Goal: Task Accomplishment & Management: Manage account settings

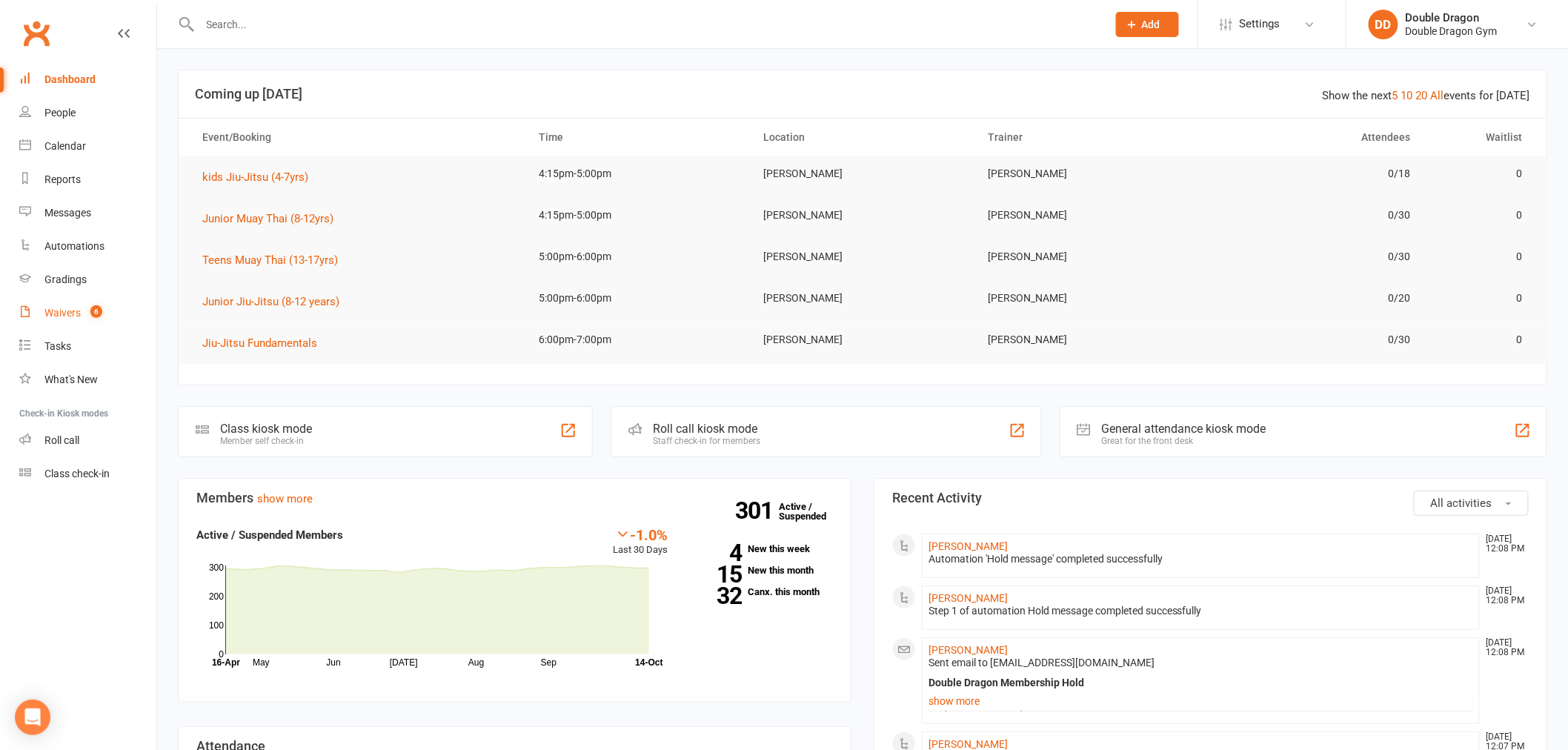
click at [90, 306] on count-badge "6" at bounding box center [93, 312] width 19 height 12
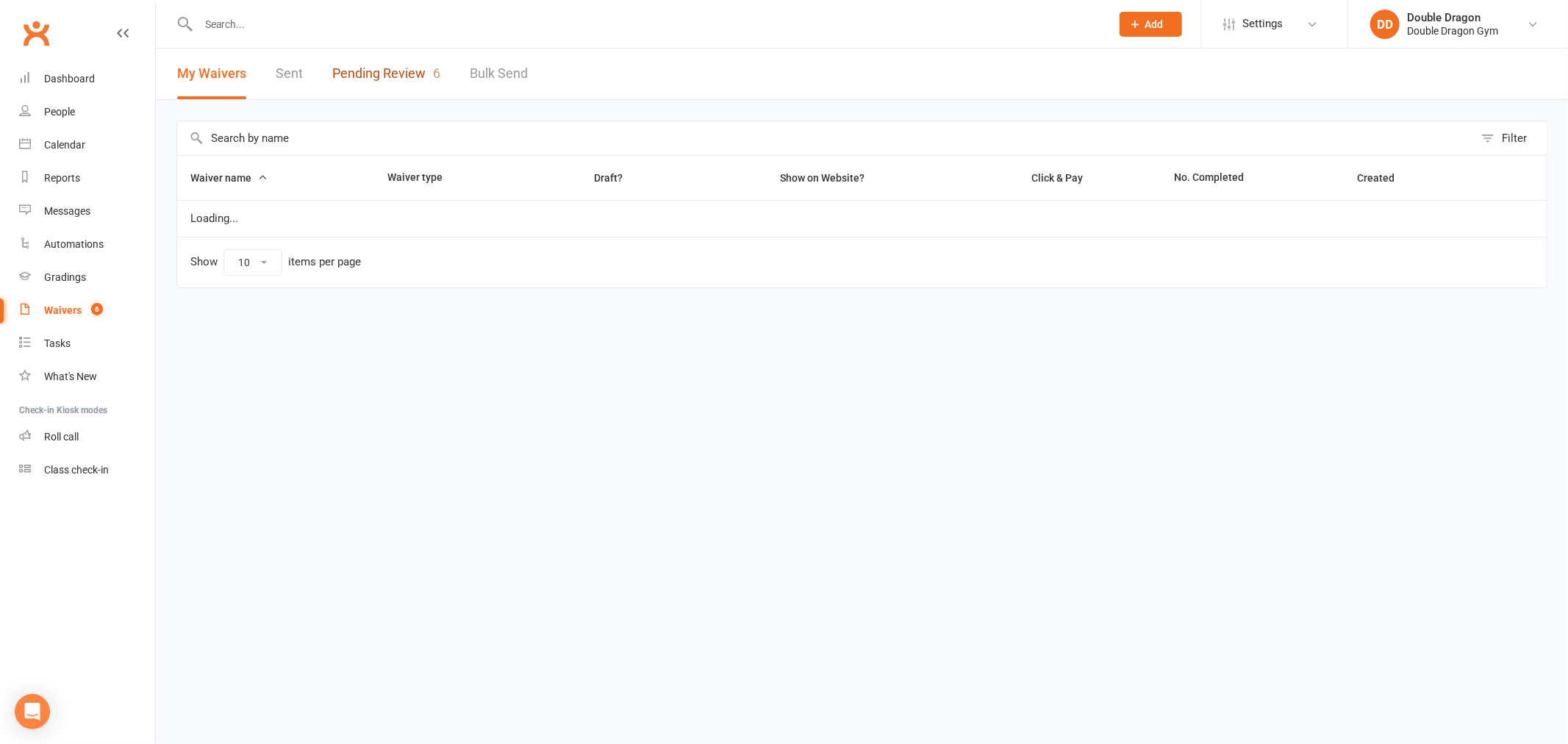
click at [384, 68] on link "Pending Review 6" at bounding box center [386, 74] width 108 height 51
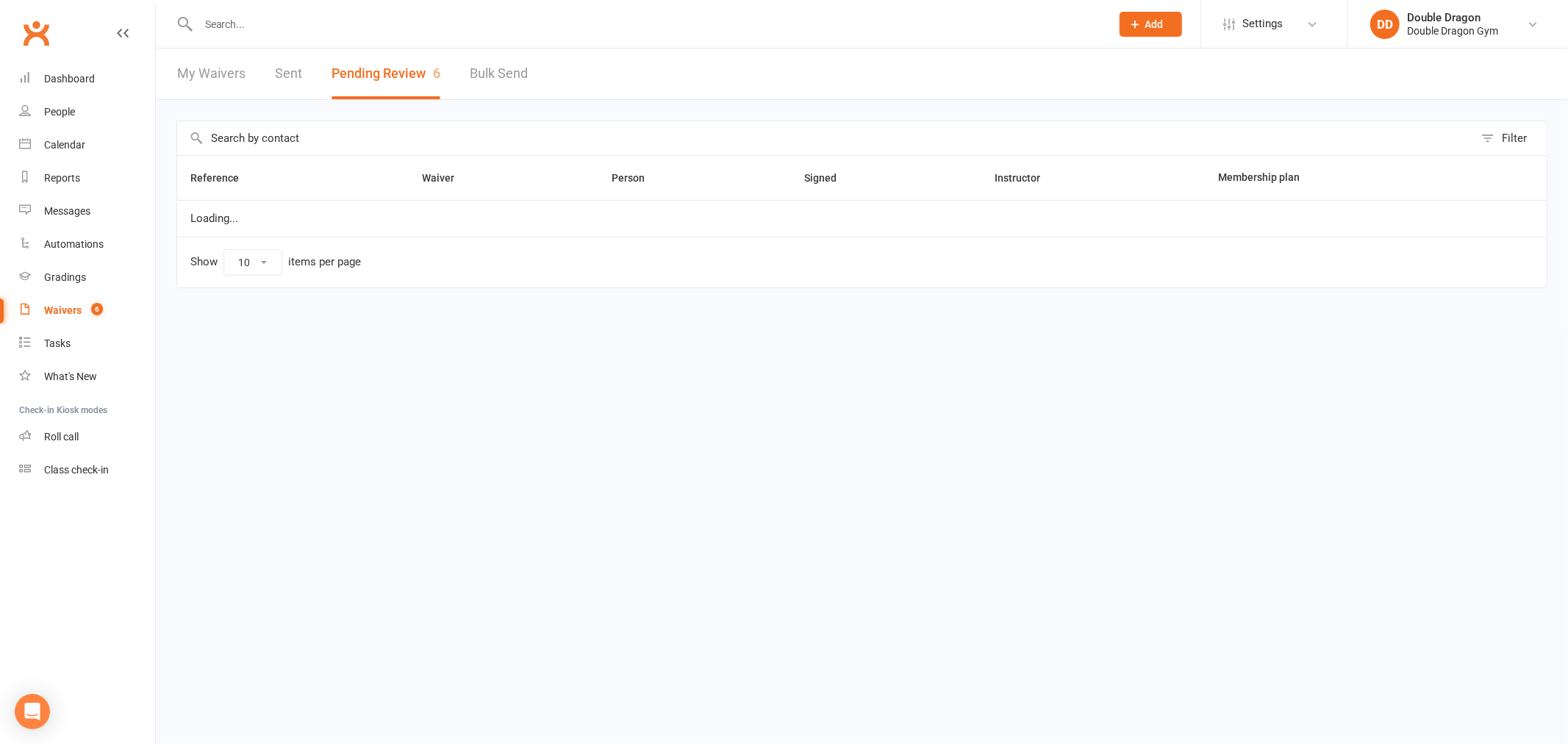
select select "100"
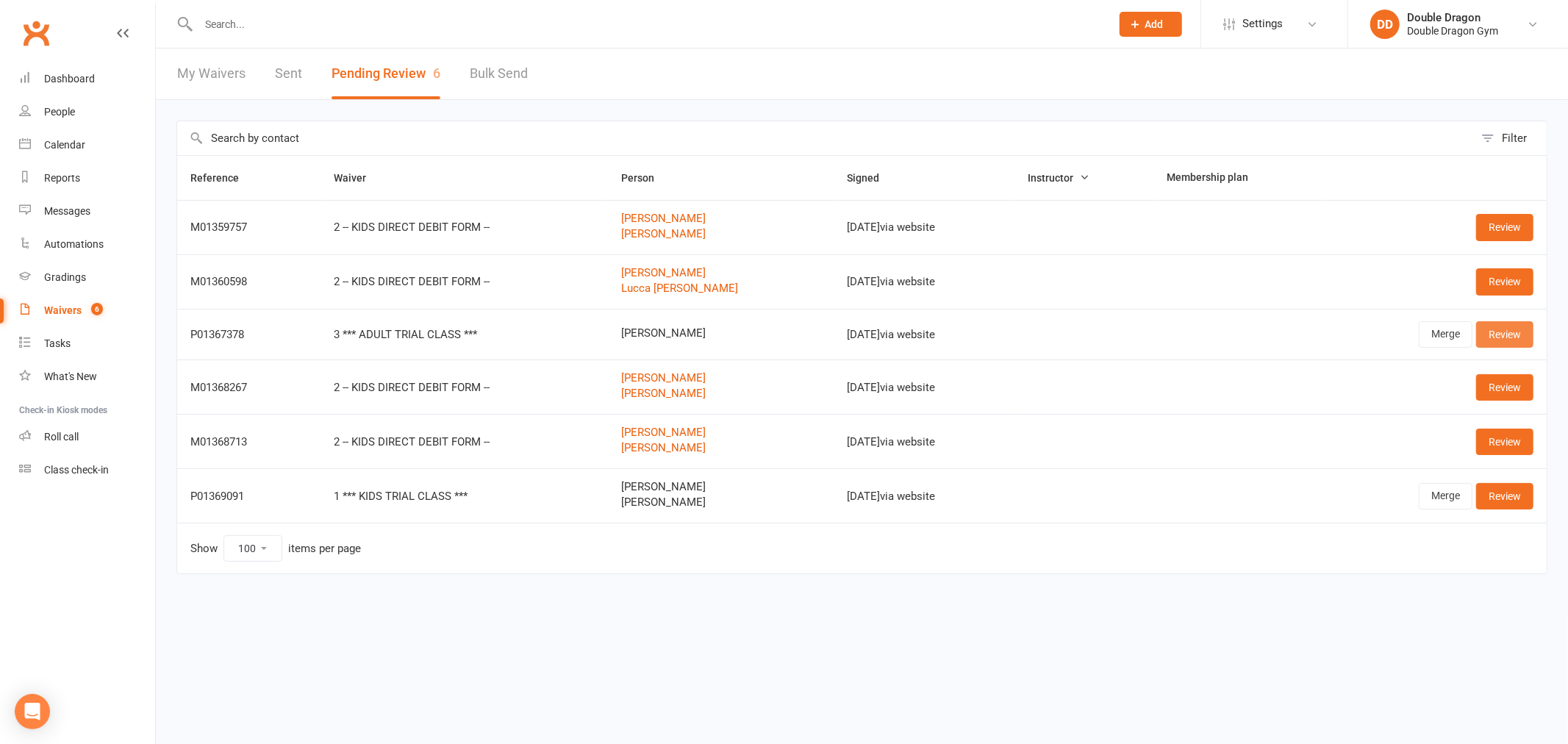
click at [1504, 335] on link "Review" at bounding box center [1504, 335] width 57 height 27
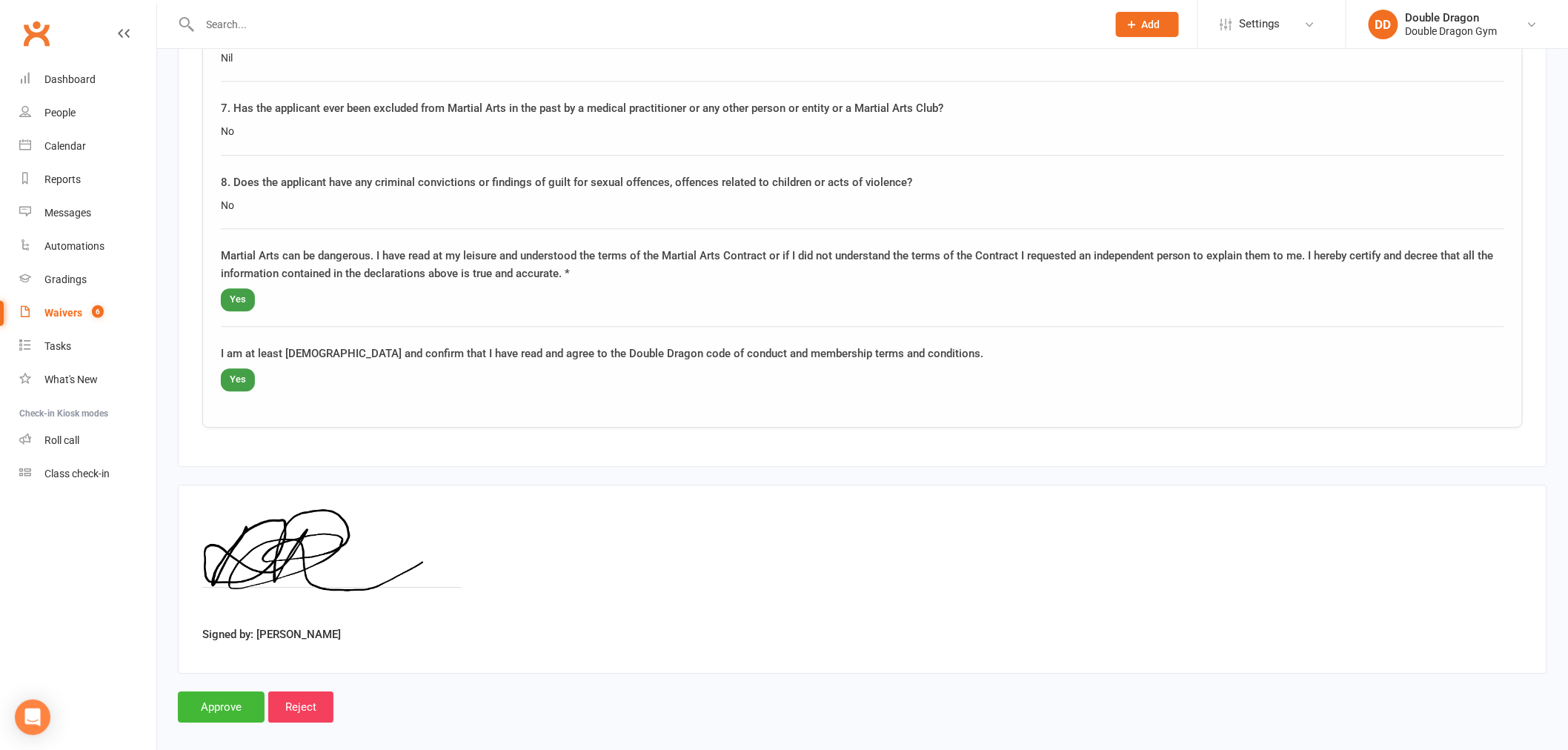
scroll to position [1496, 0]
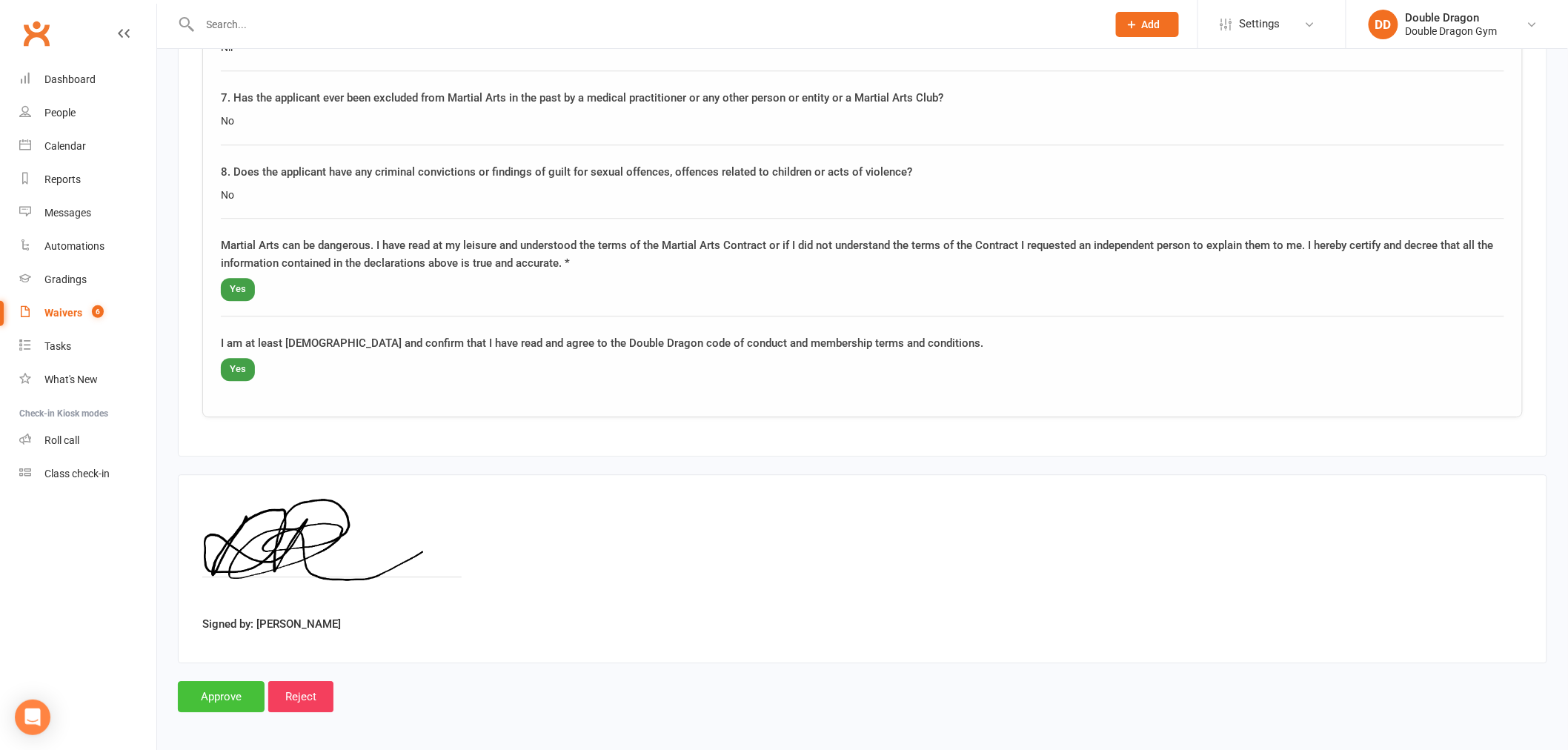
click at [246, 699] on input "Approve" at bounding box center [220, 696] width 86 height 31
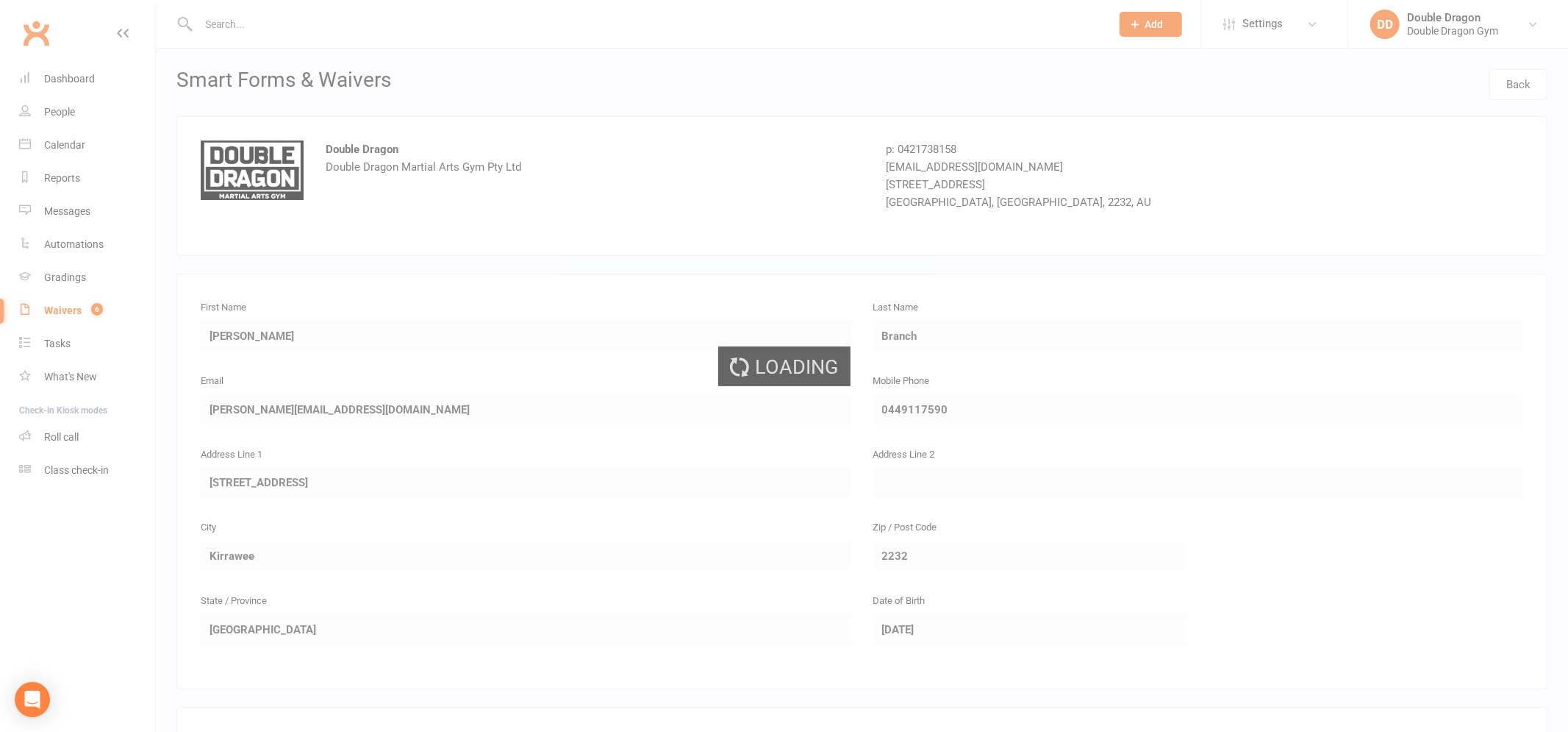
select select "100"
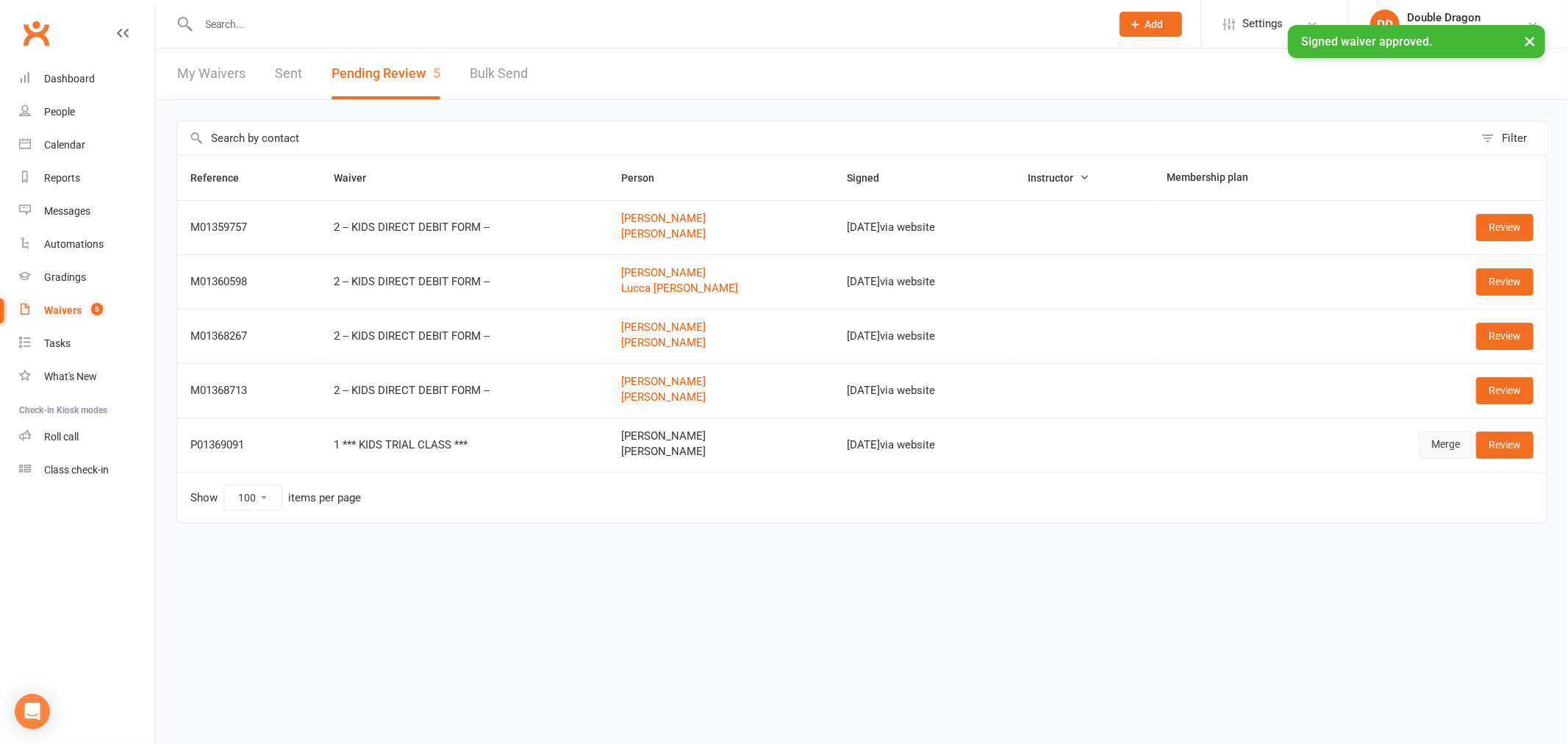
click at [1461, 449] on link "Merge" at bounding box center [1445, 445] width 53 height 27
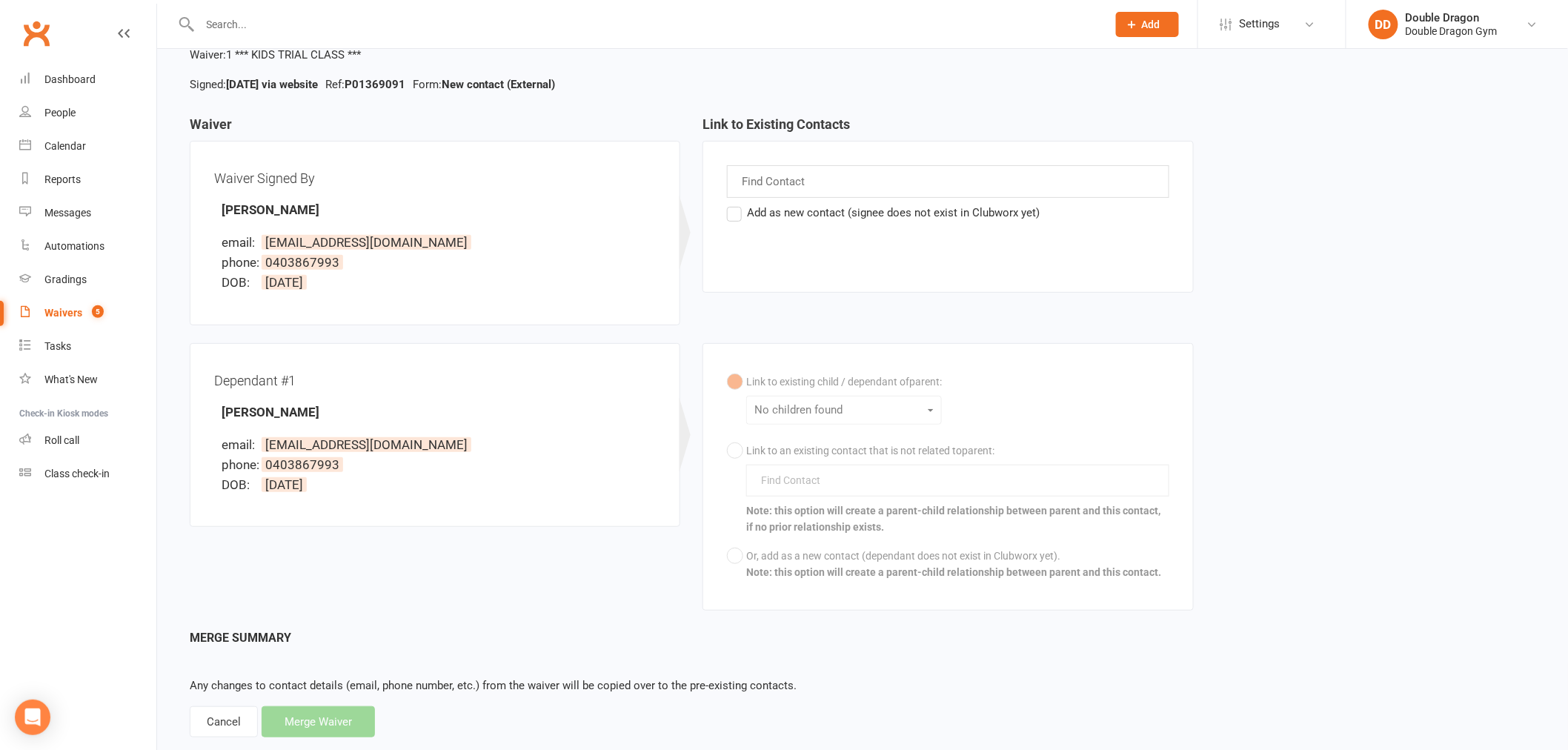
scroll to position [122, 0]
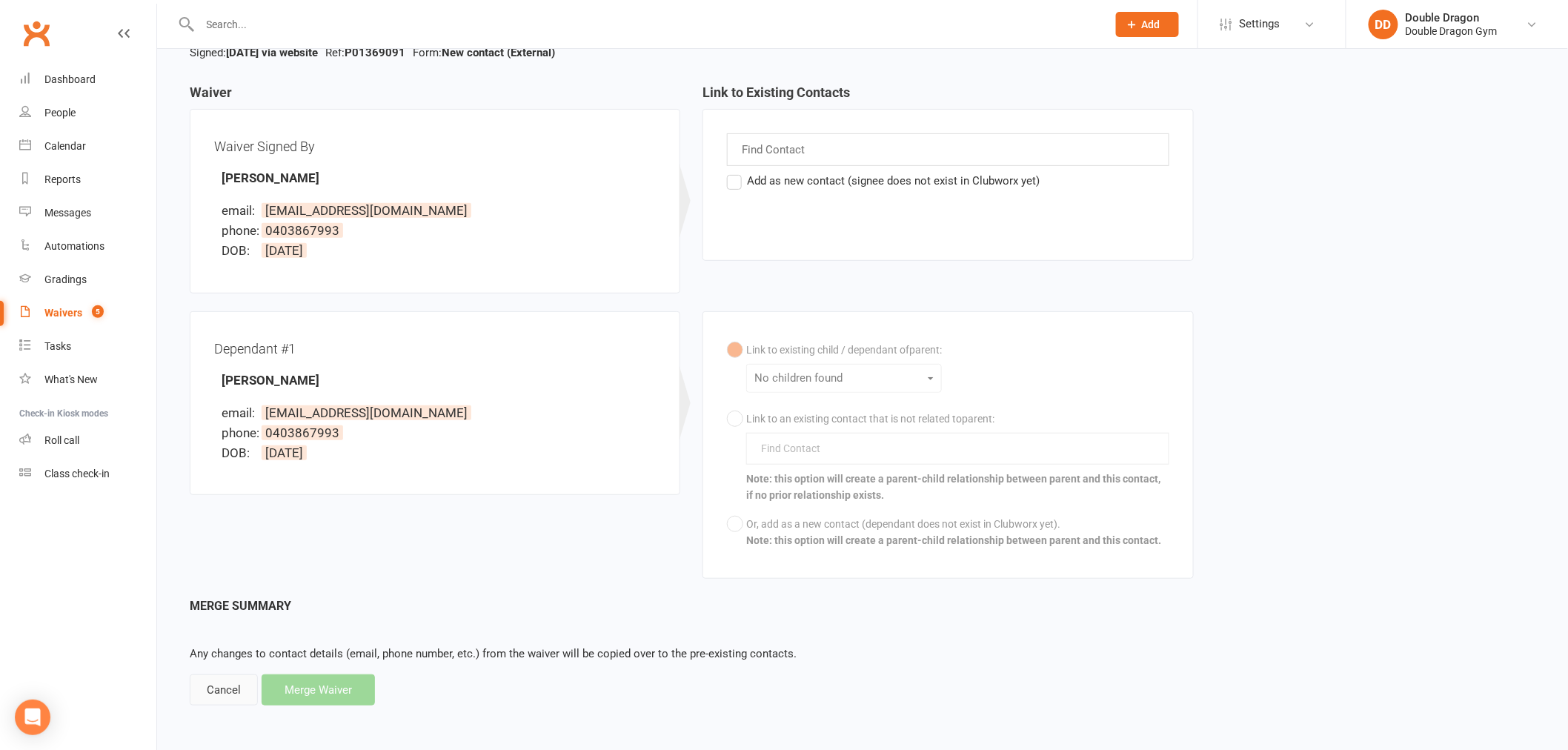
click at [239, 699] on div "Cancel" at bounding box center [223, 689] width 68 height 31
select select "100"
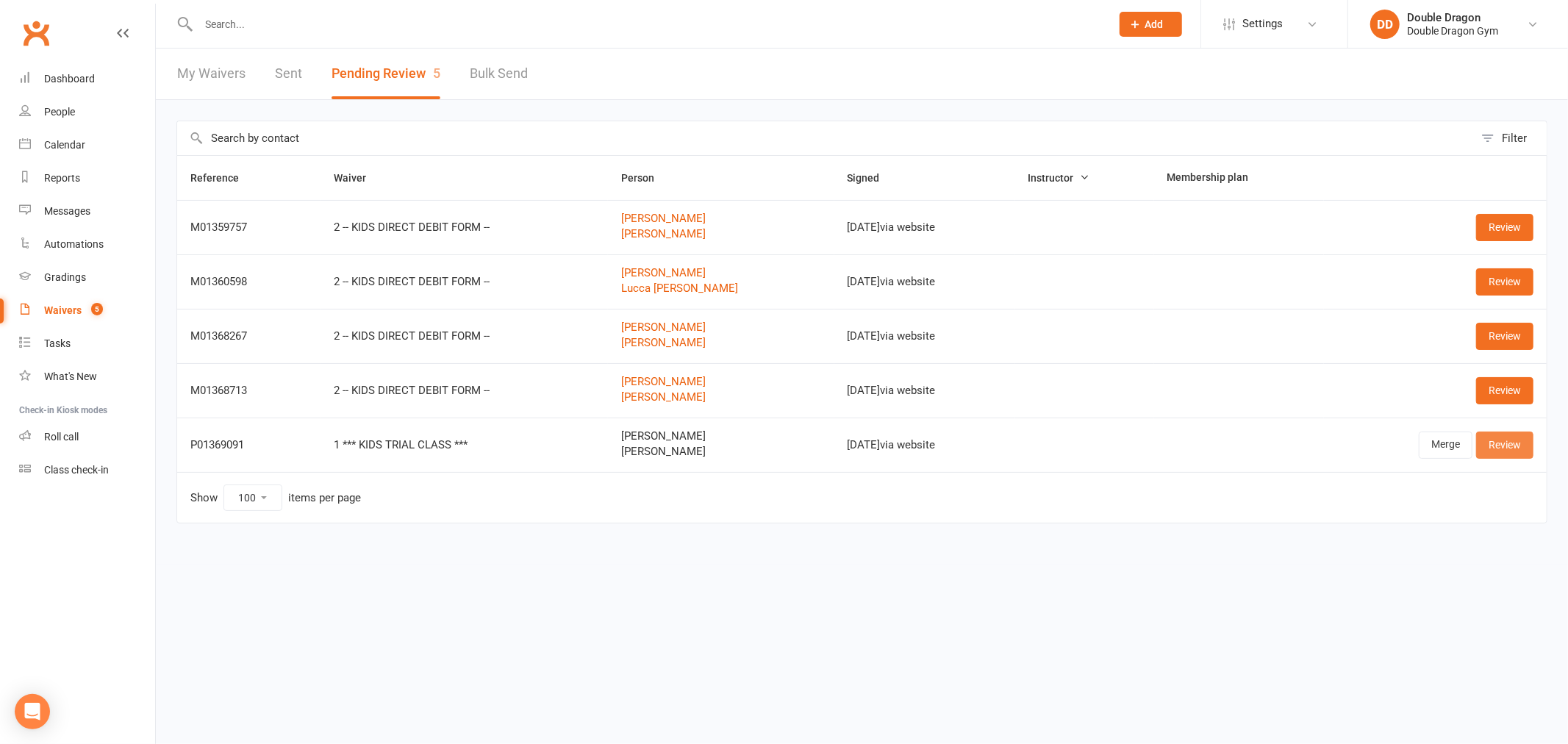
click at [1505, 445] on link "Review" at bounding box center [1504, 445] width 57 height 27
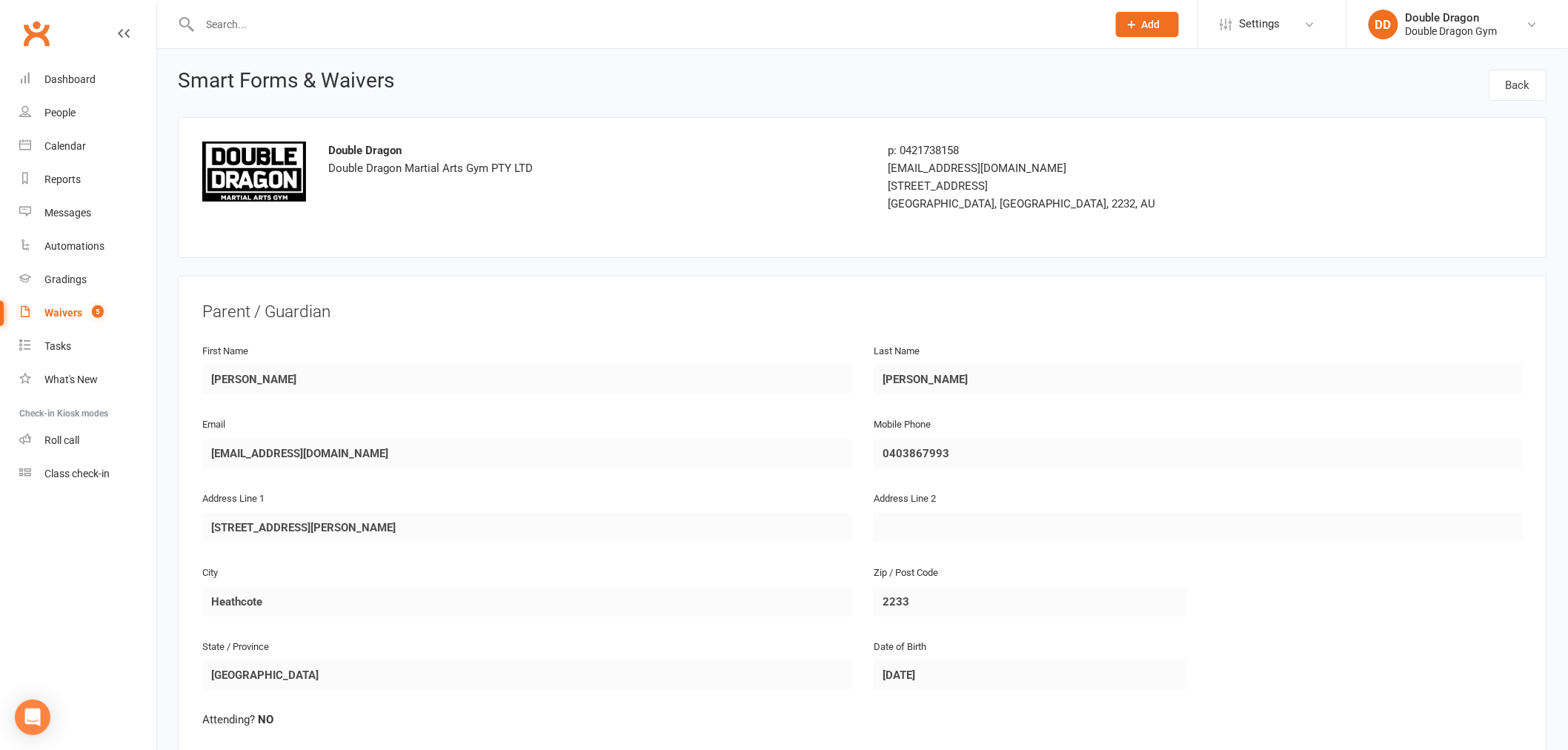
select select "100"
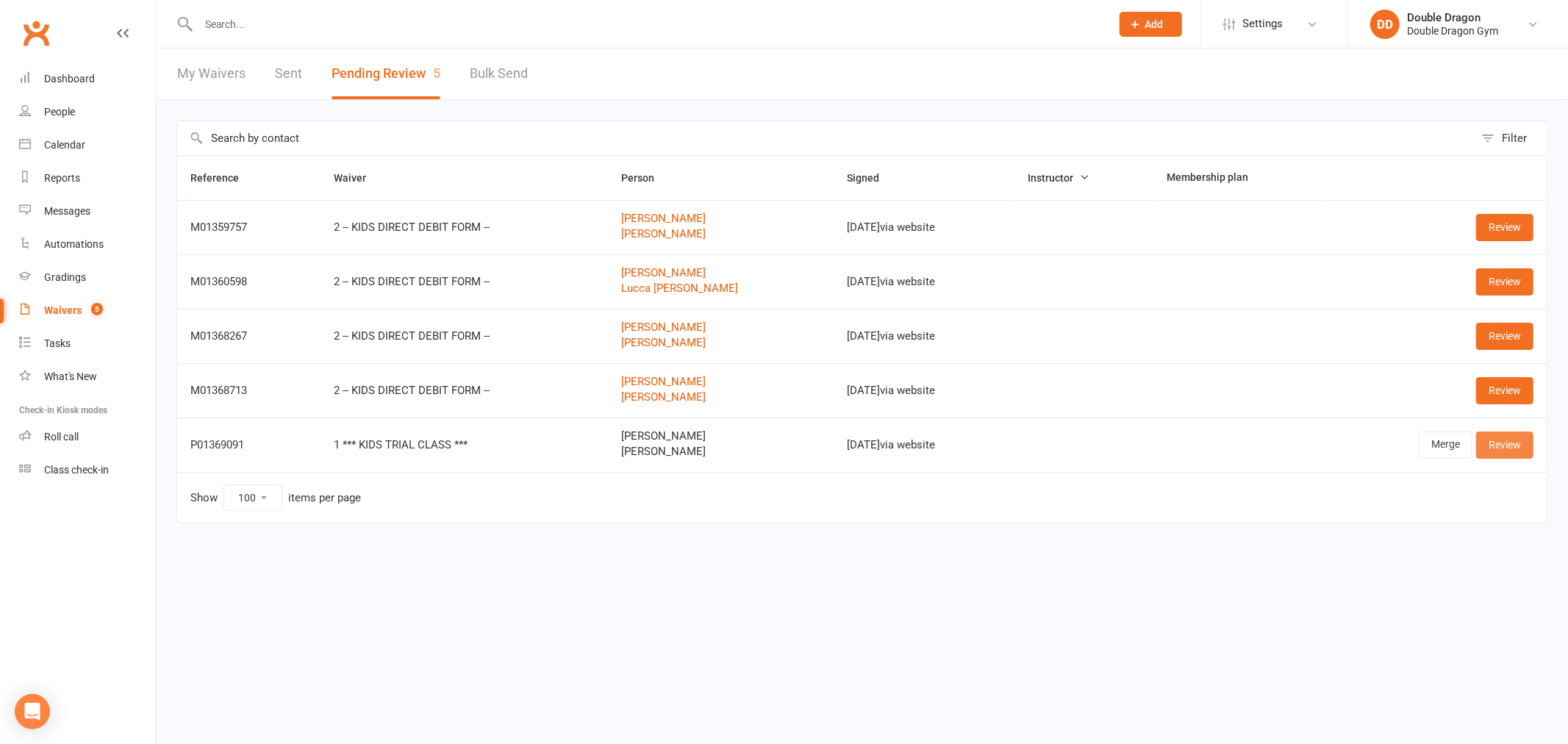
click at [1518, 444] on link "Review" at bounding box center [1504, 445] width 57 height 27
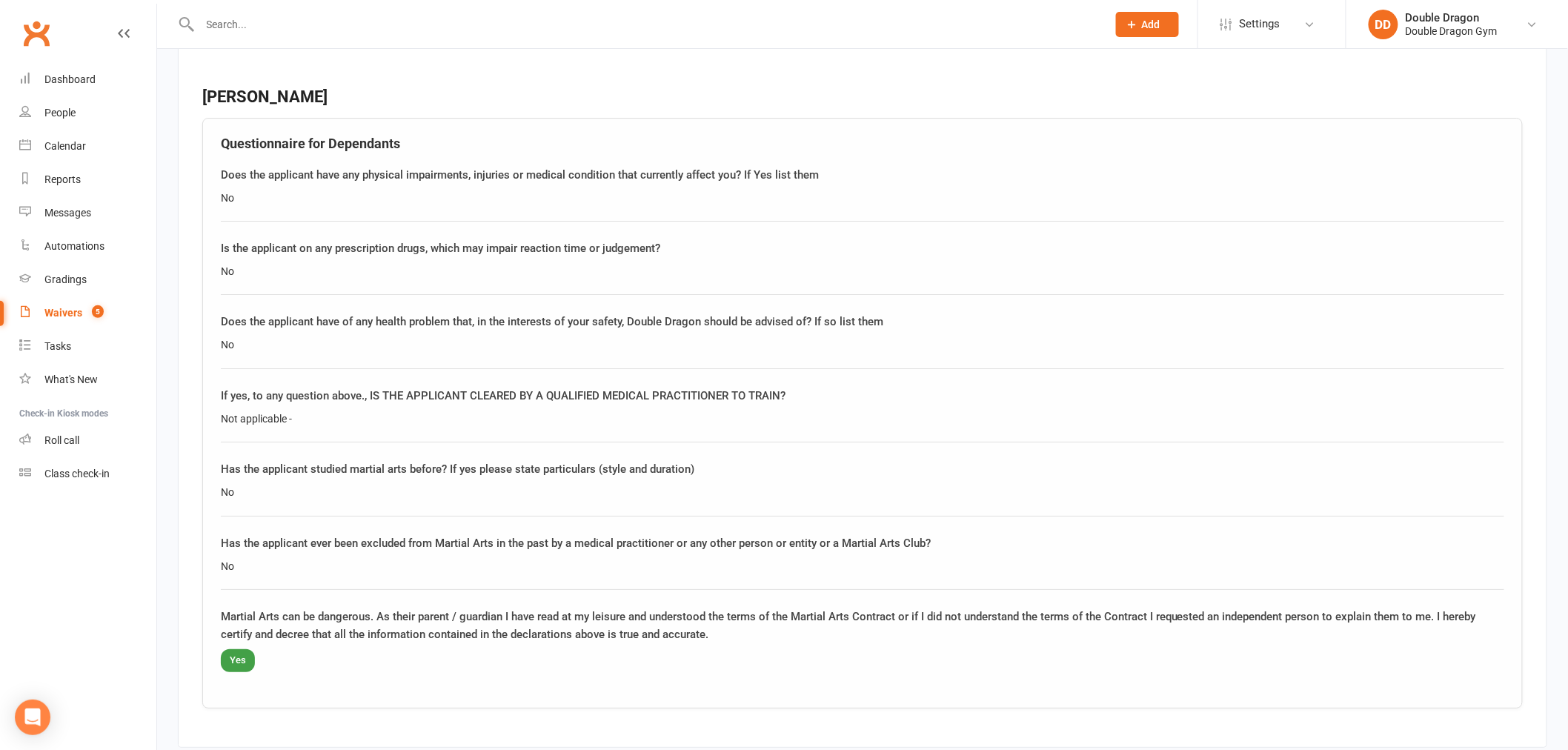
scroll to position [2352, 0]
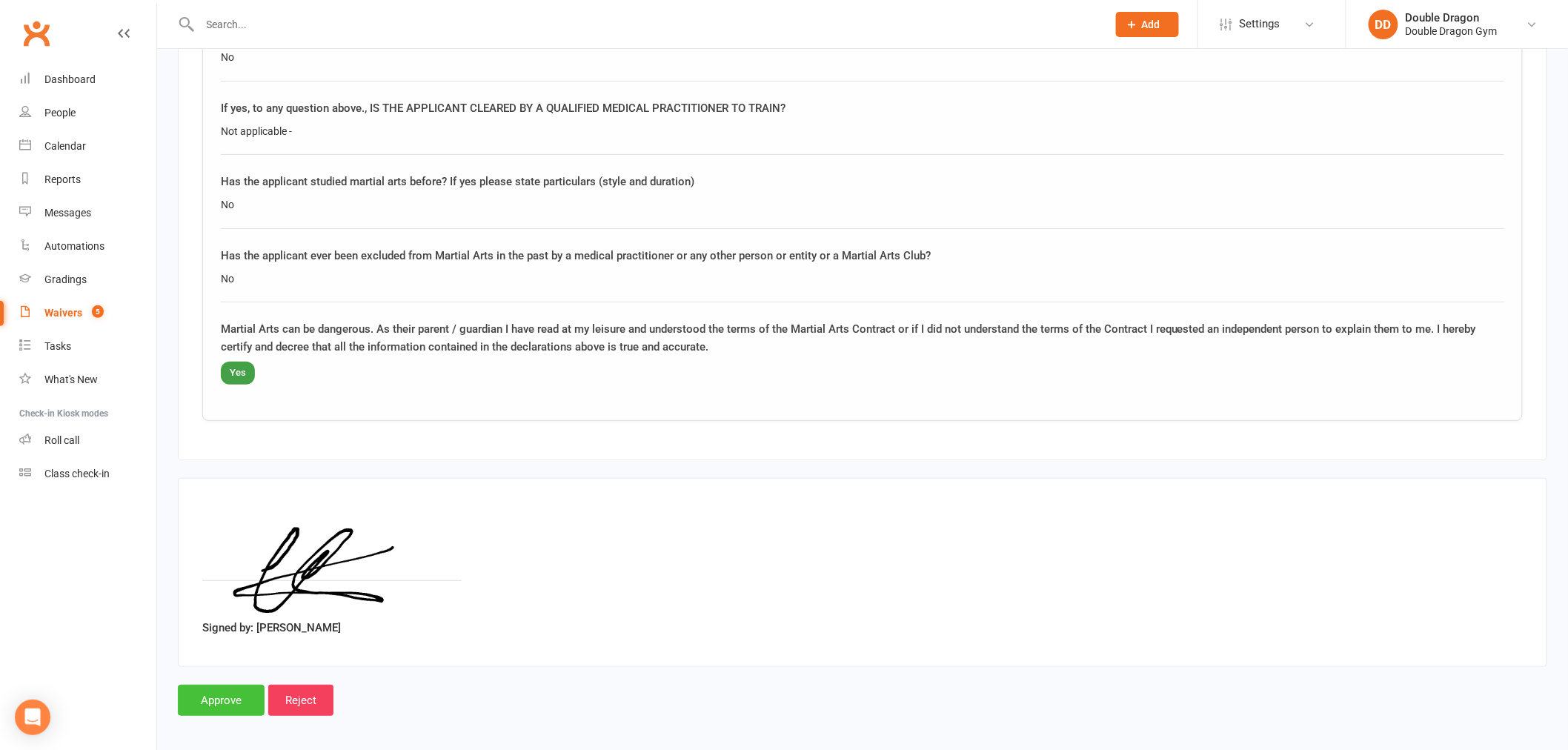
click at [226, 702] on input "Approve" at bounding box center [220, 699] width 86 height 31
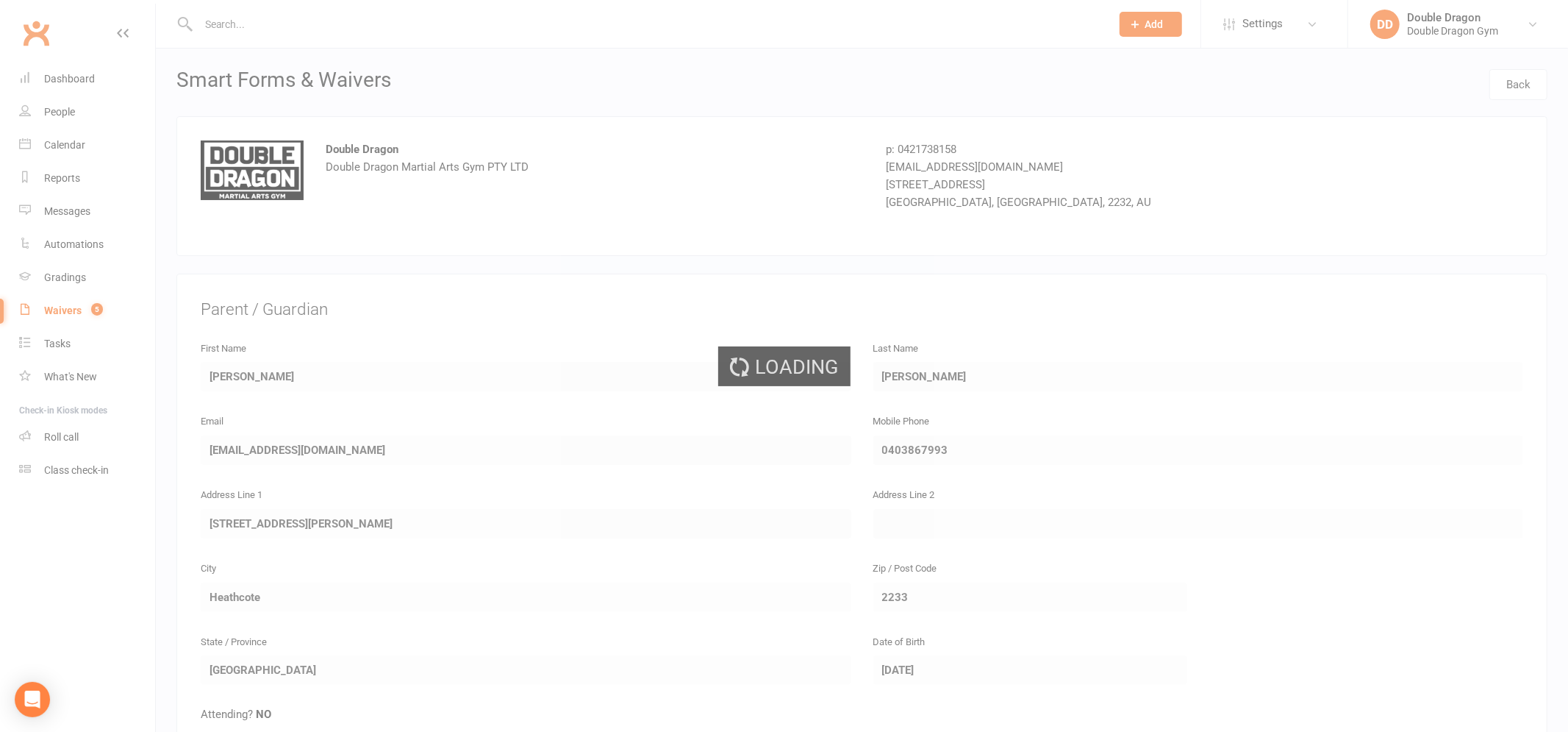
select select "100"
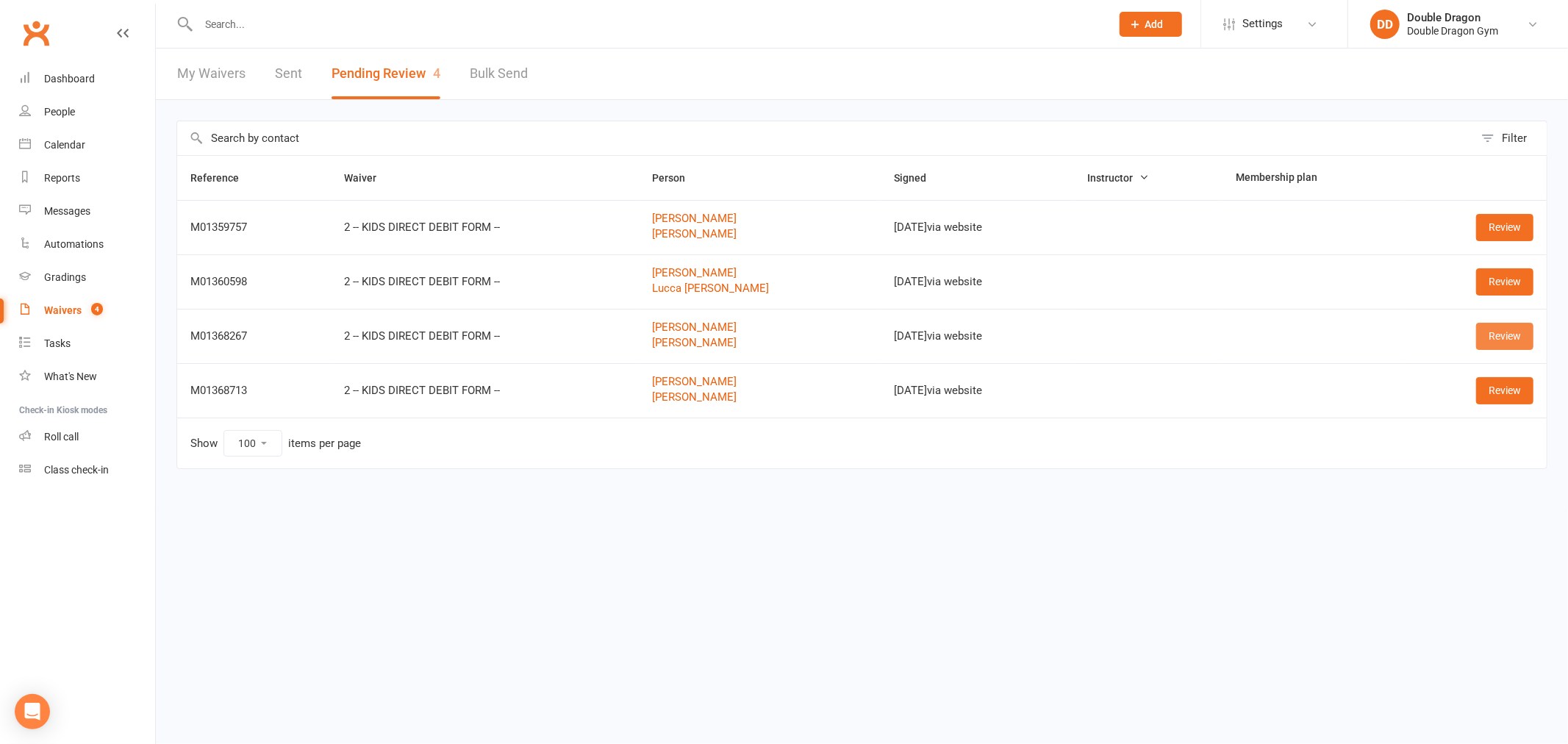
click at [1507, 341] on link "Review" at bounding box center [1504, 336] width 57 height 27
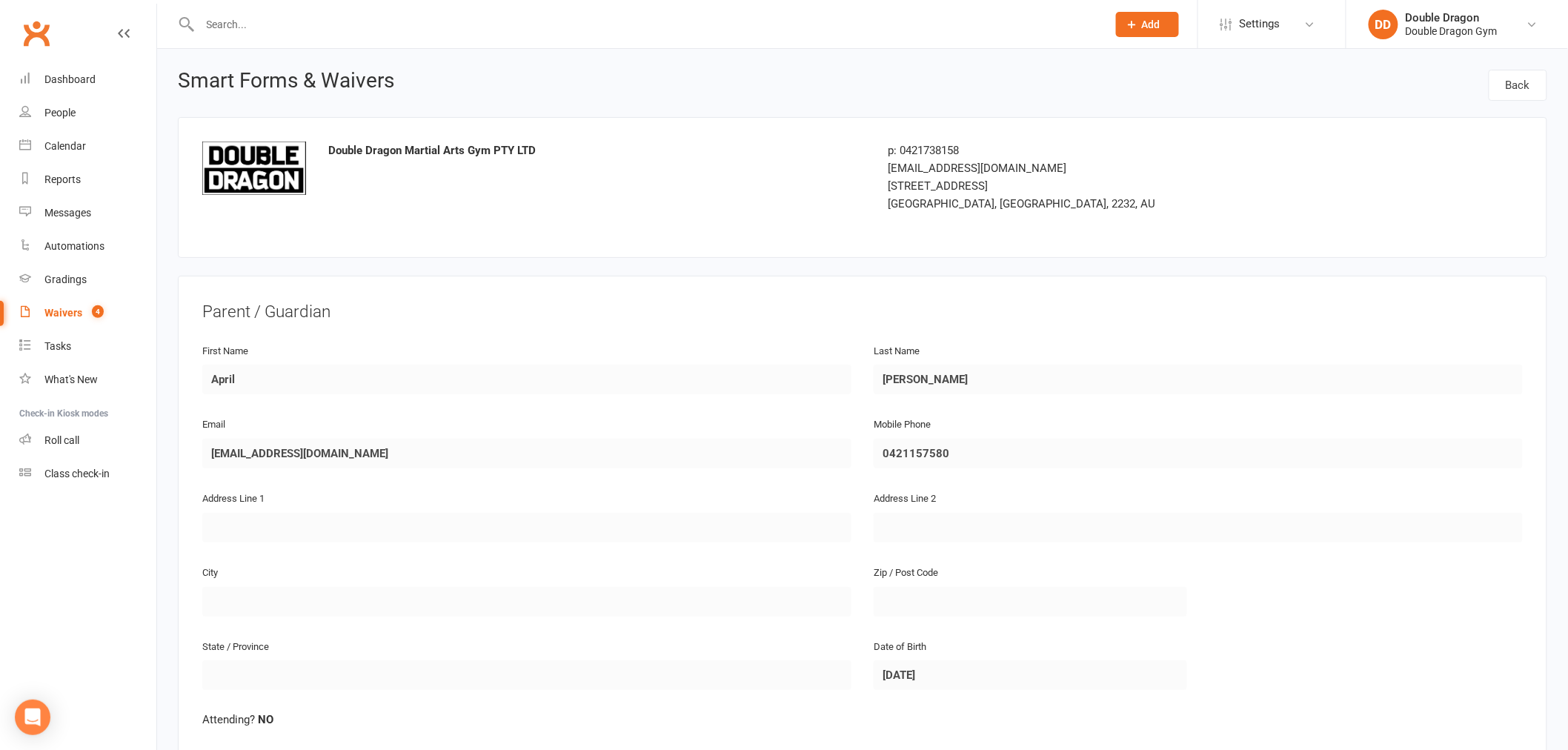
scroll to position [2180, 0]
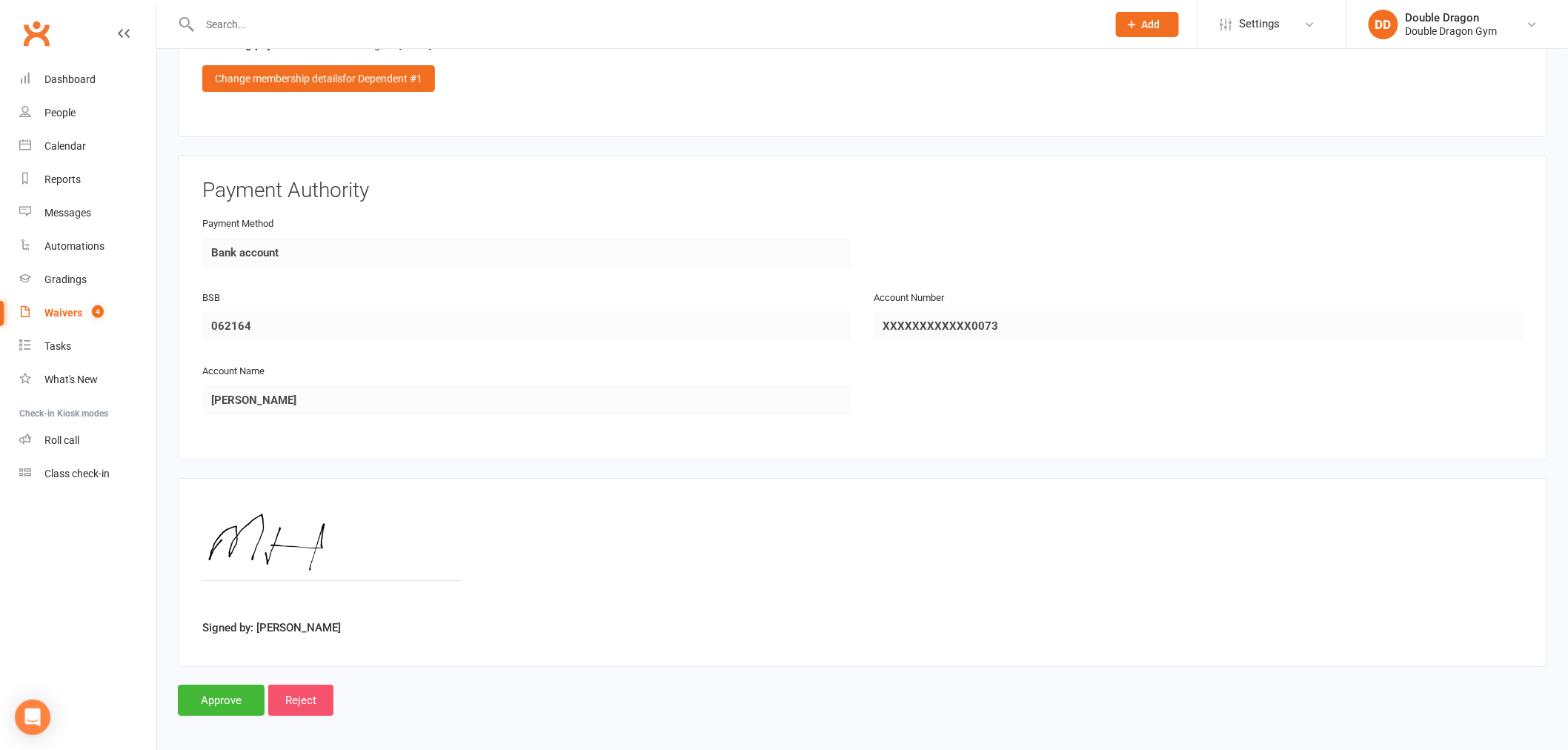
click at [314, 692] on input "Reject" at bounding box center [301, 699] width 65 height 31
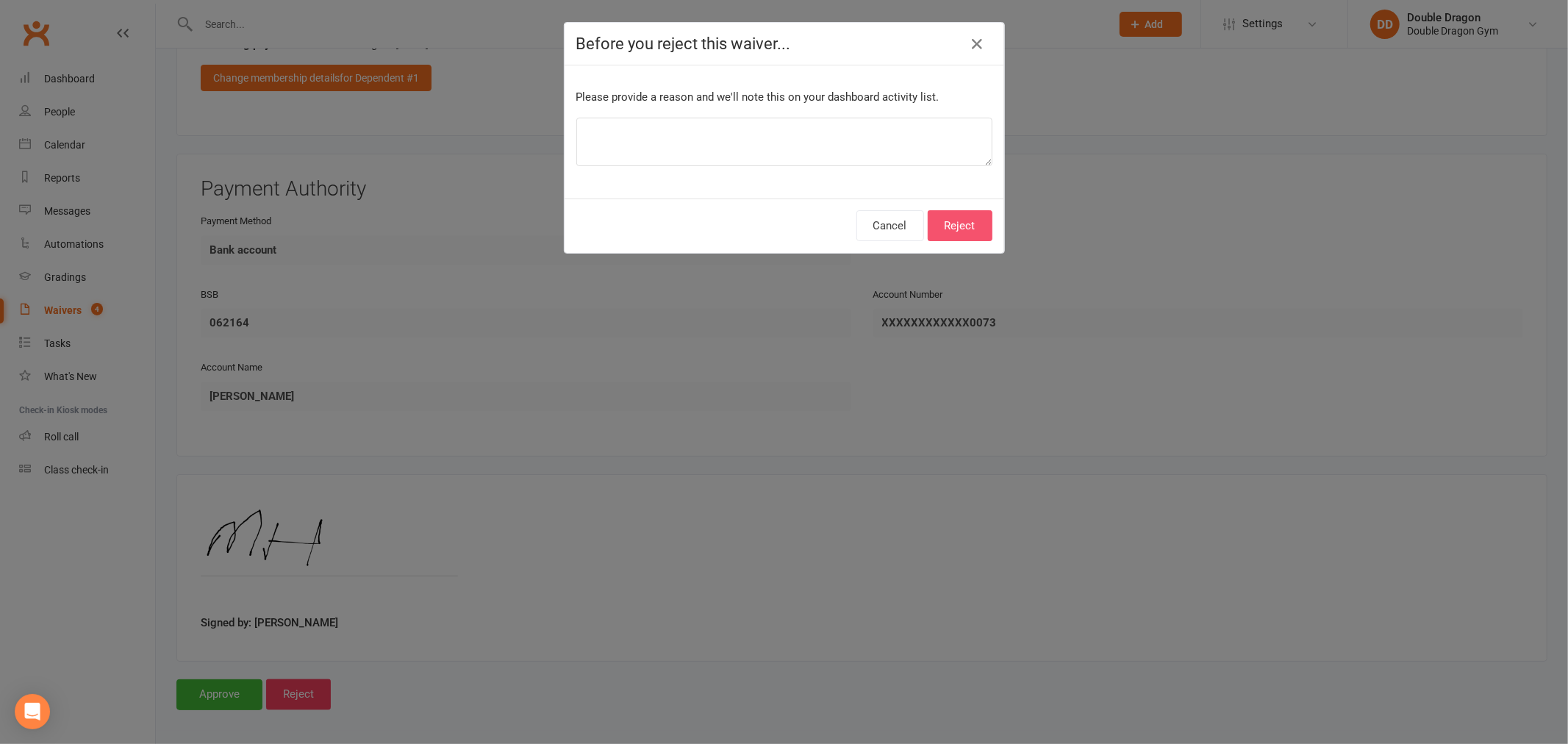
click at [969, 222] on button "Reject" at bounding box center [960, 225] width 64 height 31
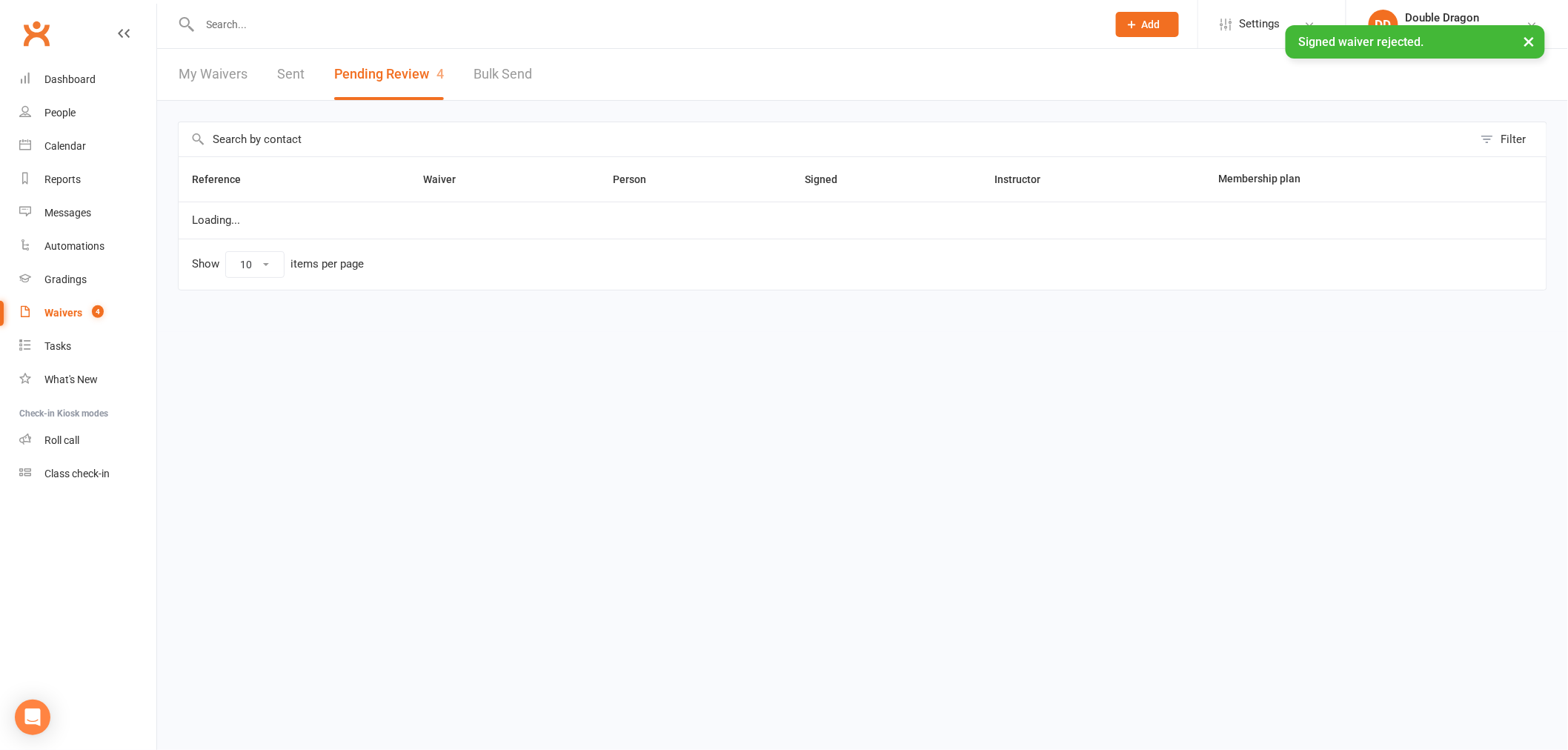
select select "100"
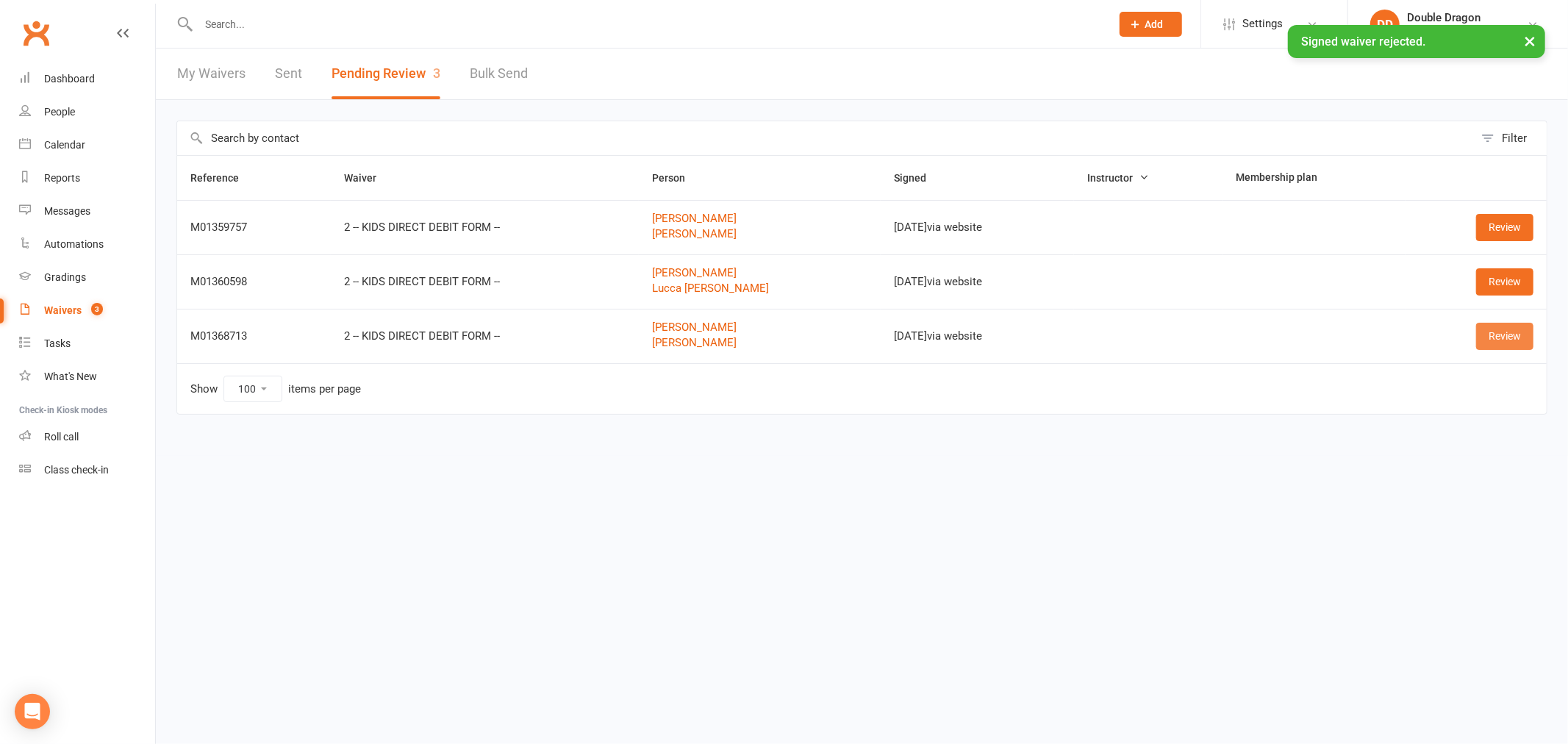
click at [1498, 339] on link "Review" at bounding box center [1504, 336] width 57 height 27
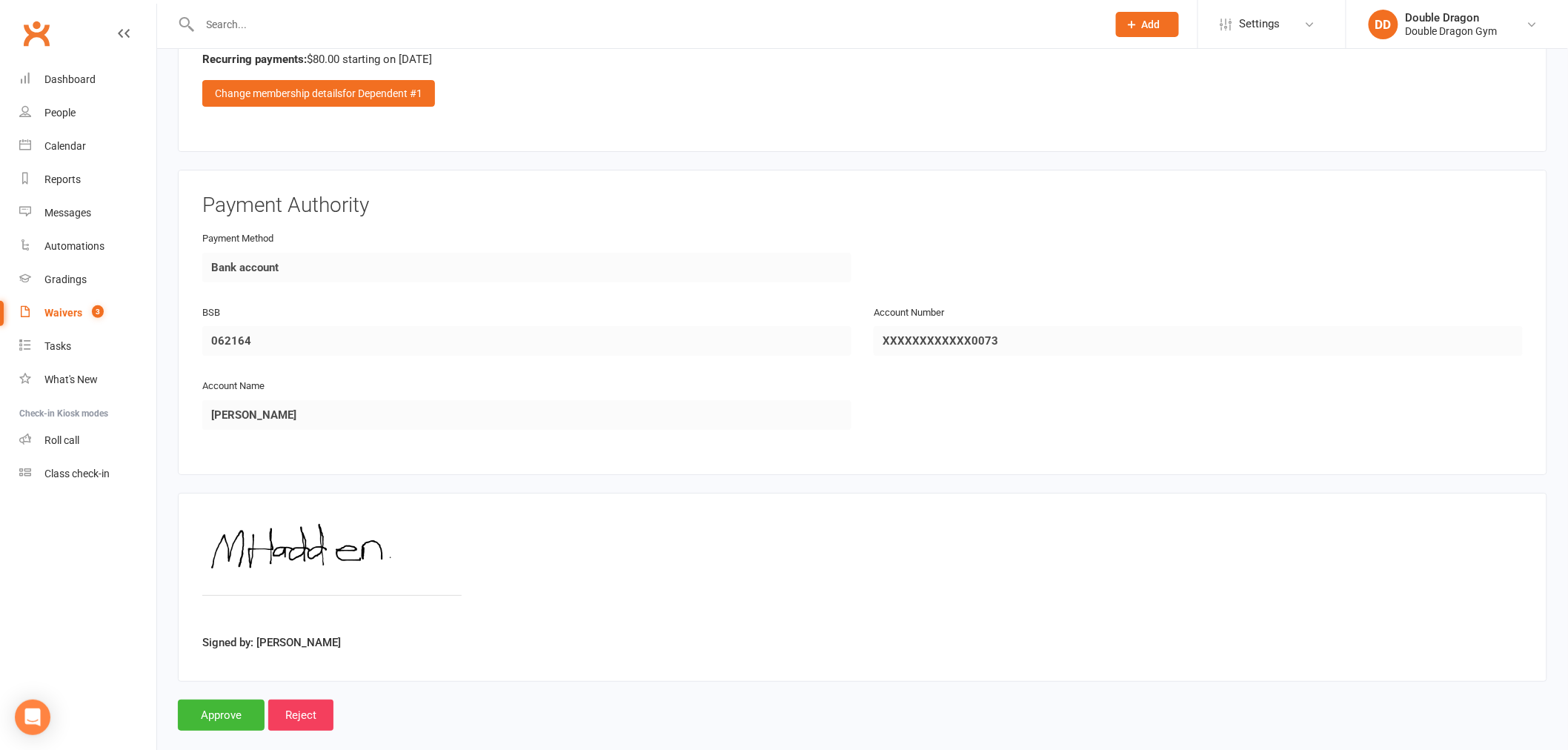
scroll to position [2180, 0]
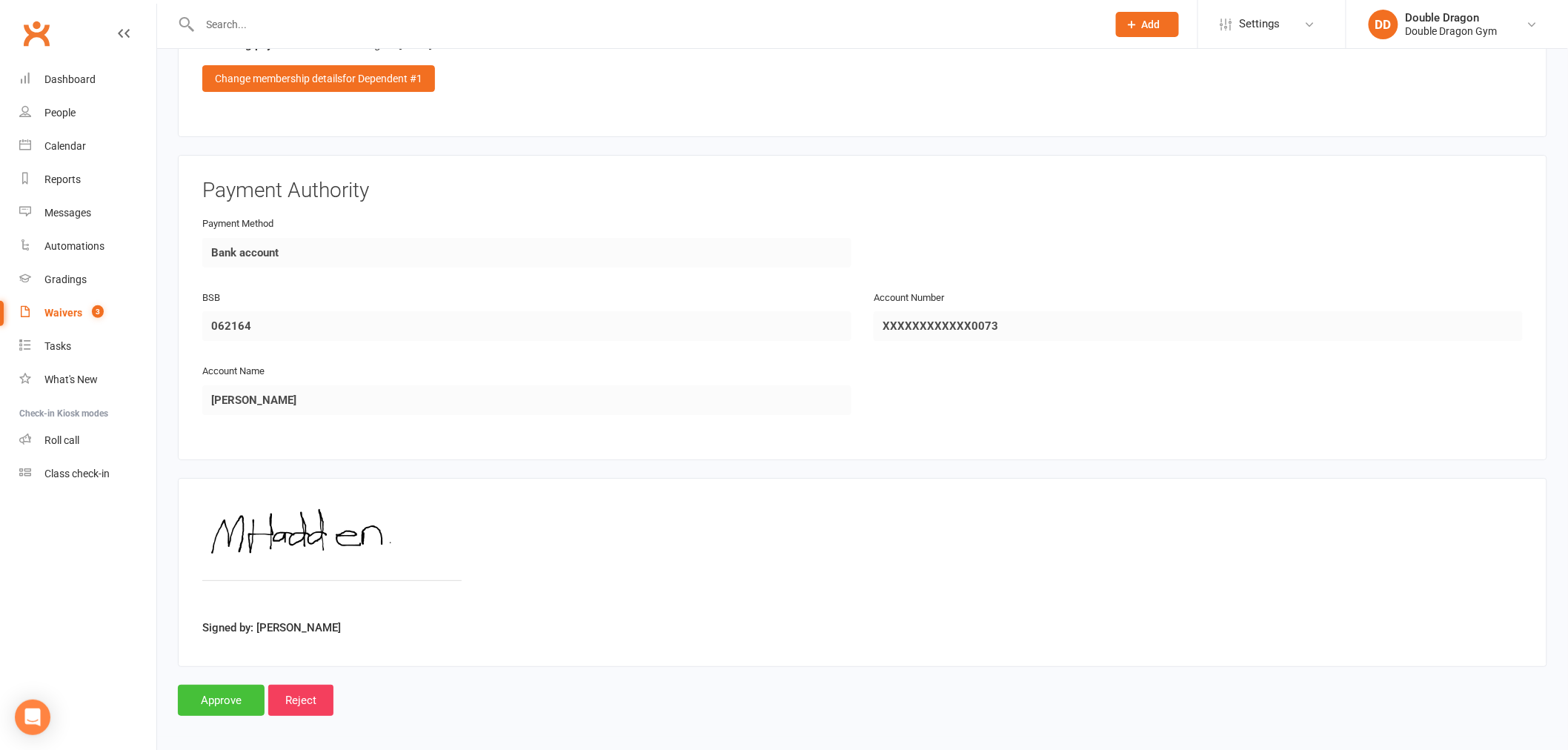
click at [224, 696] on input "Approve" at bounding box center [220, 699] width 86 height 31
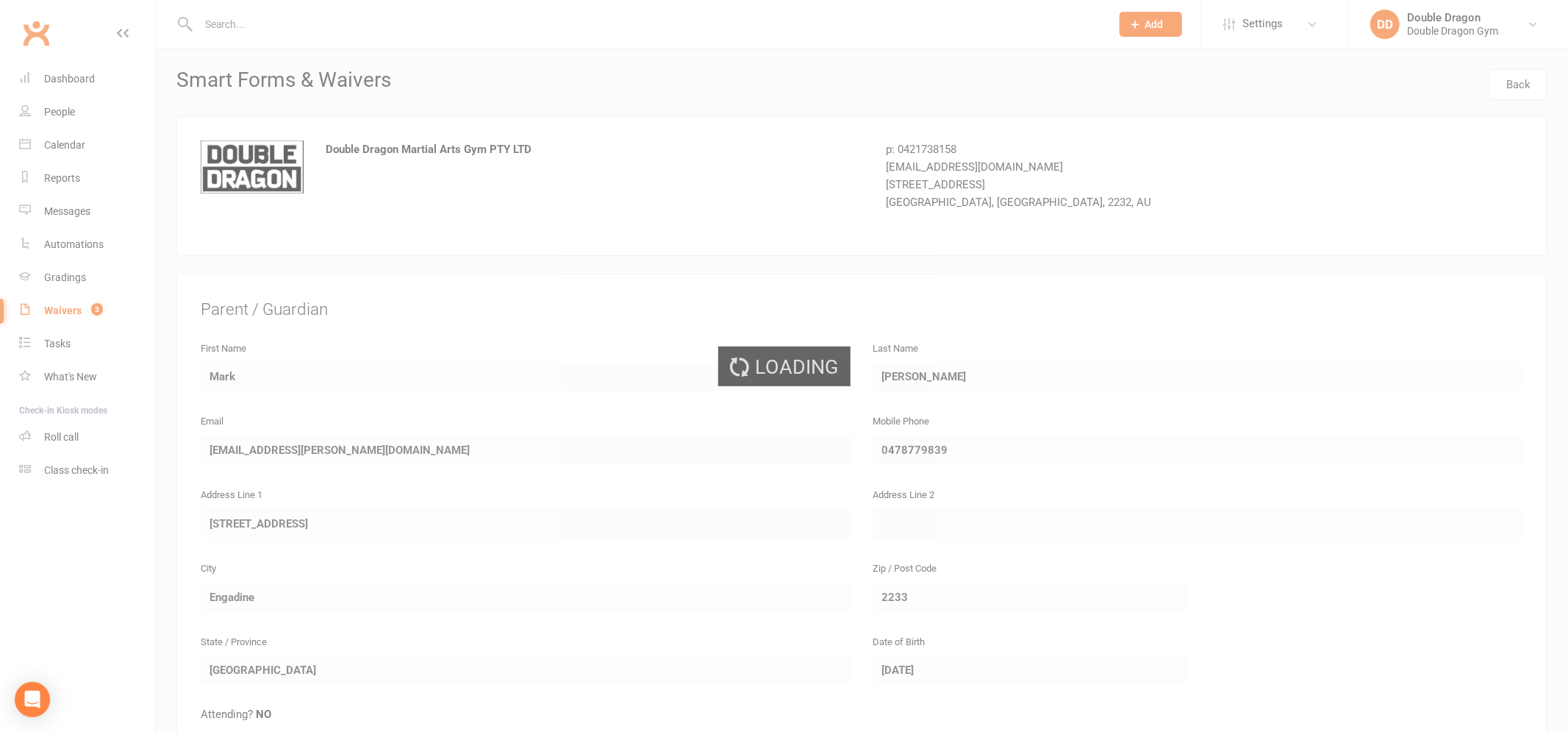
select select "100"
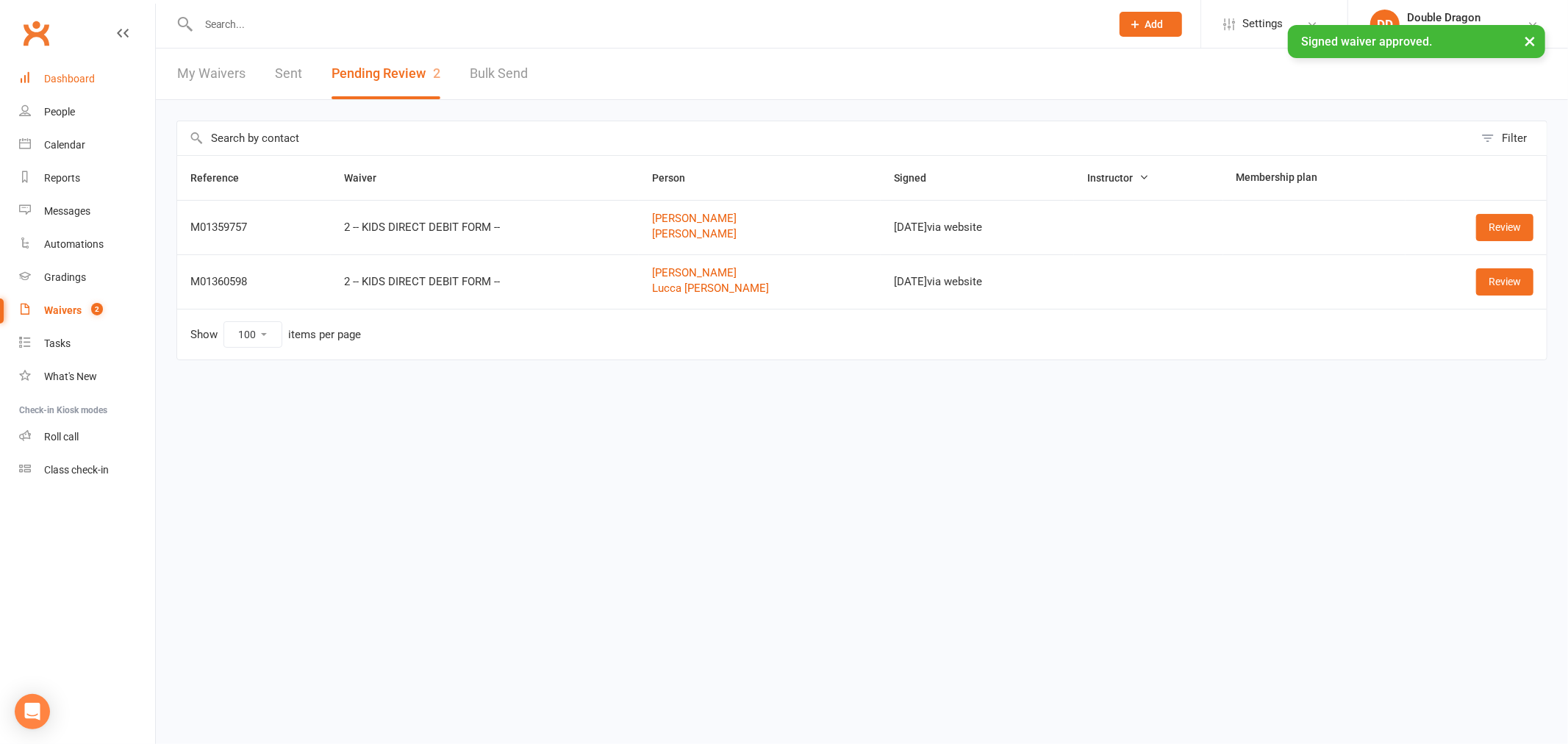
click at [70, 74] on div "Dashboard" at bounding box center [69, 79] width 51 height 12
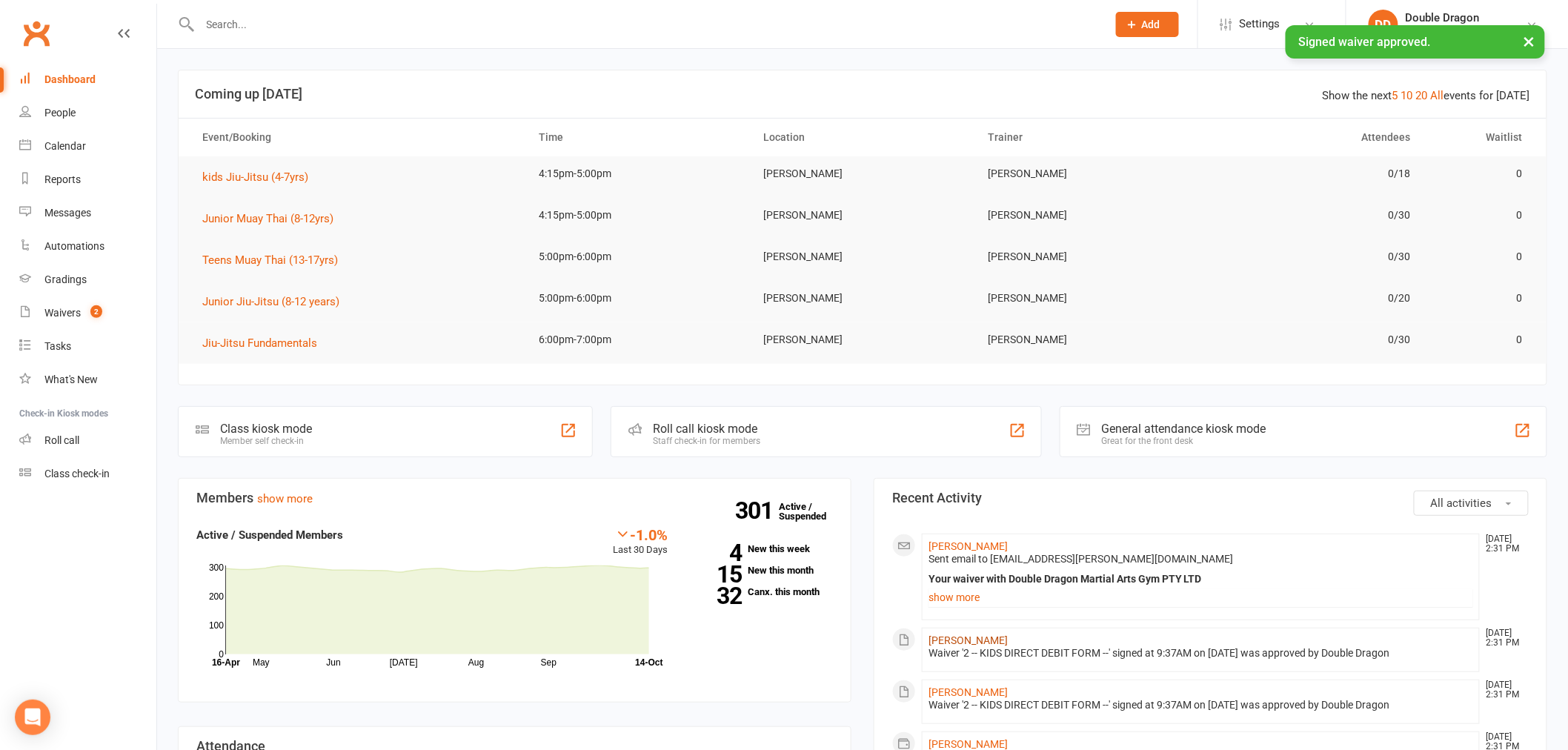
click at [971, 639] on link "[PERSON_NAME]" at bounding box center [968, 640] width 79 height 12
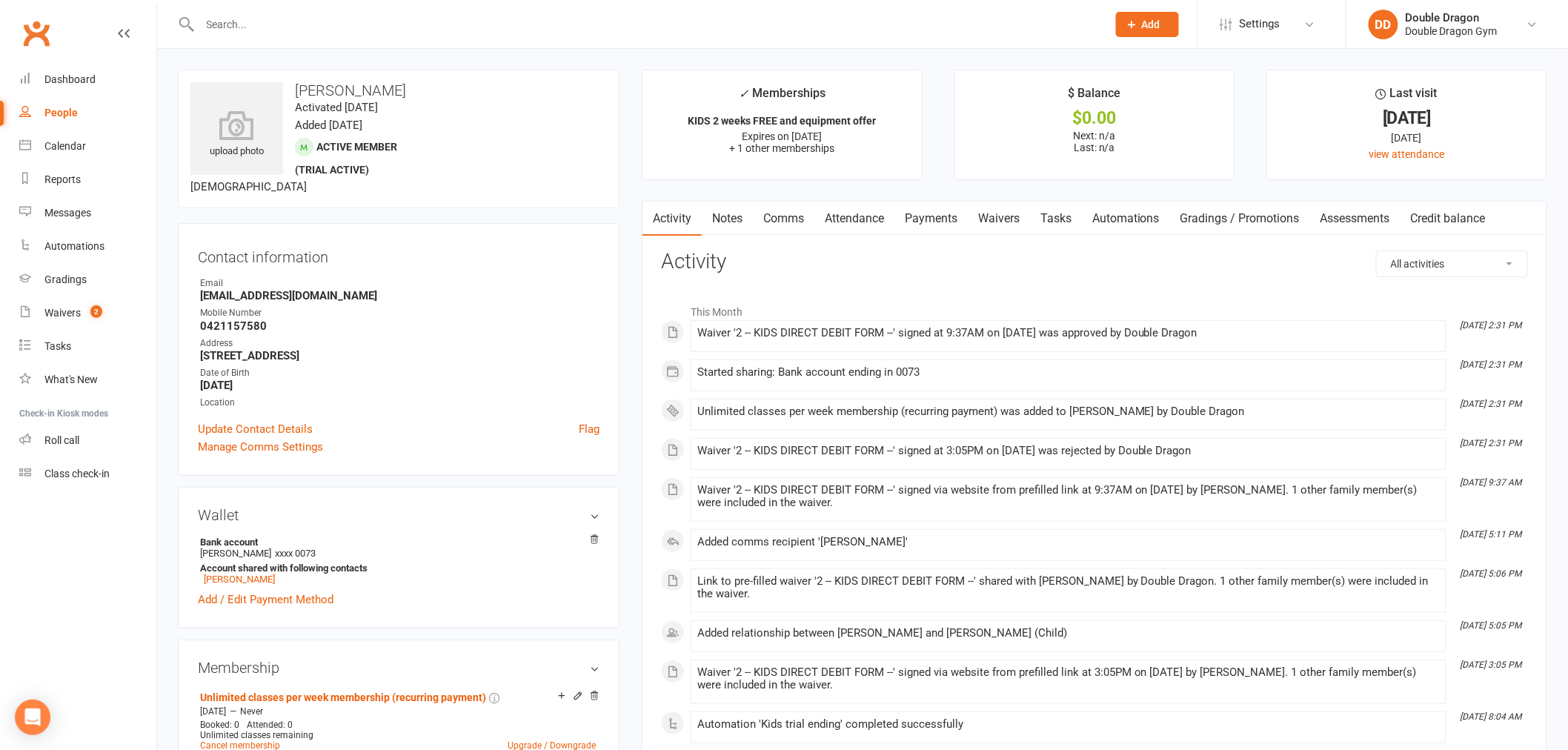
click at [1005, 223] on link "Waivers" at bounding box center [998, 218] width 63 height 34
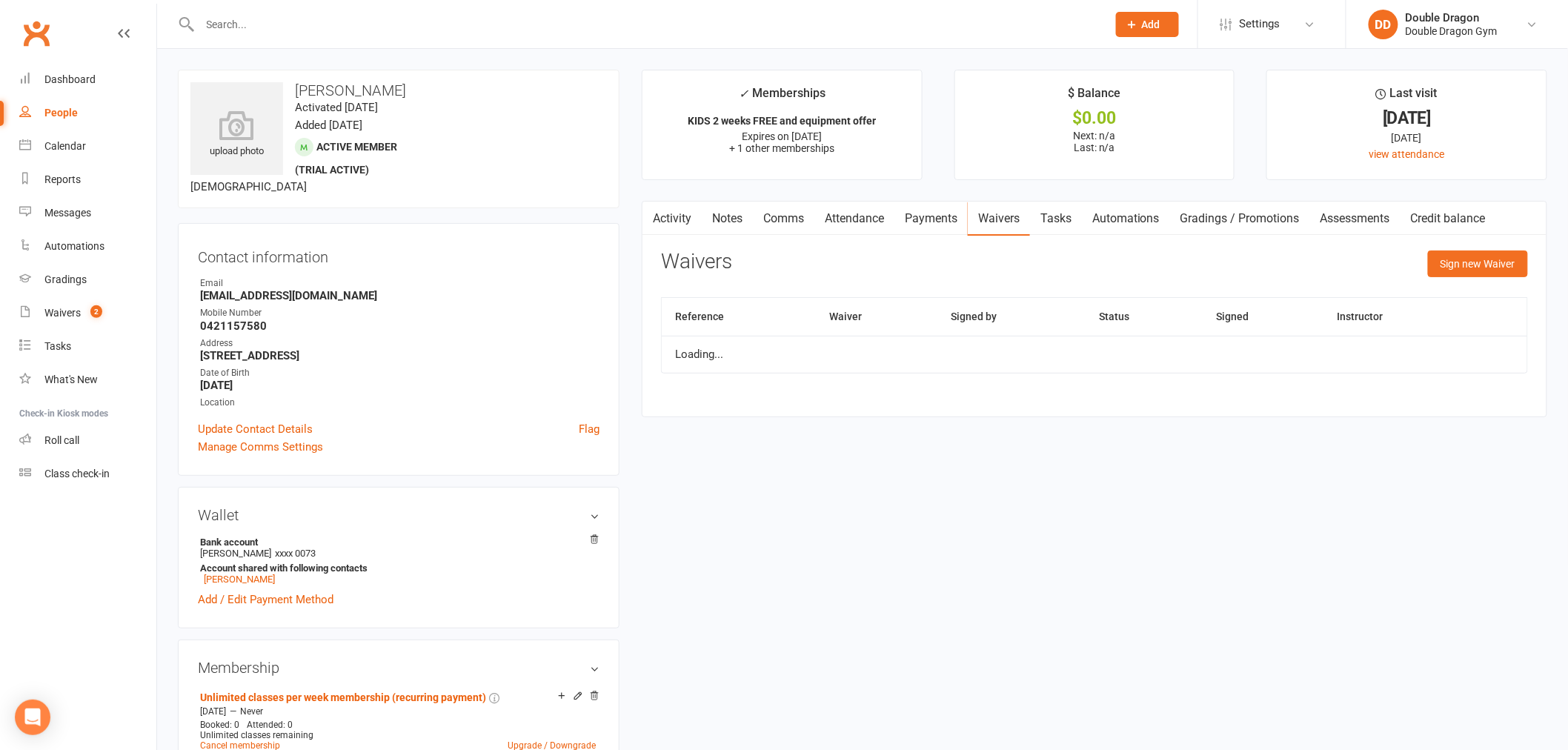
drag, startPoint x: 963, startPoint y: 217, endPoint x: 959, endPoint y: 224, distance: 8.1
click at [963, 218] on link "Payments" at bounding box center [931, 218] width 74 height 34
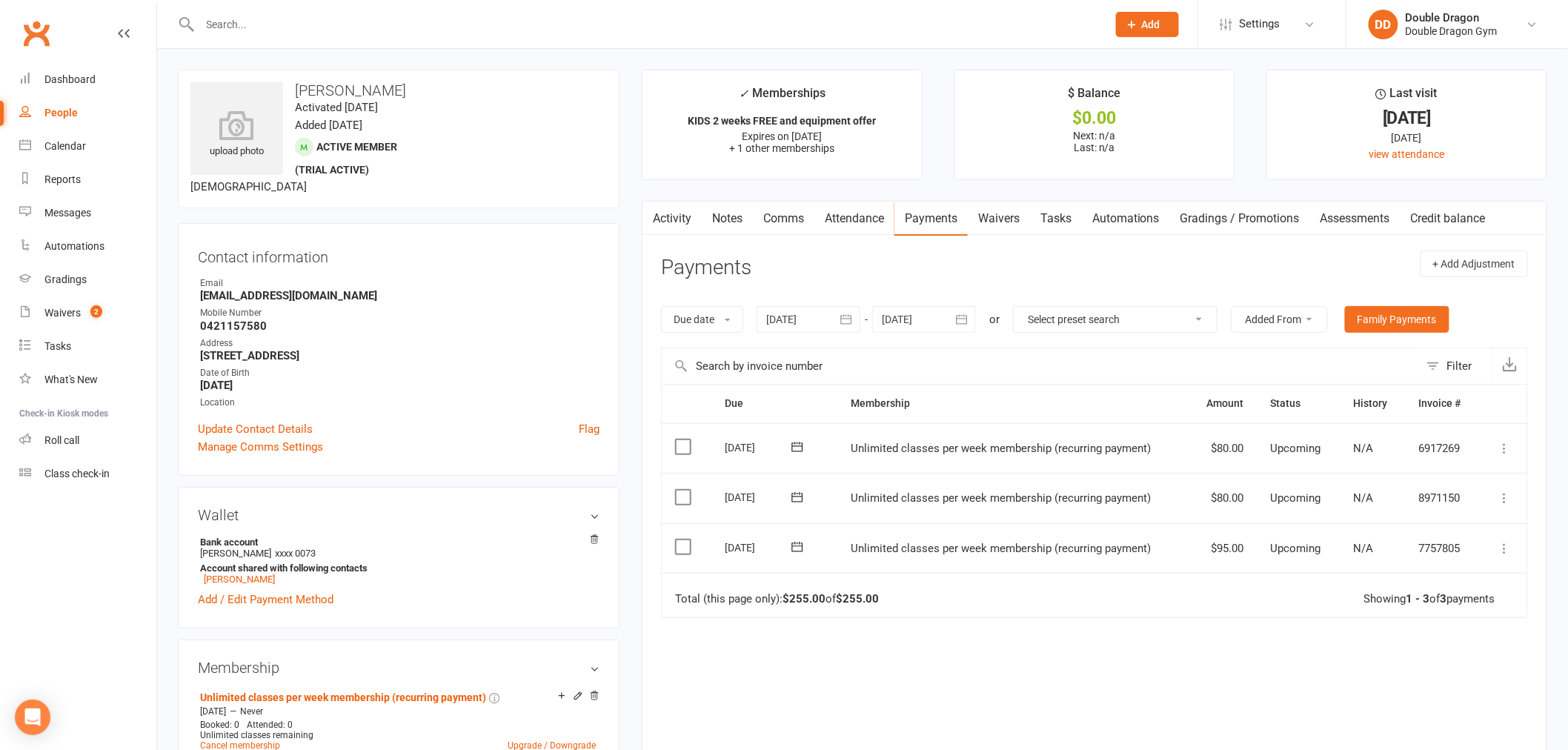
click at [1505, 544] on icon at bounding box center [1505, 548] width 15 height 15
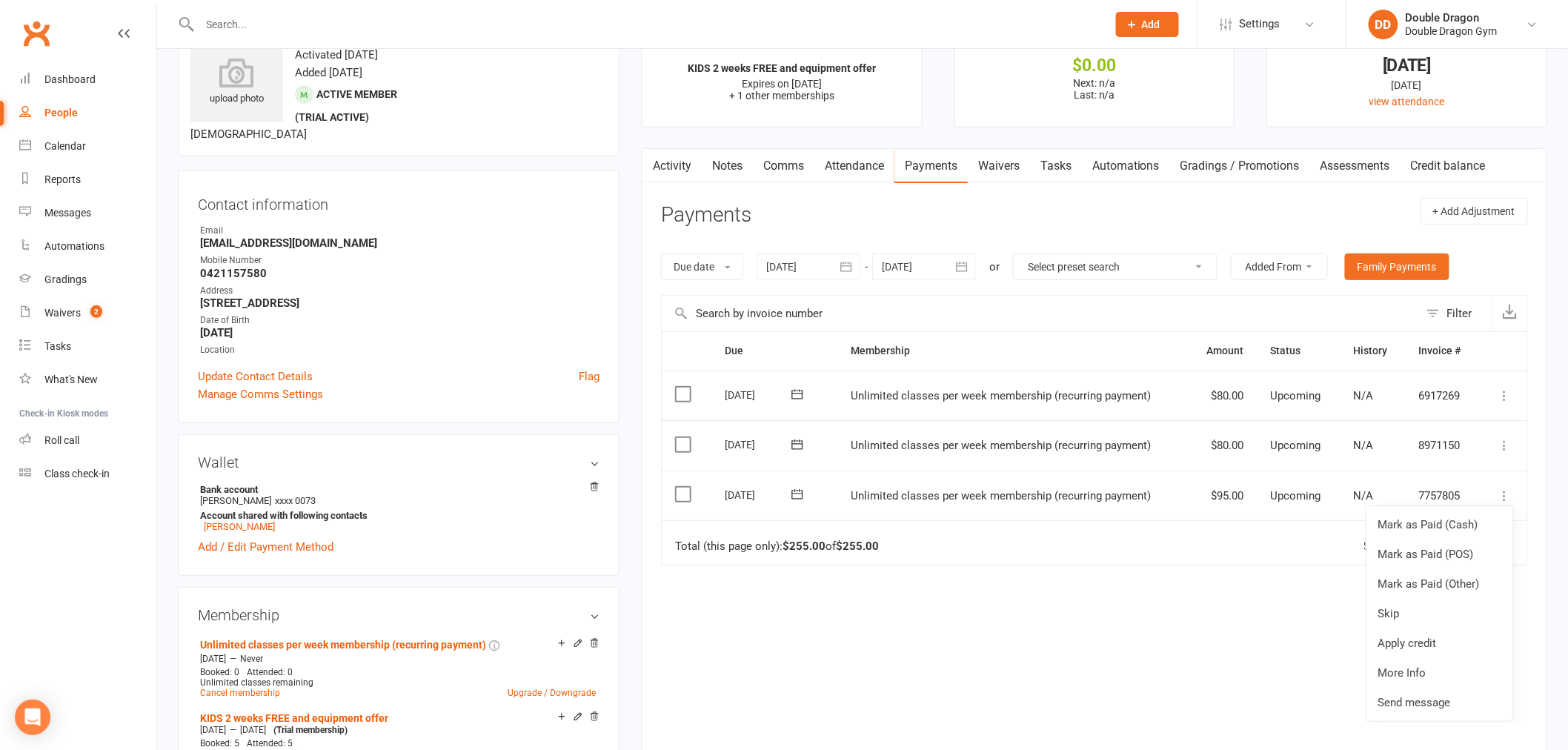
scroll to position [82, 0]
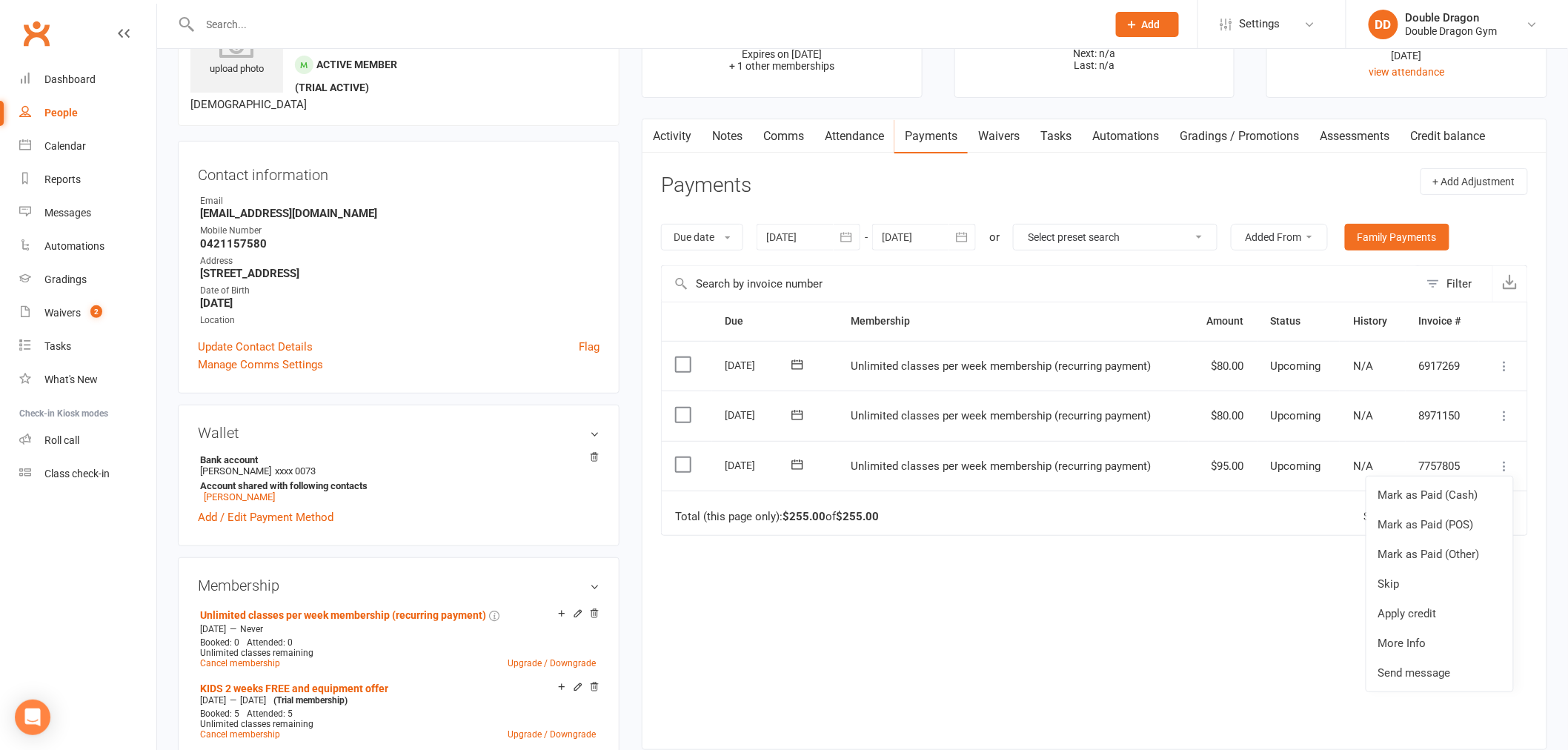
click at [1505, 460] on icon at bounding box center [1505, 466] width 15 height 15
click at [1502, 465] on icon at bounding box center [1505, 466] width 15 height 15
click at [1507, 423] on button at bounding box center [1505, 415] width 17 height 17
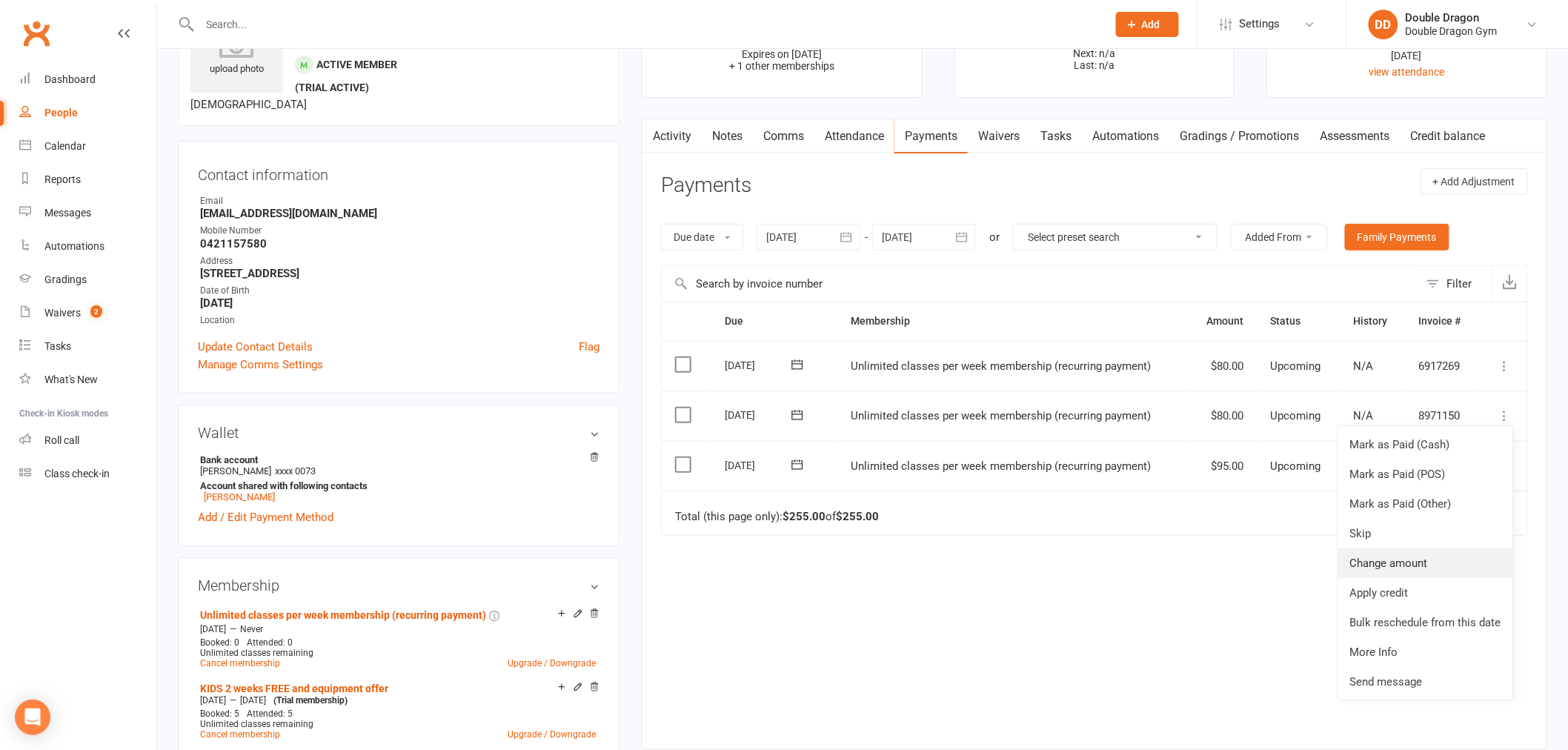
click at [1448, 560] on link "Change amount" at bounding box center [1425, 562] width 175 height 29
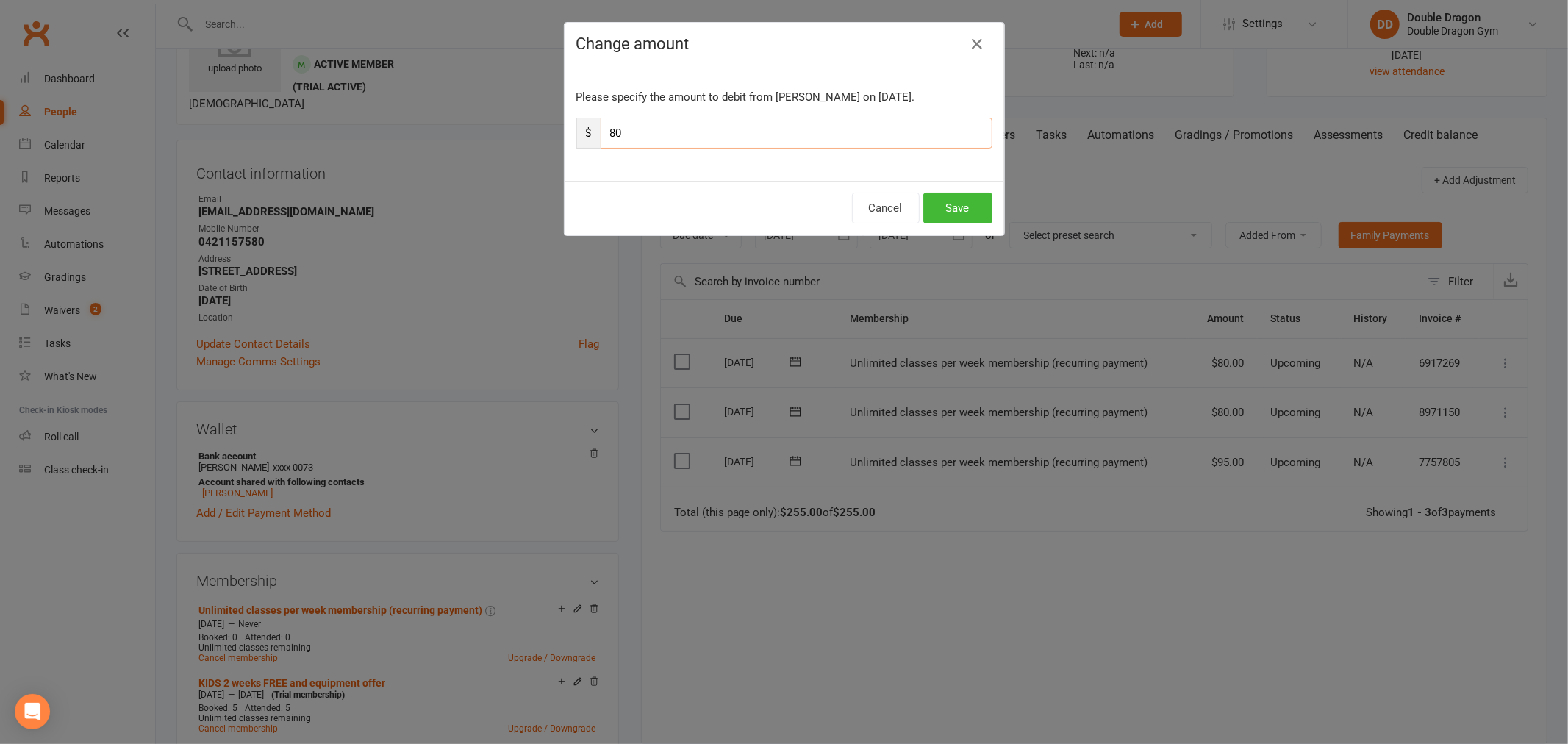
drag, startPoint x: 618, startPoint y: 136, endPoint x: 571, endPoint y: 141, distance: 47.3
click at [576, 141] on div "$ 80" at bounding box center [784, 133] width 416 height 31
type input "72"
click at [950, 213] on button "Save" at bounding box center [958, 207] width 69 height 31
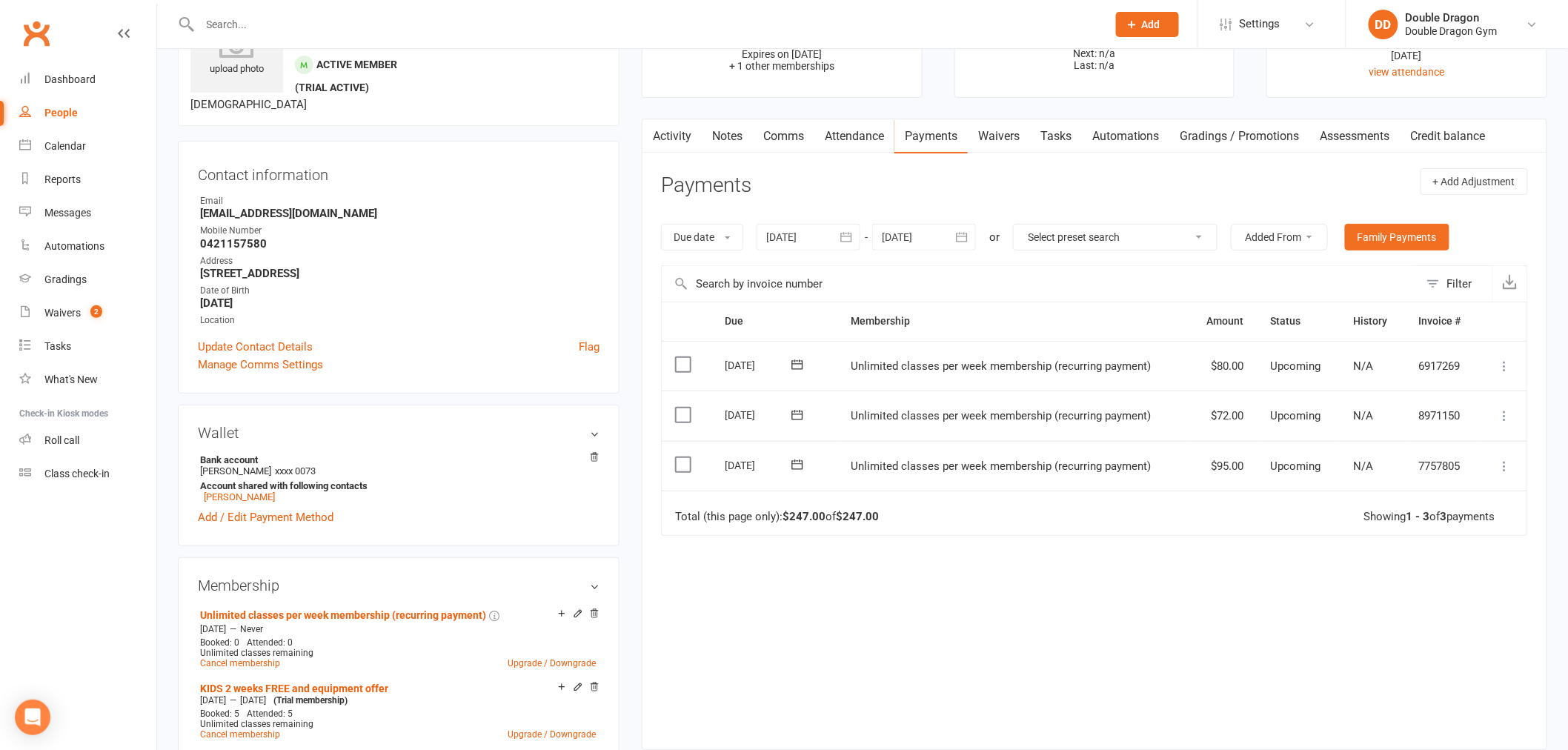
click at [1509, 462] on icon at bounding box center [1505, 466] width 15 height 15
click at [1254, 597] on div "Due Contact Membership Amount Status History Invoice # Select this 11 Nov 2025 …" at bounding box center [1094, 514] width 867 height 424
click at [1506, 463] on icon at bounding box center [1505, 466] width 15 height 15
click at [1502, 417] on icon at bounding box center [1505, 415] width 15 height 15
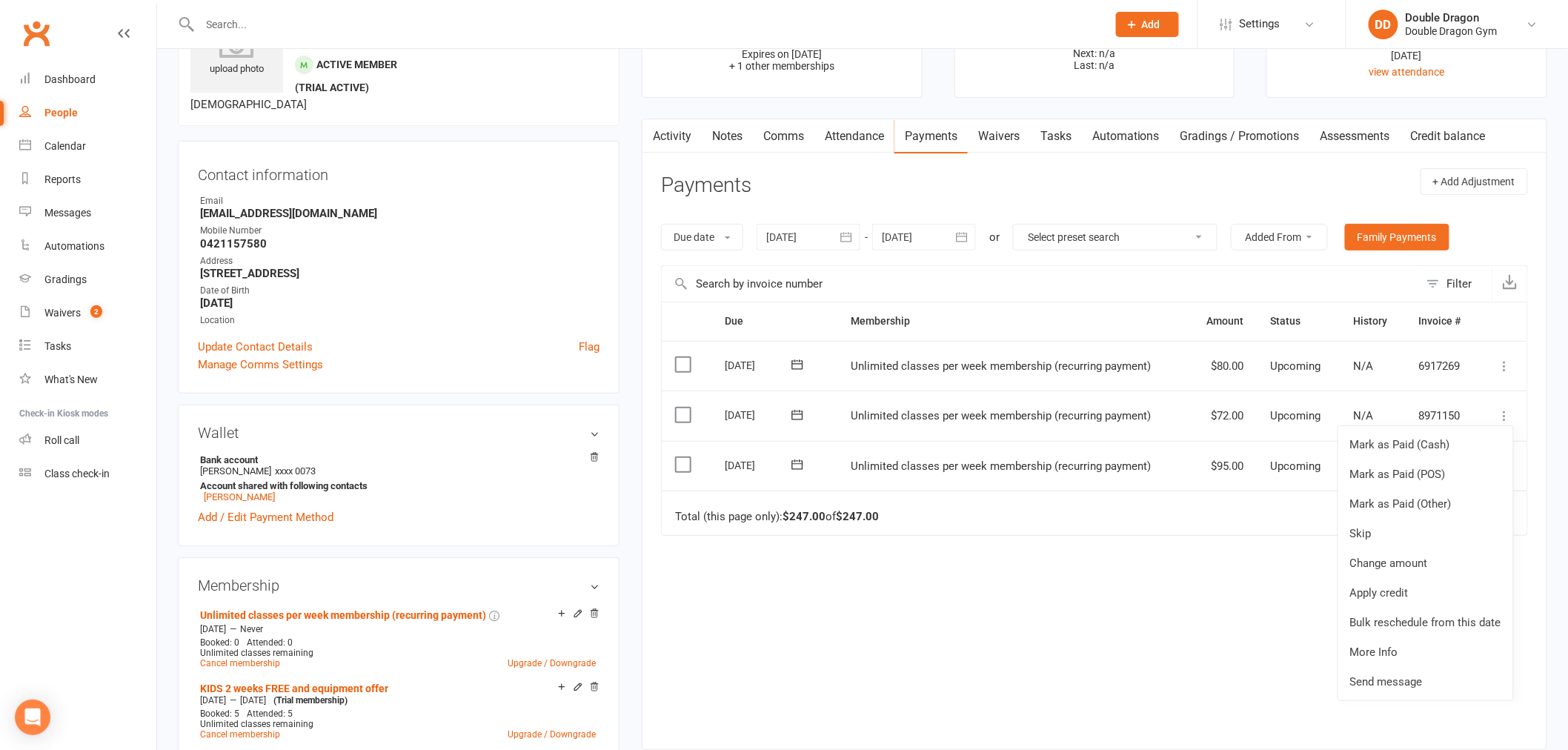
click at [1502, 417] on icon at bounding box center [1505, 415] width 15 height 15
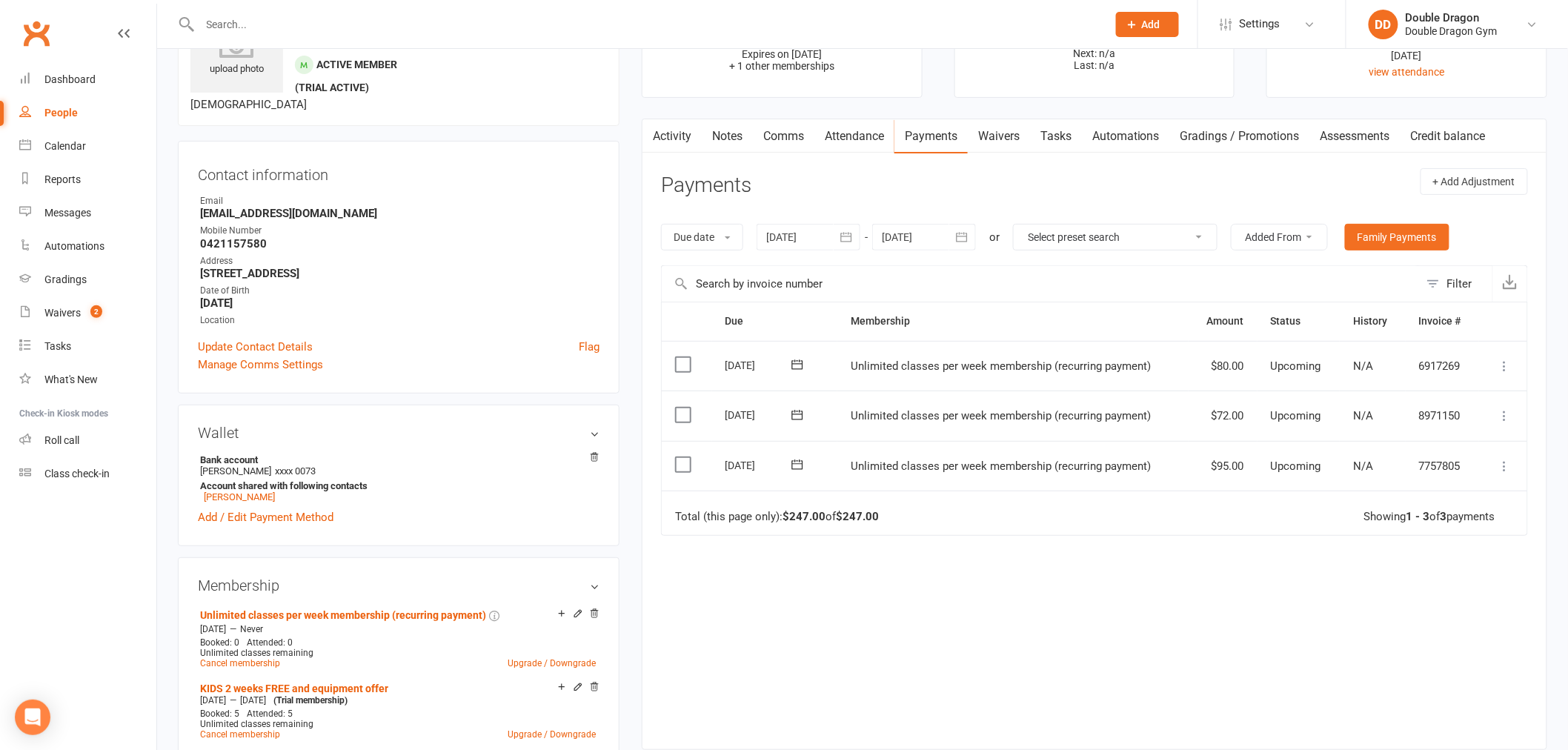
click at [1509, 371] on icon at bounding box center [1505, 366] width 15 height 15
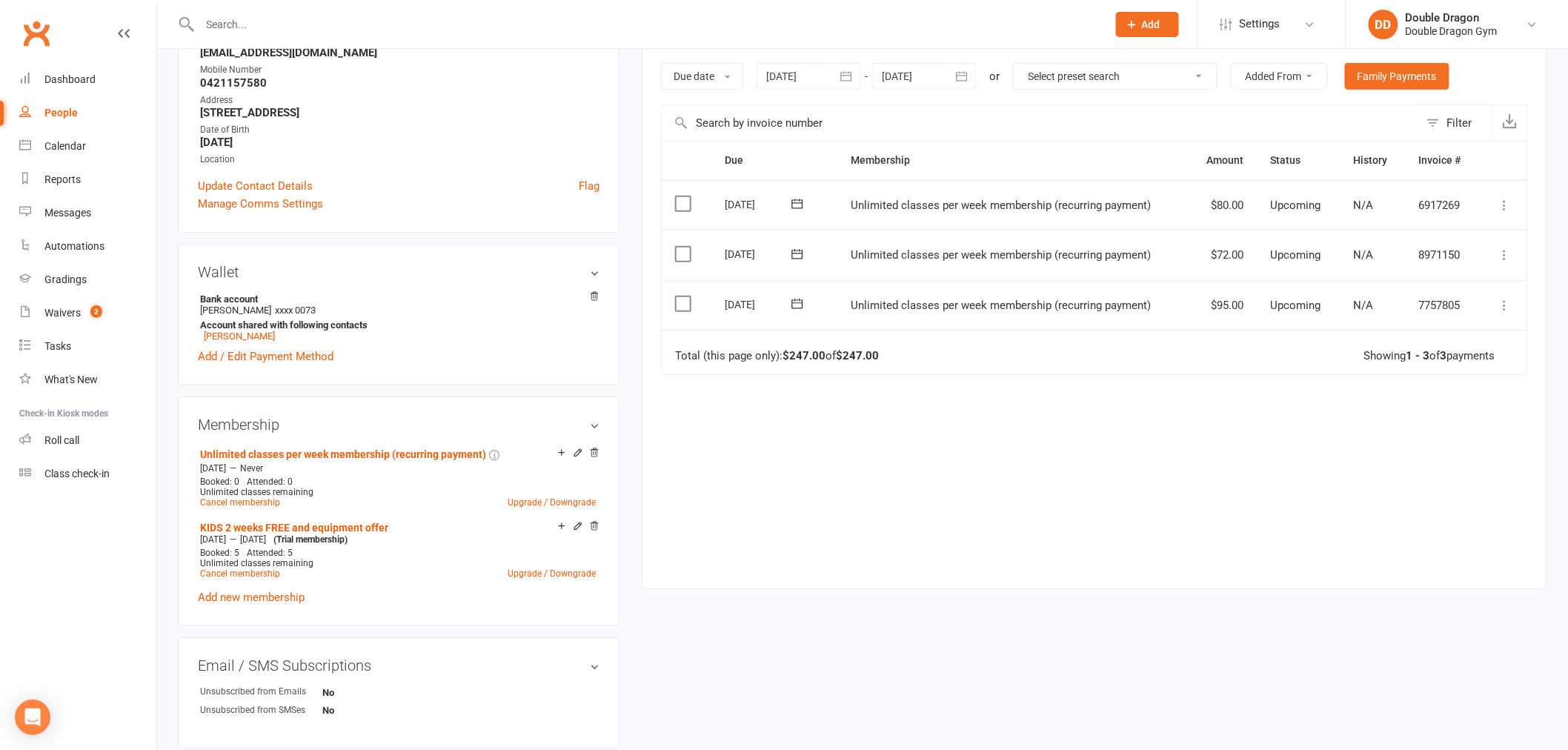
scroll to position [246, 0]
drag, startPoint x: 593, startPoint y: 449, endPoint x: 933, endPoint y: 58, distance: 518.2
click at [593, 449] on icon at bounding box center [593, 448] width 7 height 8
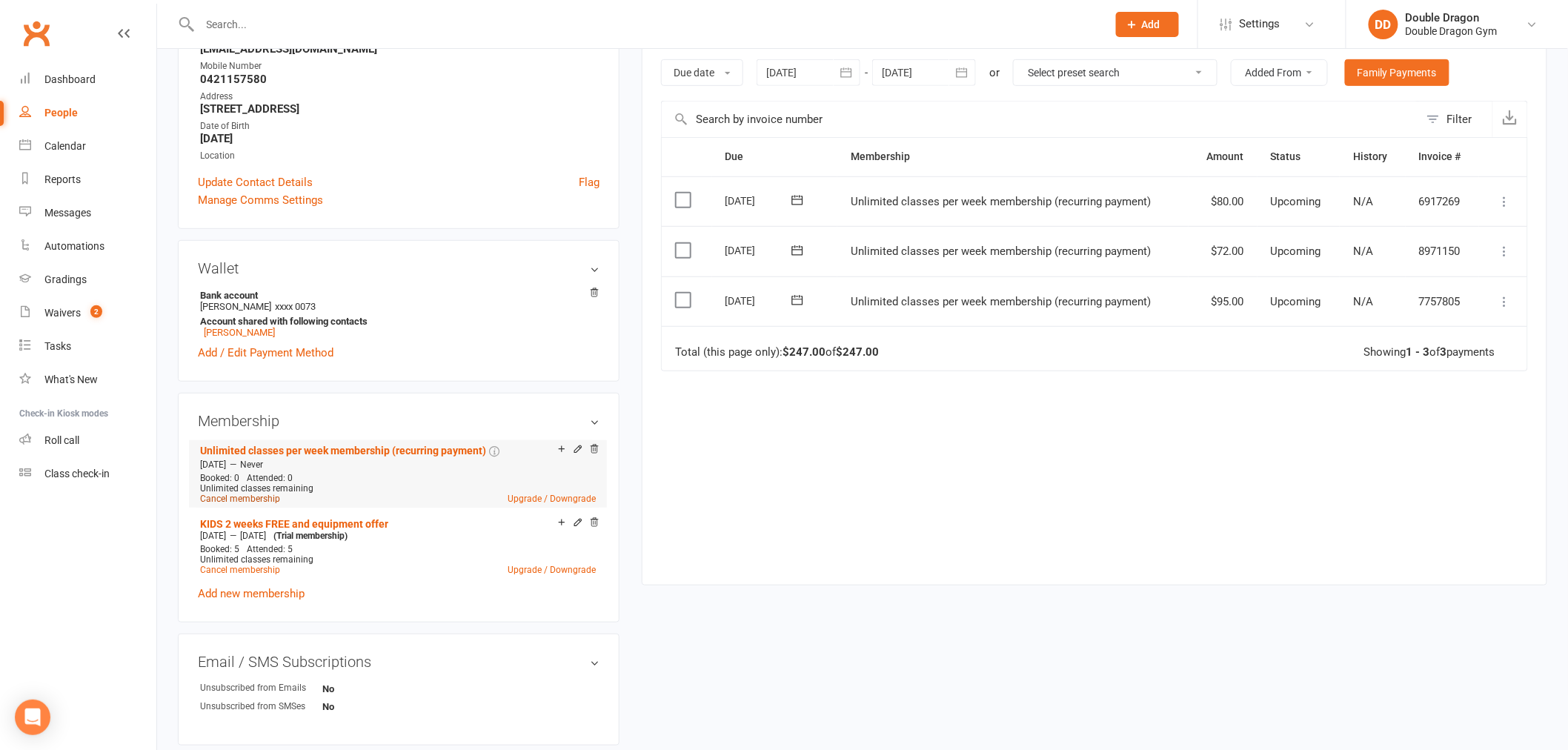
click at [226, 501] on link "Cancel membership" at bounding box center [240, 498] width 80 height 10
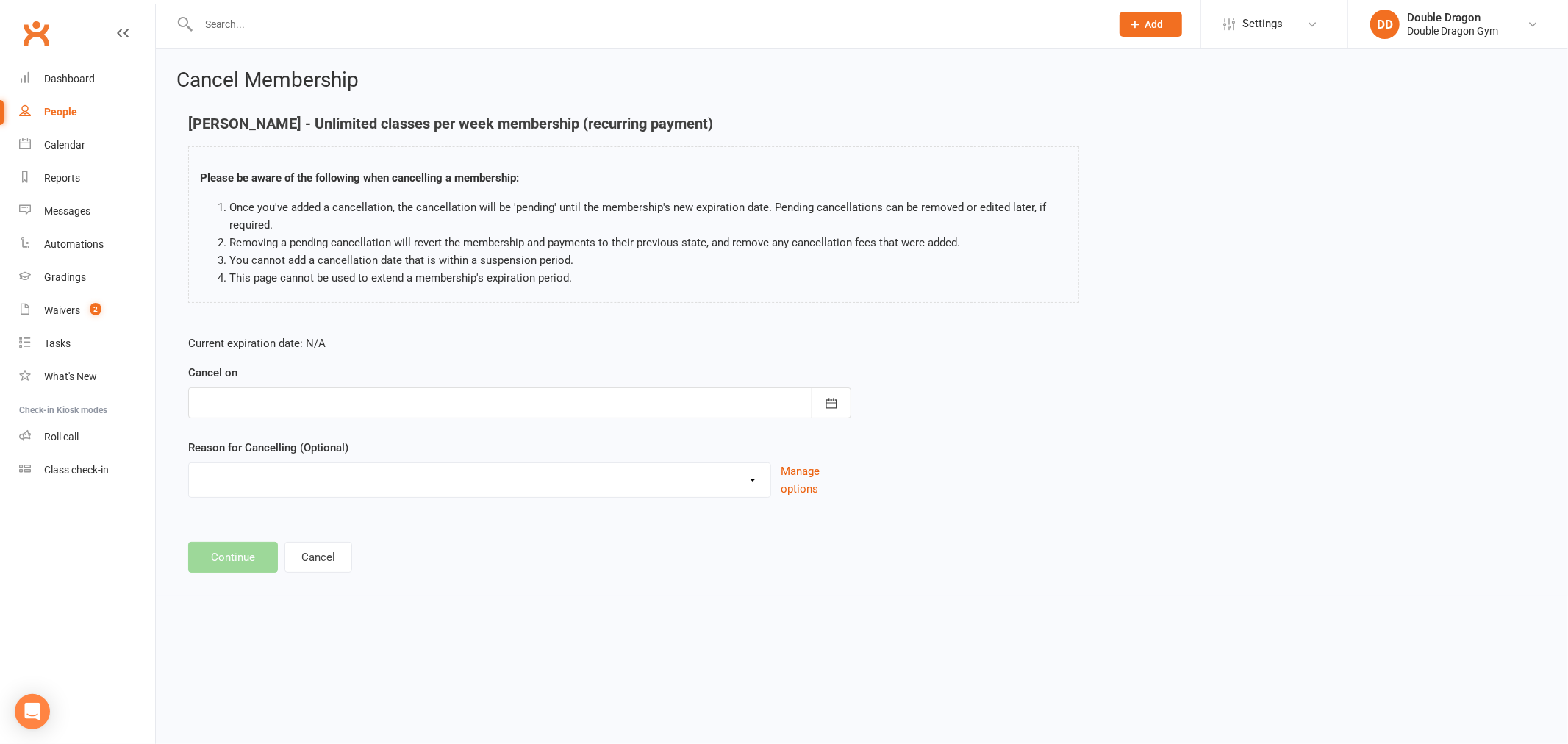
click at [699, 387] on div at bounding box center [520, 402] width 663 height 31
click at [306, 551] on td "14" at bounding box center [312, 552] width 31 height 27
click at [314, 550] on td "14" at bounding box center [312, 552] width 31 height 27
click at [313, 548] on td "14" at bounding box center [312, 552] width 31 height 27
click at [539, 541] on footer "Continue Cancel" at bounding box center [861, 556] width 1347 height 31
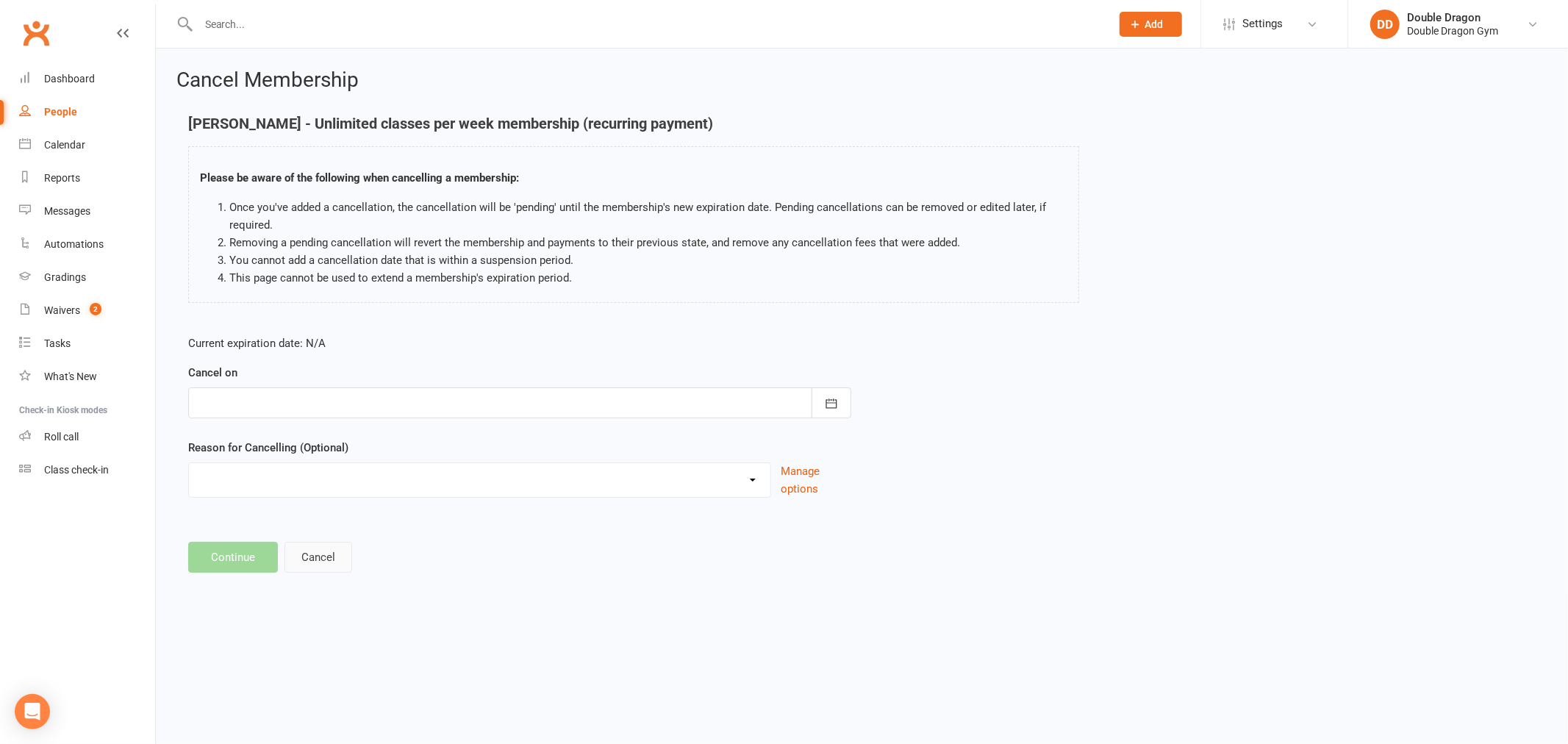
click at [324, 555] on button "Cancel" at bounding box center [318, 556] width 68 height 31
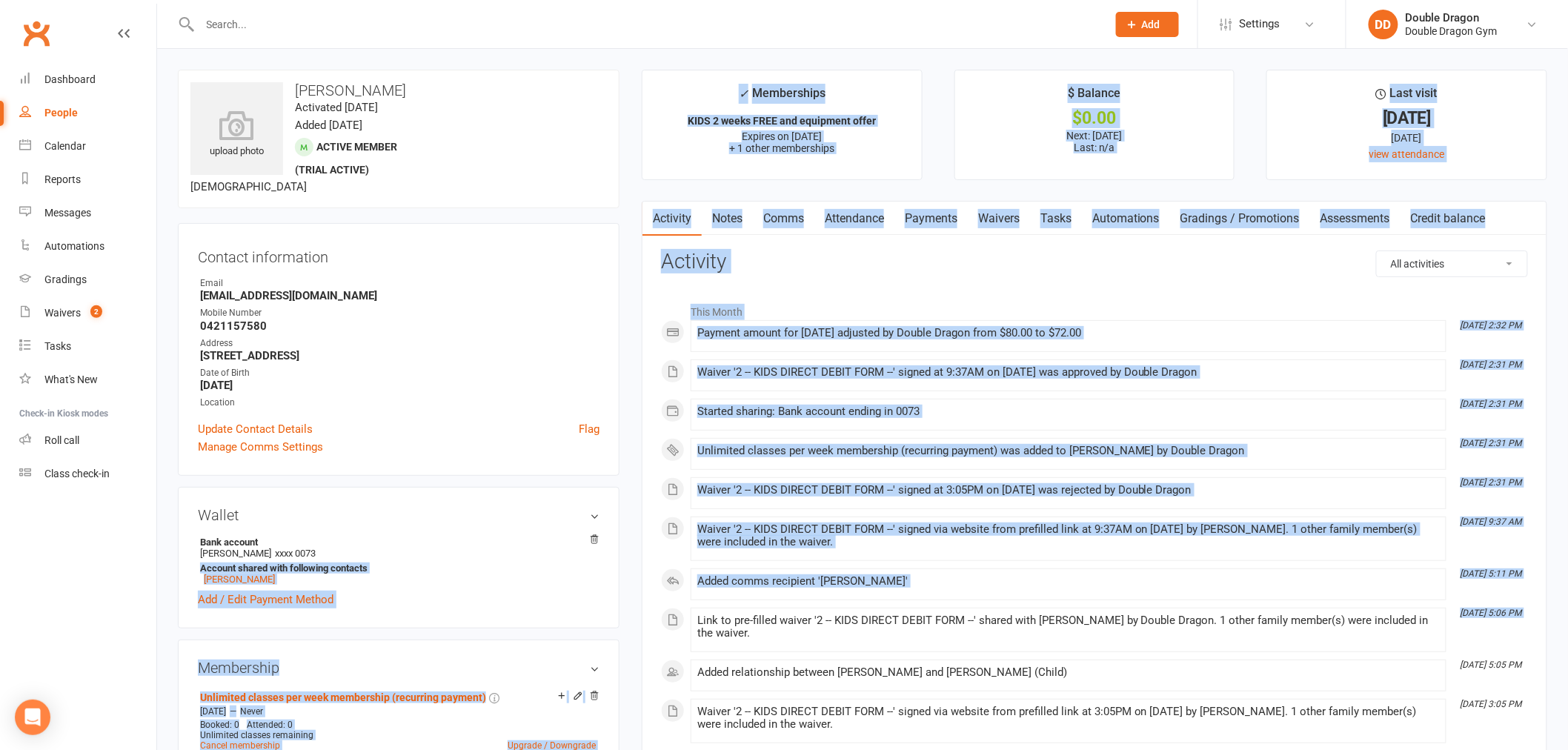
drag, startPoint x: 591, startPoint y: 538, endPoint x: 639, endPoint y: 619, distance: 94.2
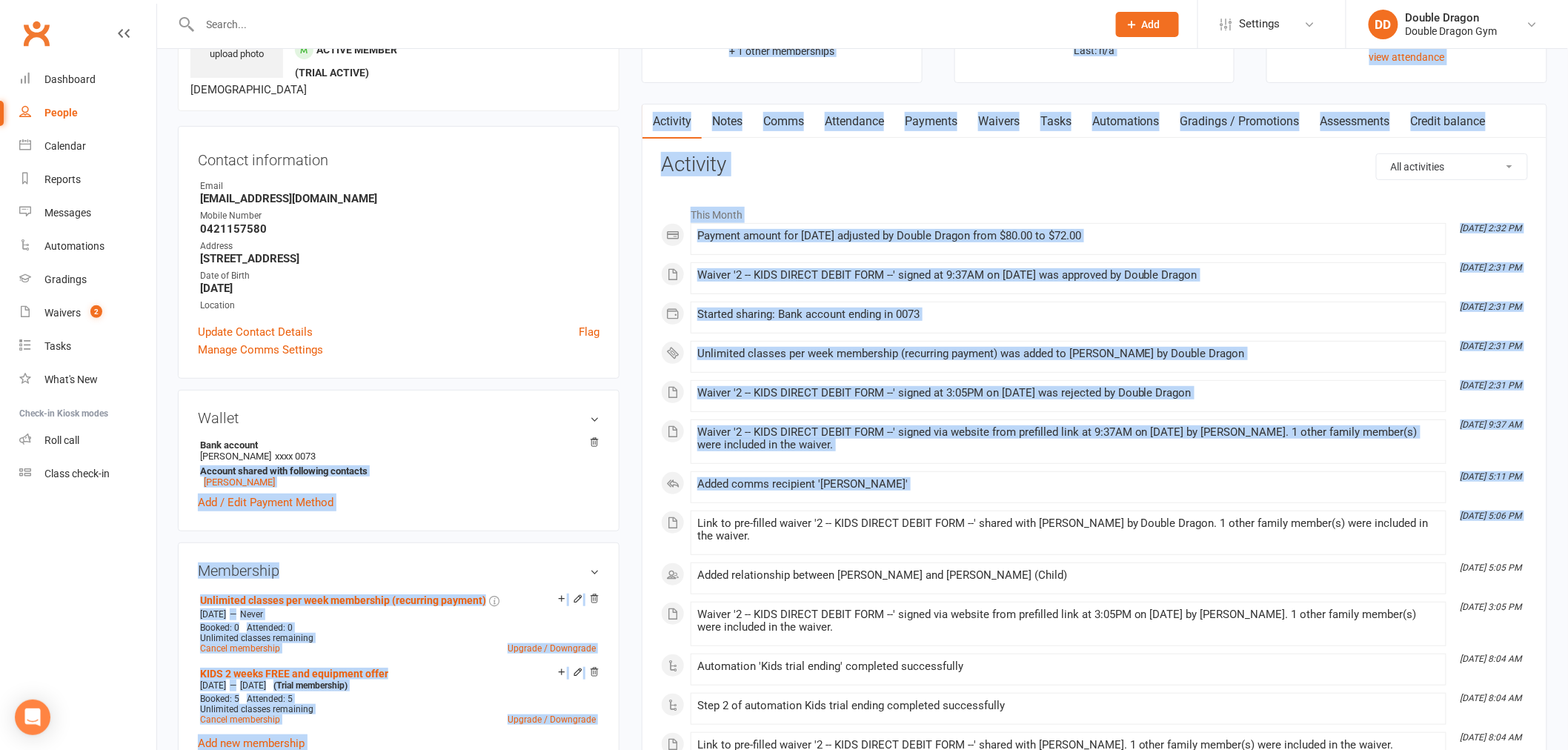
scroll to position [246, 0]
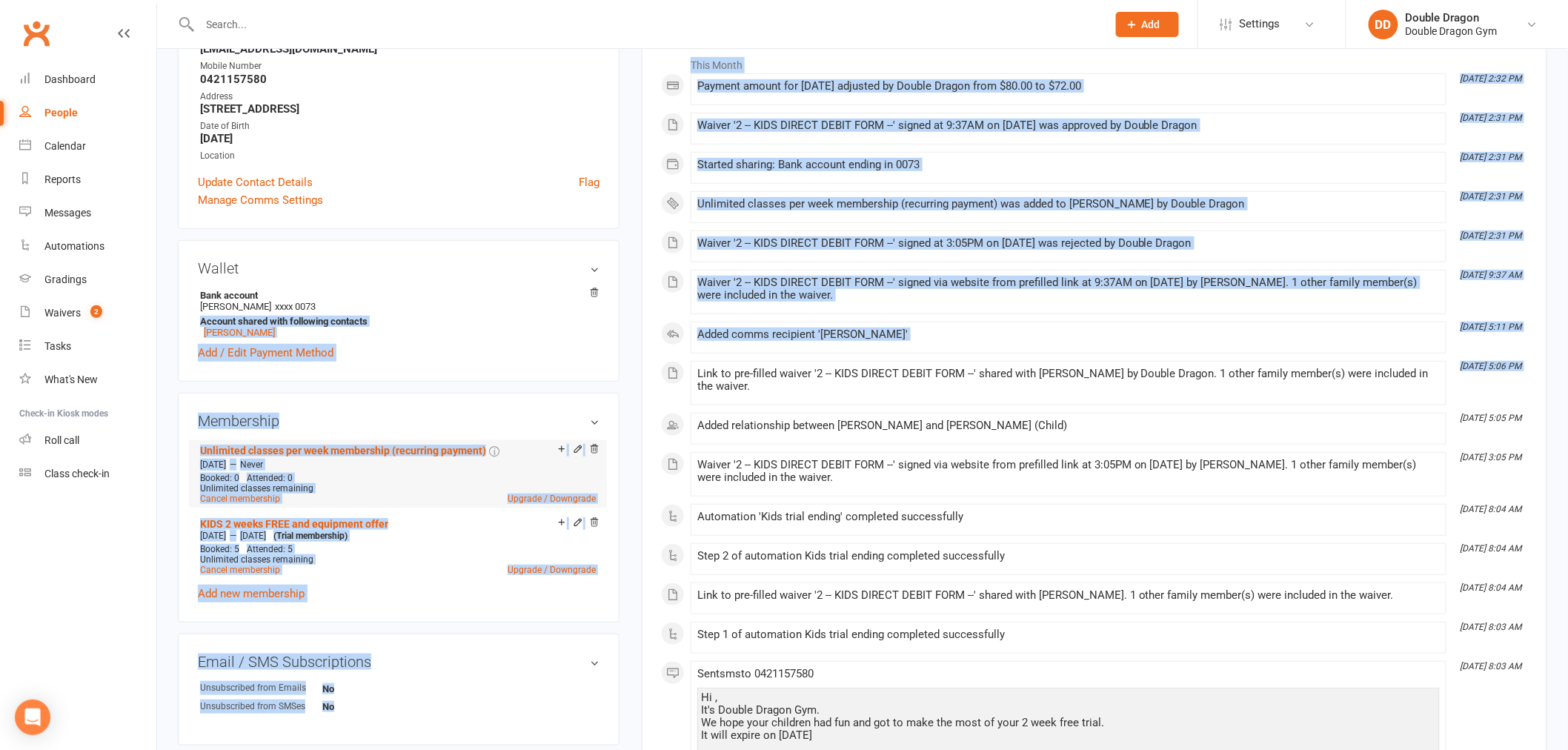
click at [512, 485] on div "Unlimited classes remaining" at bounding box center [398, 488] width 395 height 10
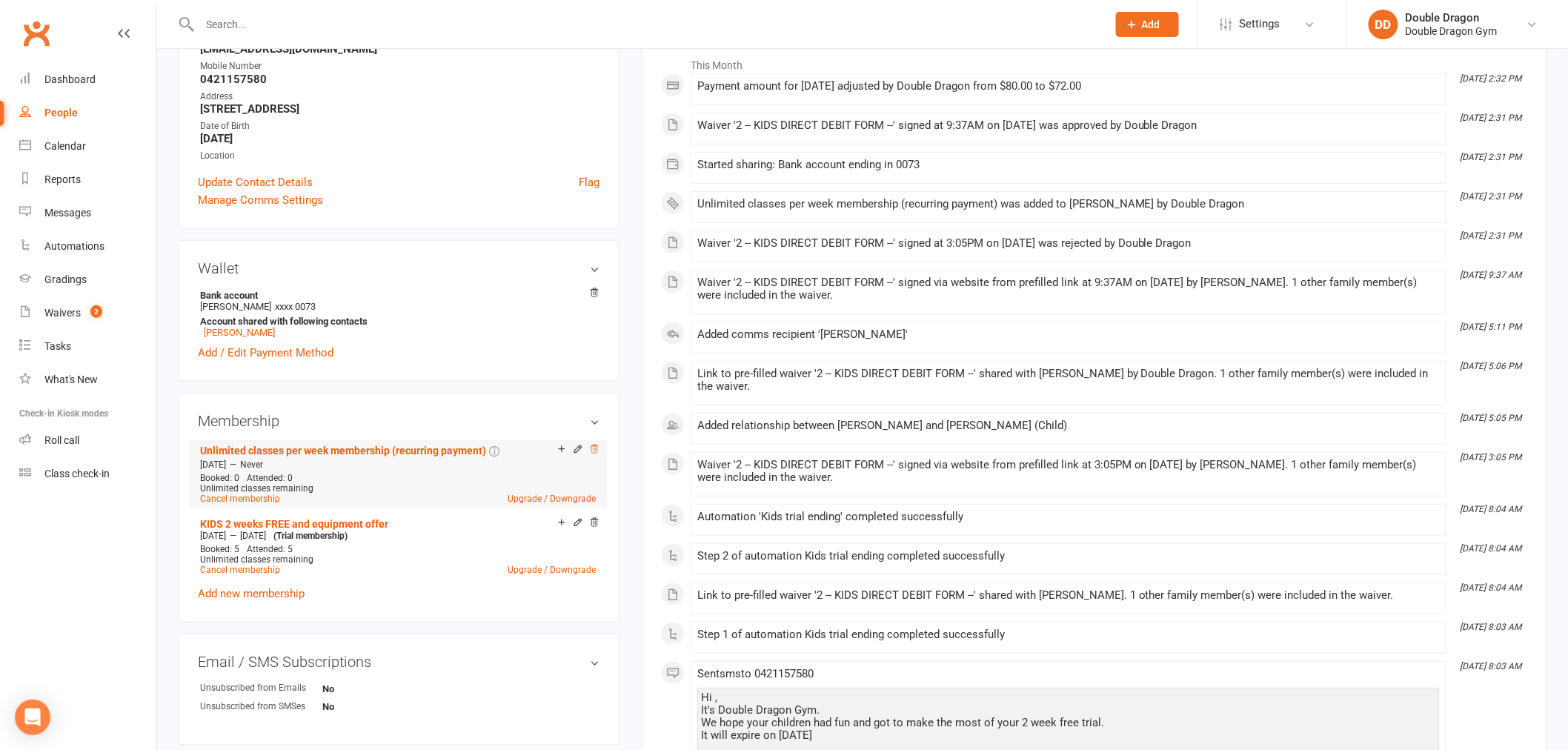
click at [595, 448] on icon at bounding box center [594, 448] width 10 height 10
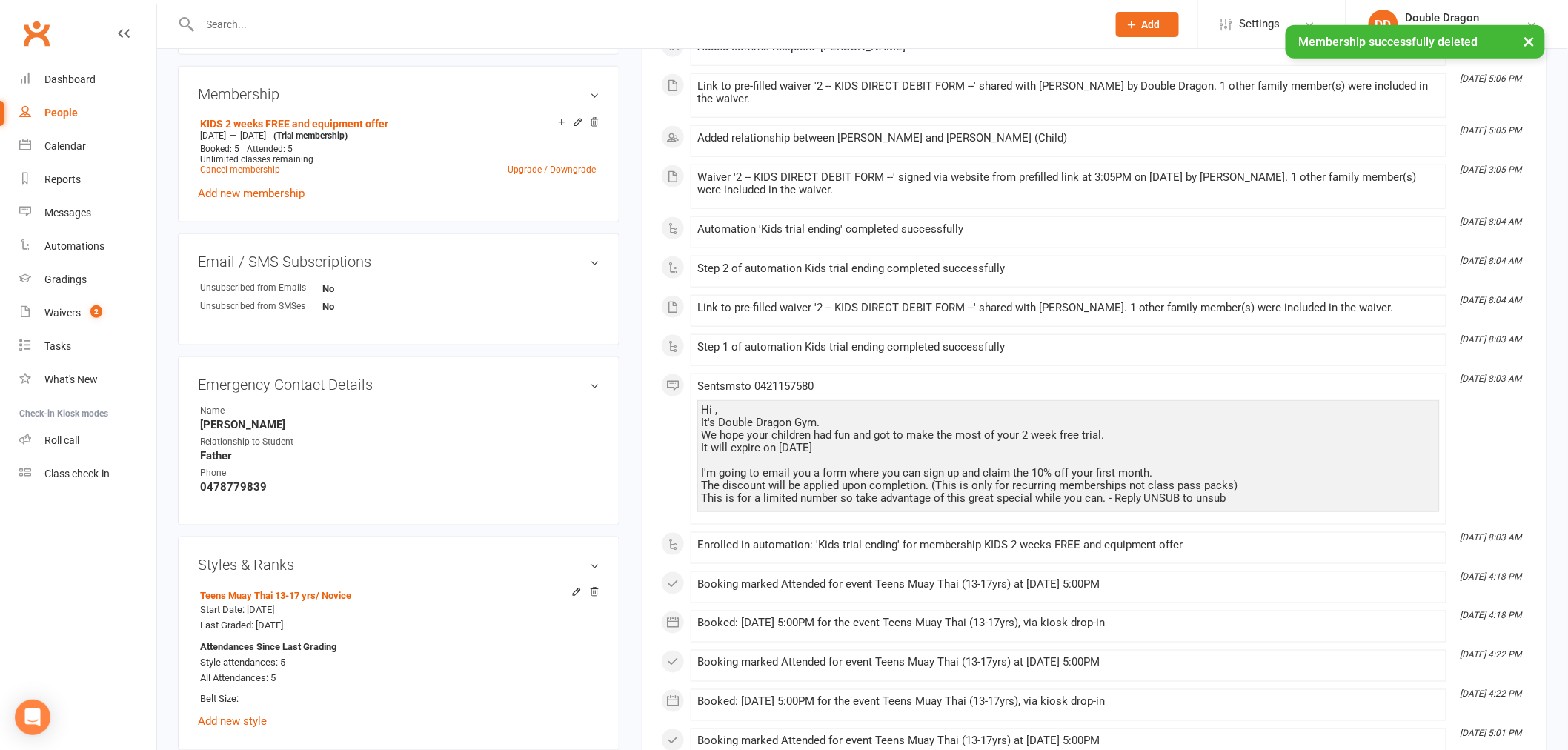
scroll to position [905, 0]
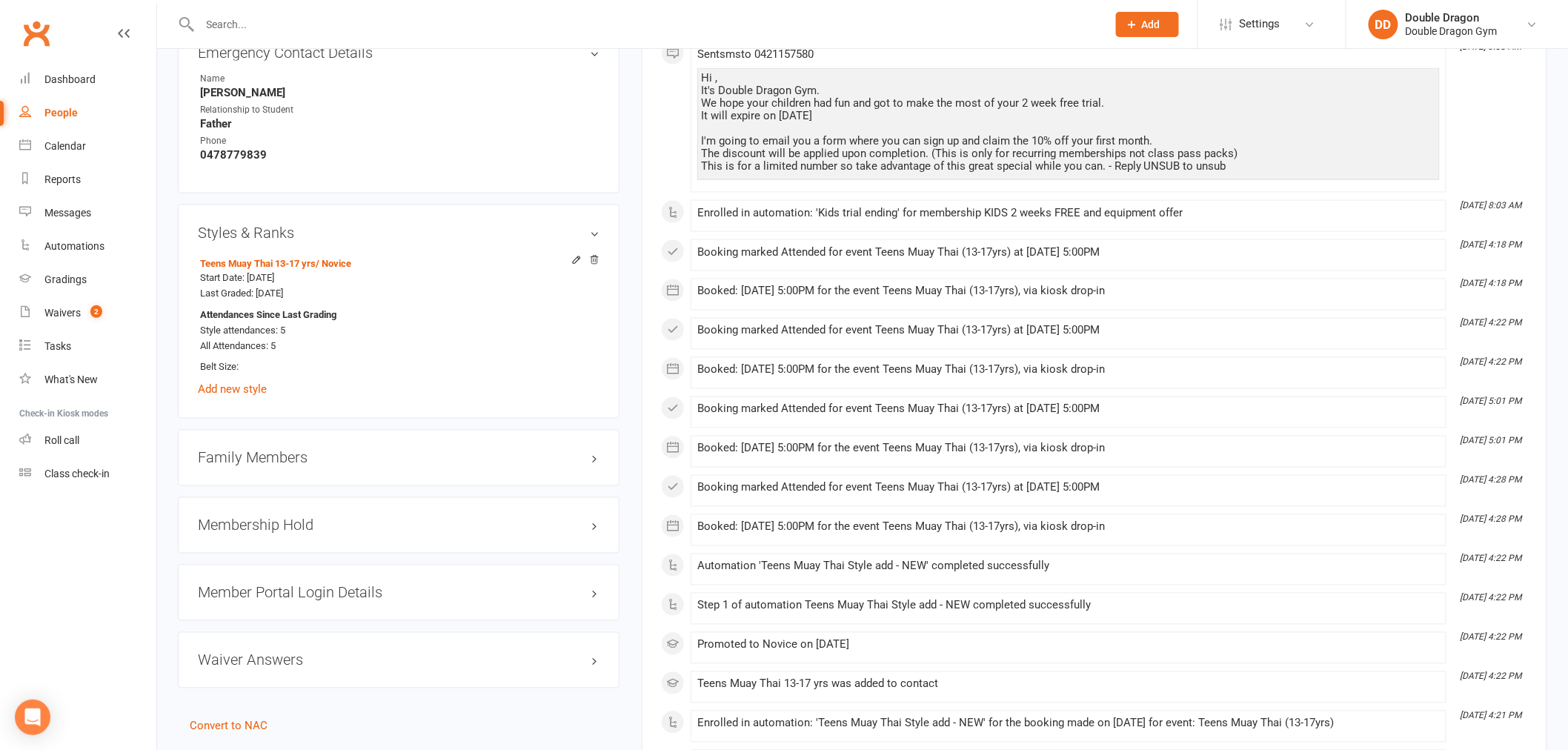
click at [291, 455] on h3 "Family Members" at bounding box center [399, 458] width 402 height 17
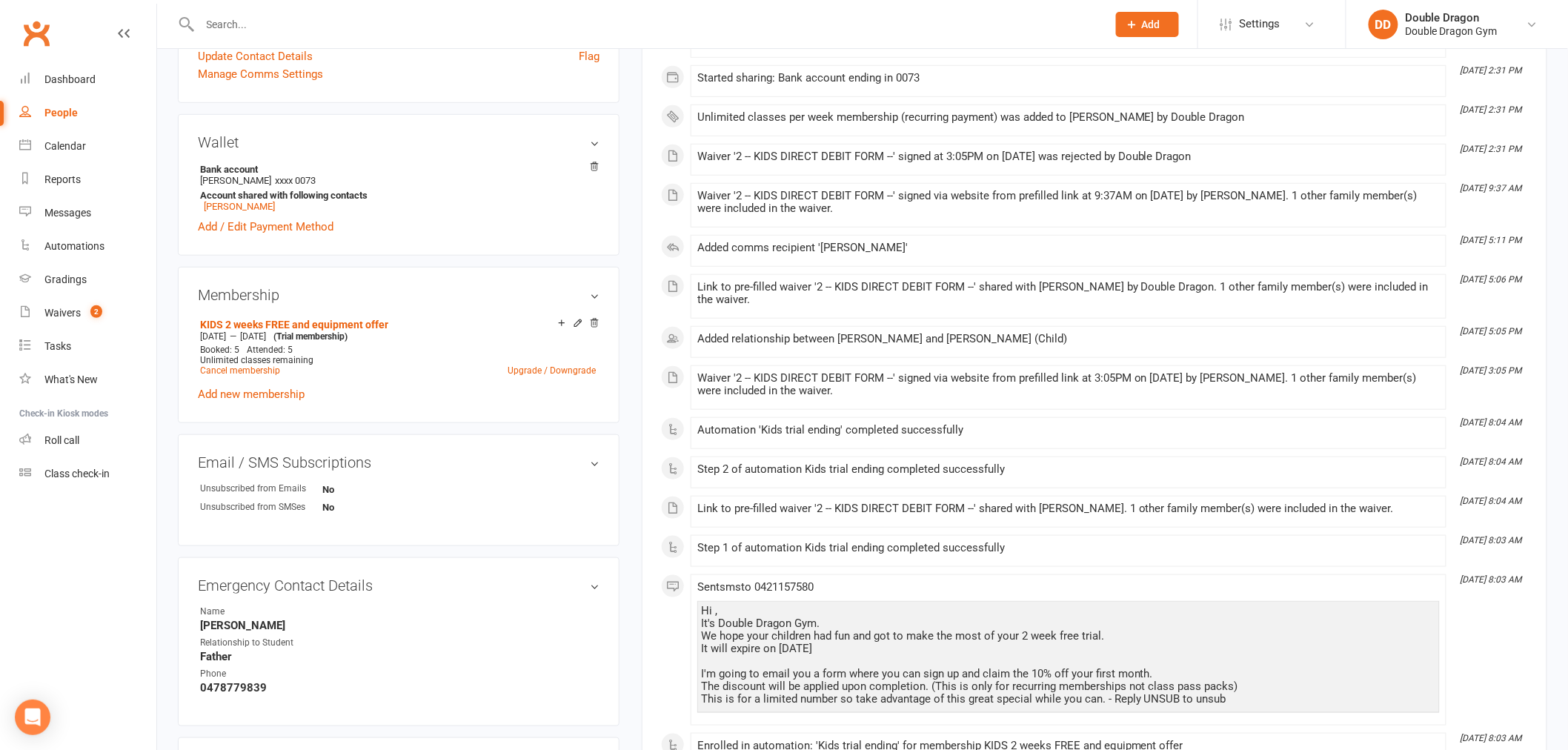
scroll to position [329, 0]
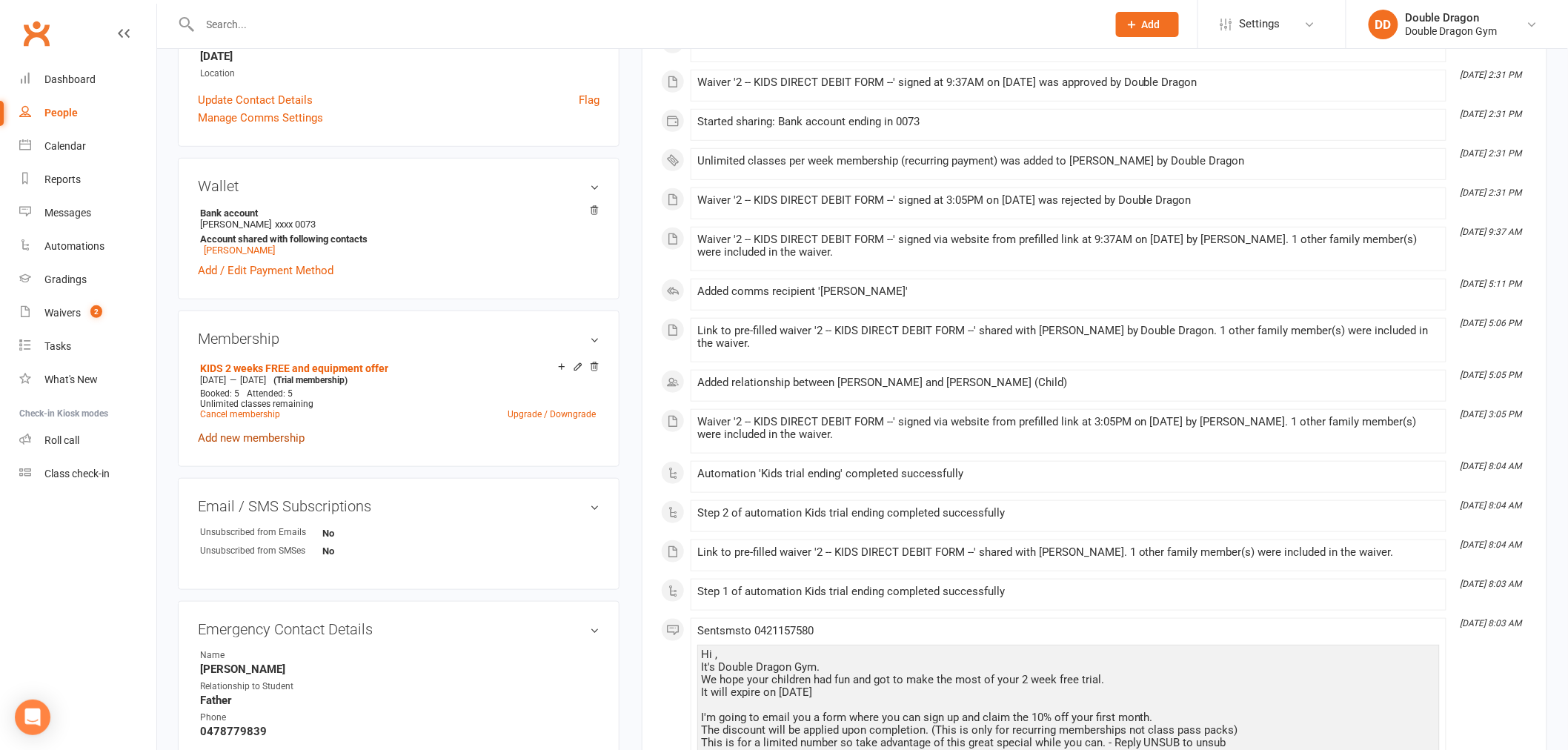
click at [299, 433] on link "Add new membership" at bounding box center [251, 437] width 107 height 13
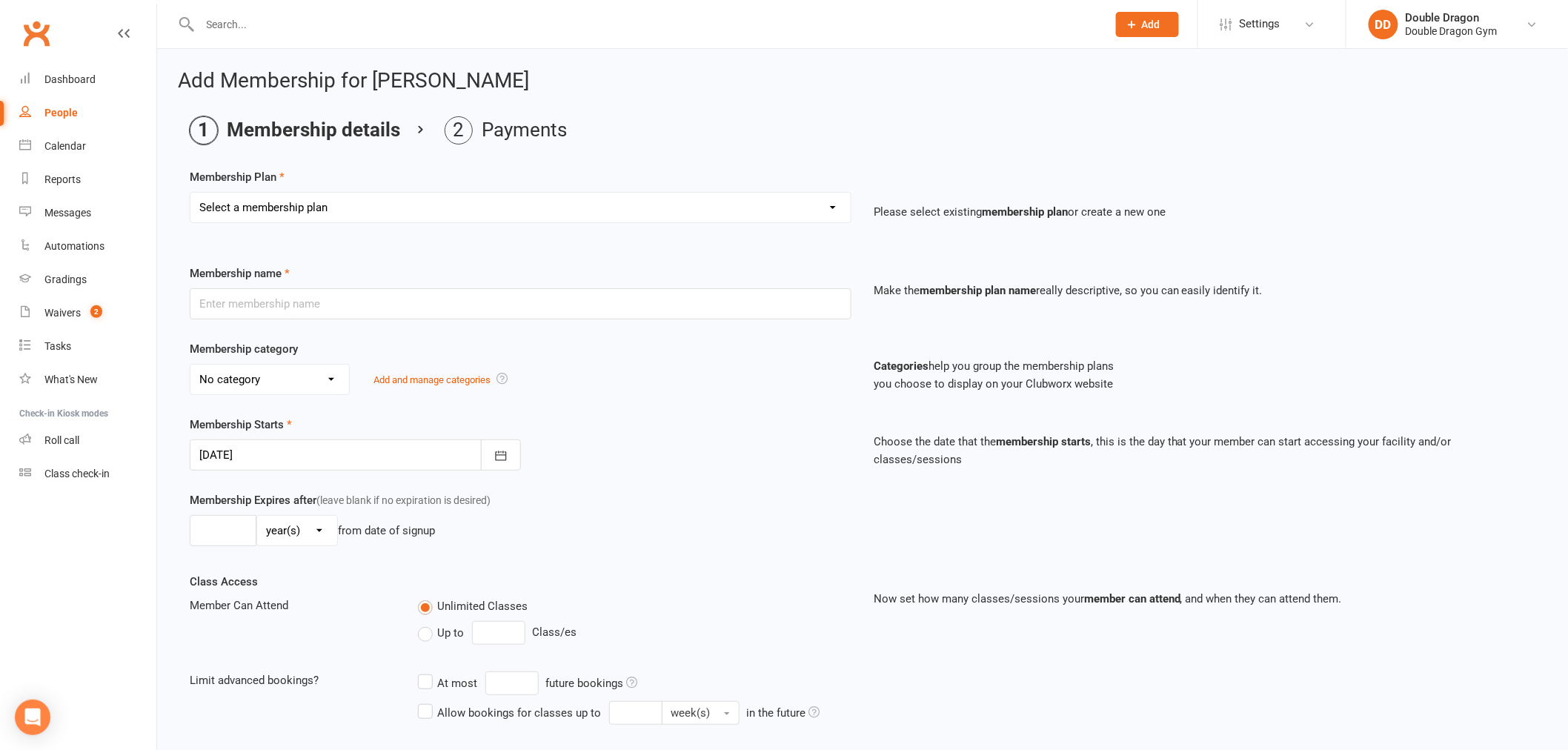
drag, startPoint x: 521, startPoint y: 197, endPoint x: 487, endPoint y: 219, distance: 40.5
click at [521, 197] on select "Select a membership plan Create new Membership Plan Platinum Membership - Unlim…" at bounding box center [520, 207] width 660 height 29
select select "5"
click at [190, 192] on select "Select a membership plan Create new Membership Plan Platinum Membership - Unlim…" at bounding box center [520, 207] width 660 height 29
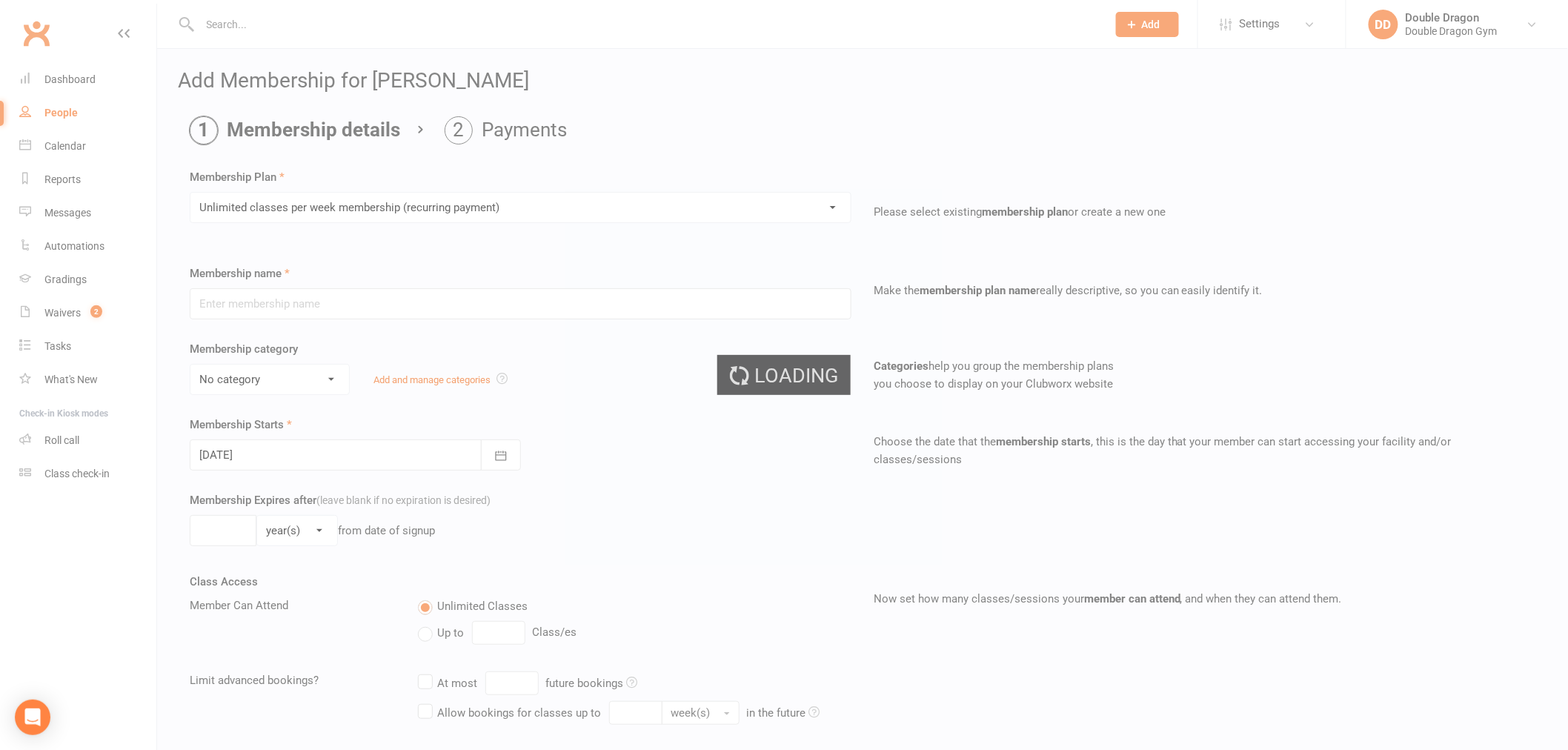
type input "Unlimited classes per week membership (recurring payment)"
select select "5"
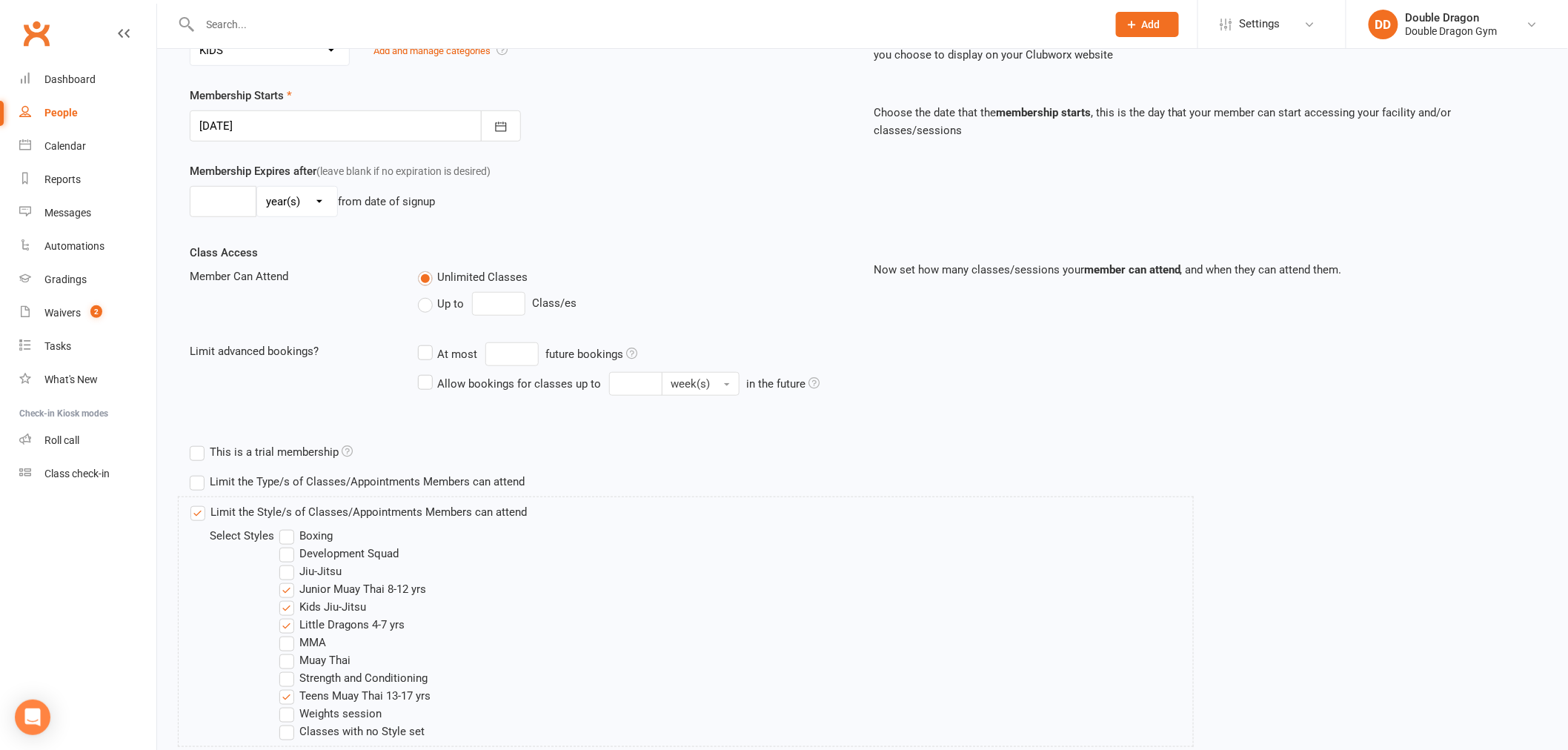
scroll to position [435, 0]
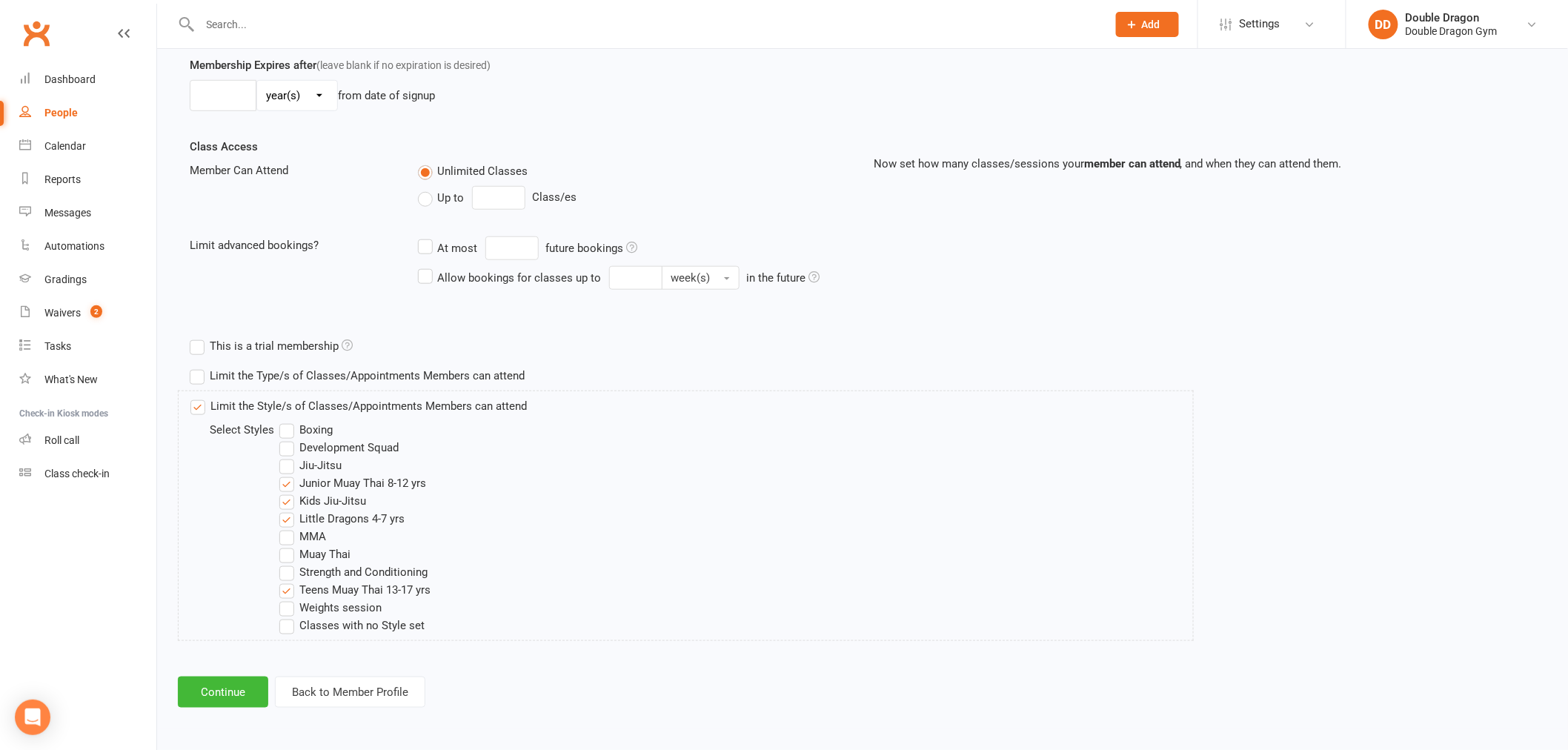
click at [289, 516] on label "Little Dragons 4-7 yrs" at bounding box center [342, 518] width 125 height 17
click at [289, 509] on input "Little Dragons 4-7 yrs" at bounding box center [284, 509] width 10 height 0
click at [288, 506] on label "Kids Jiu-Jitsu" at bounding box center [322, 501] width 86 height 17
click at [288, 492] on input "Kids Jiu-Jitsu" at bounding box center [284, 492] width 10 height 0
drag, startPoint x: 288, startPoint y: 489, endPoint x: 306, endPoint y: 478, distance: 21.1
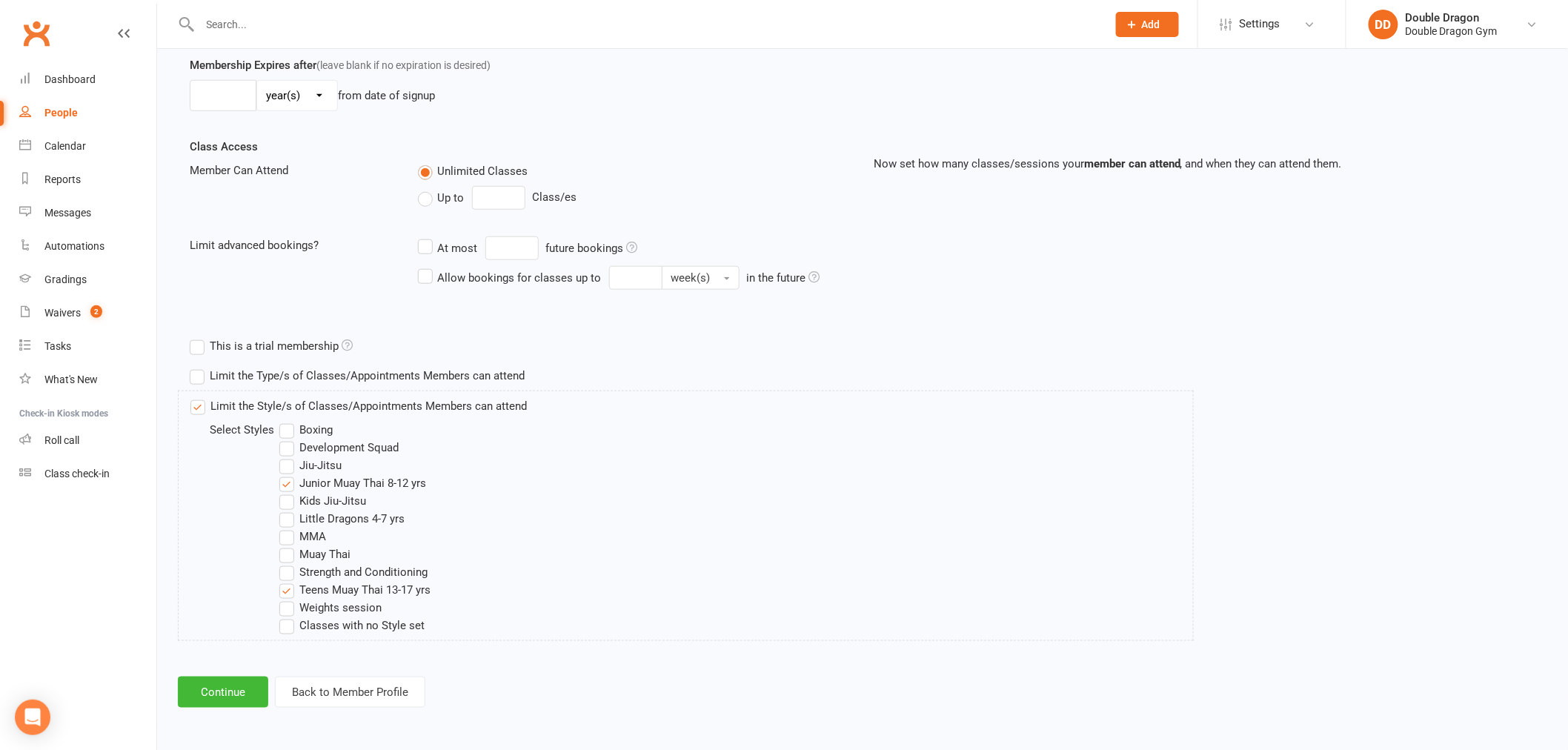
click at [289, 489] on label "Junior Muay Thai 8-12 yrs" at bounding box center [353, 483] width 147 height 17
click at [289, 474] on input "Junior Muay Thai 8-12 yrs" at bounding box center [284, 474] width 10 height 0
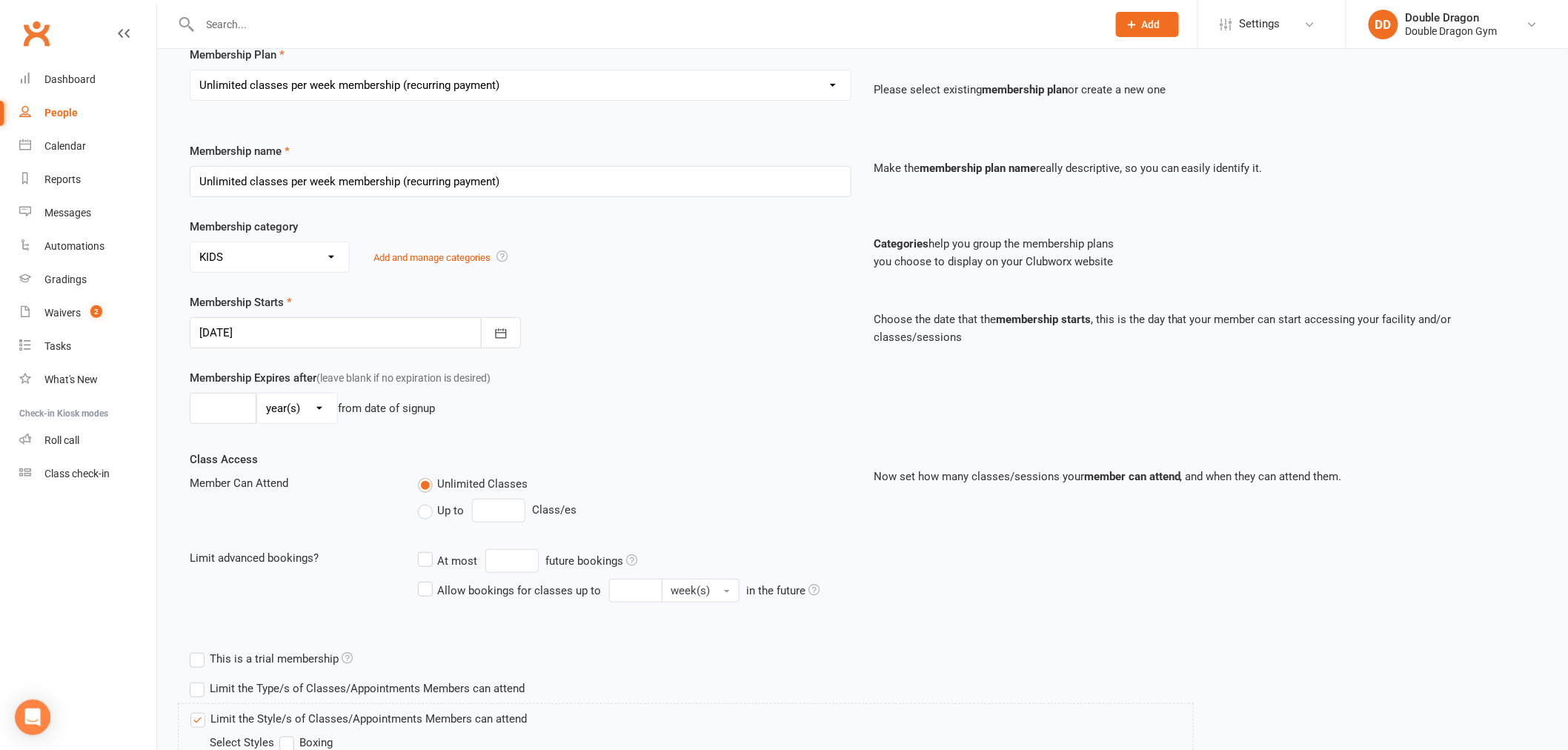
scroll to position [106, 0]
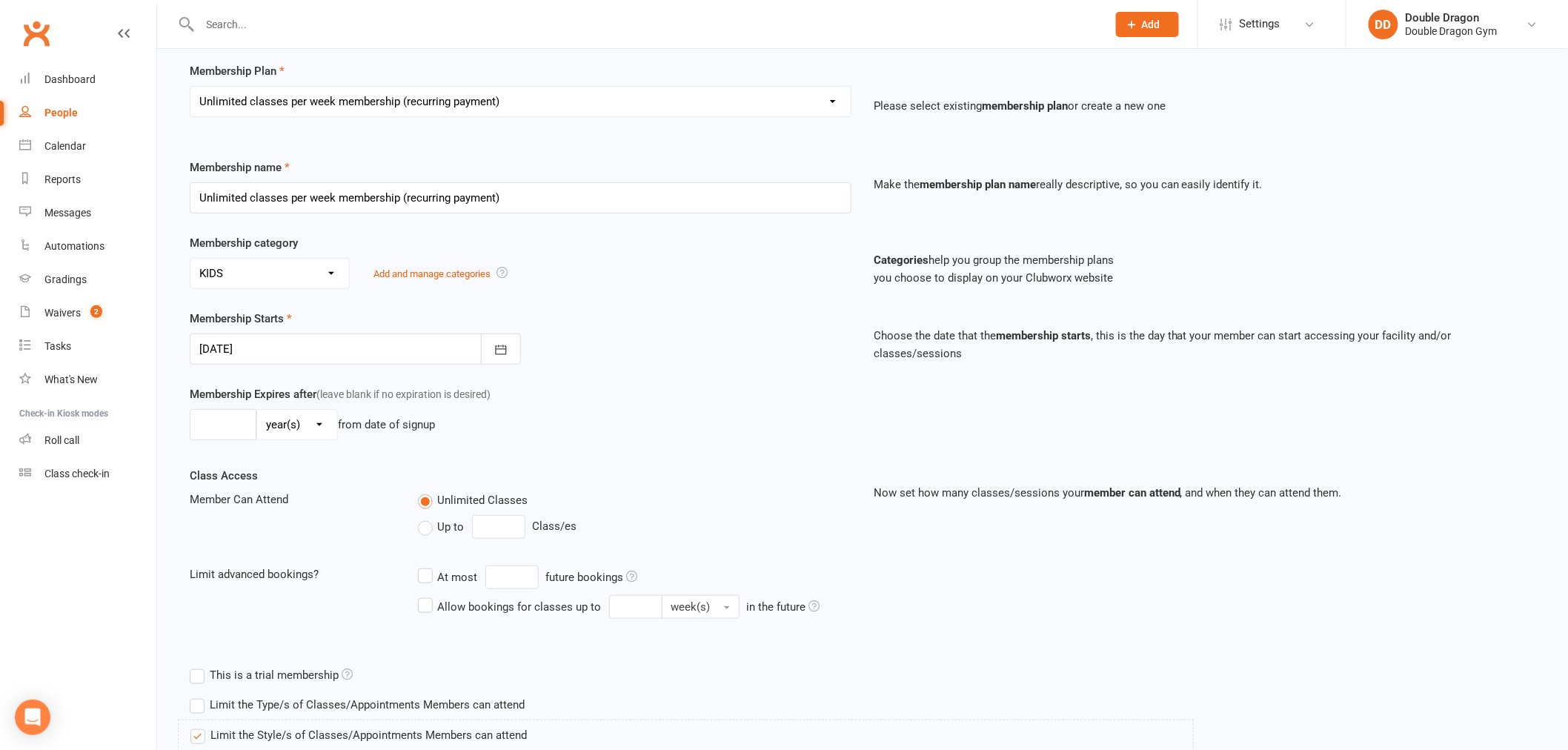
click at [356, 349] on div at bounding box center [355, 348] width 331 height 31
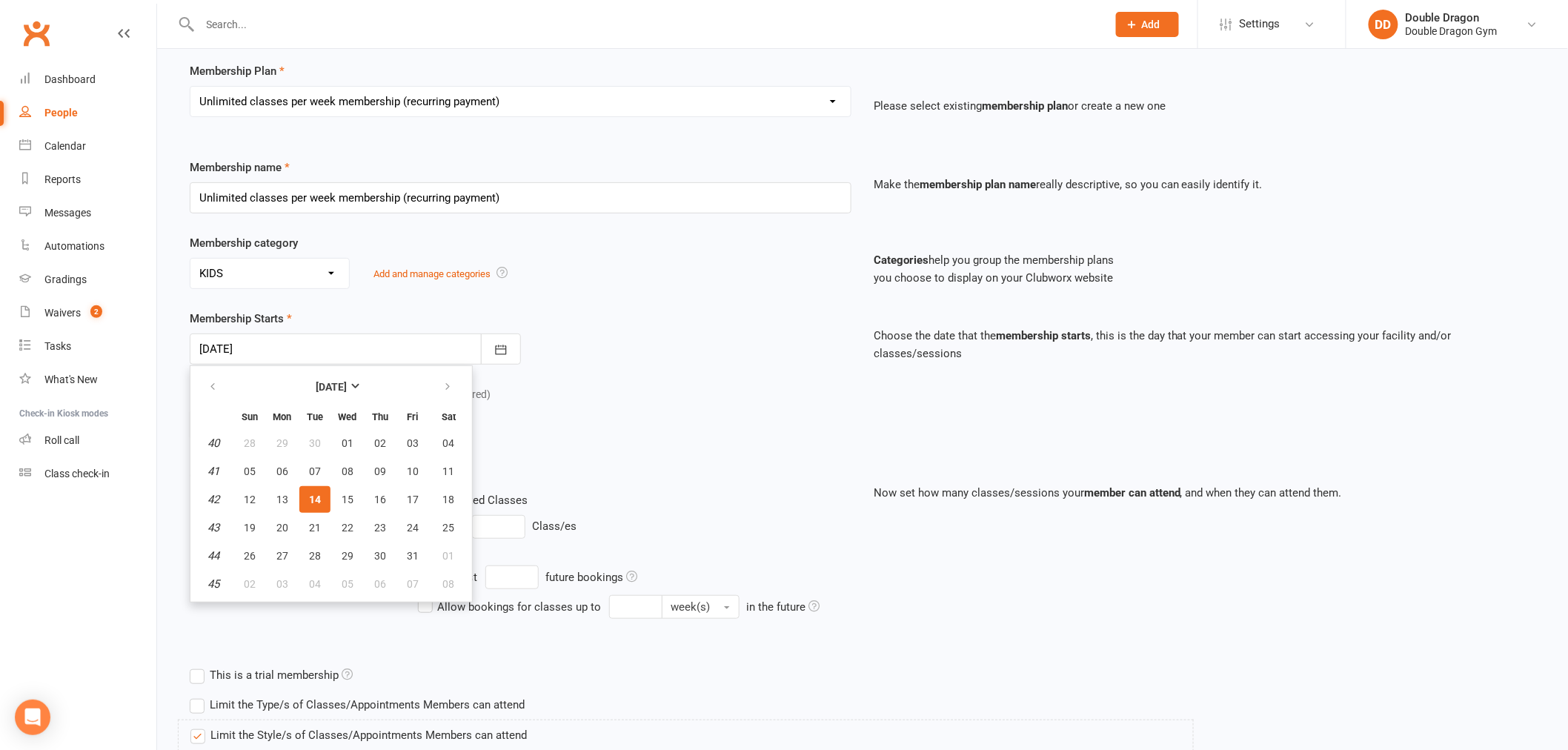
click at [357, 348] on div at bounding box center [355, 348] width 331 height 31
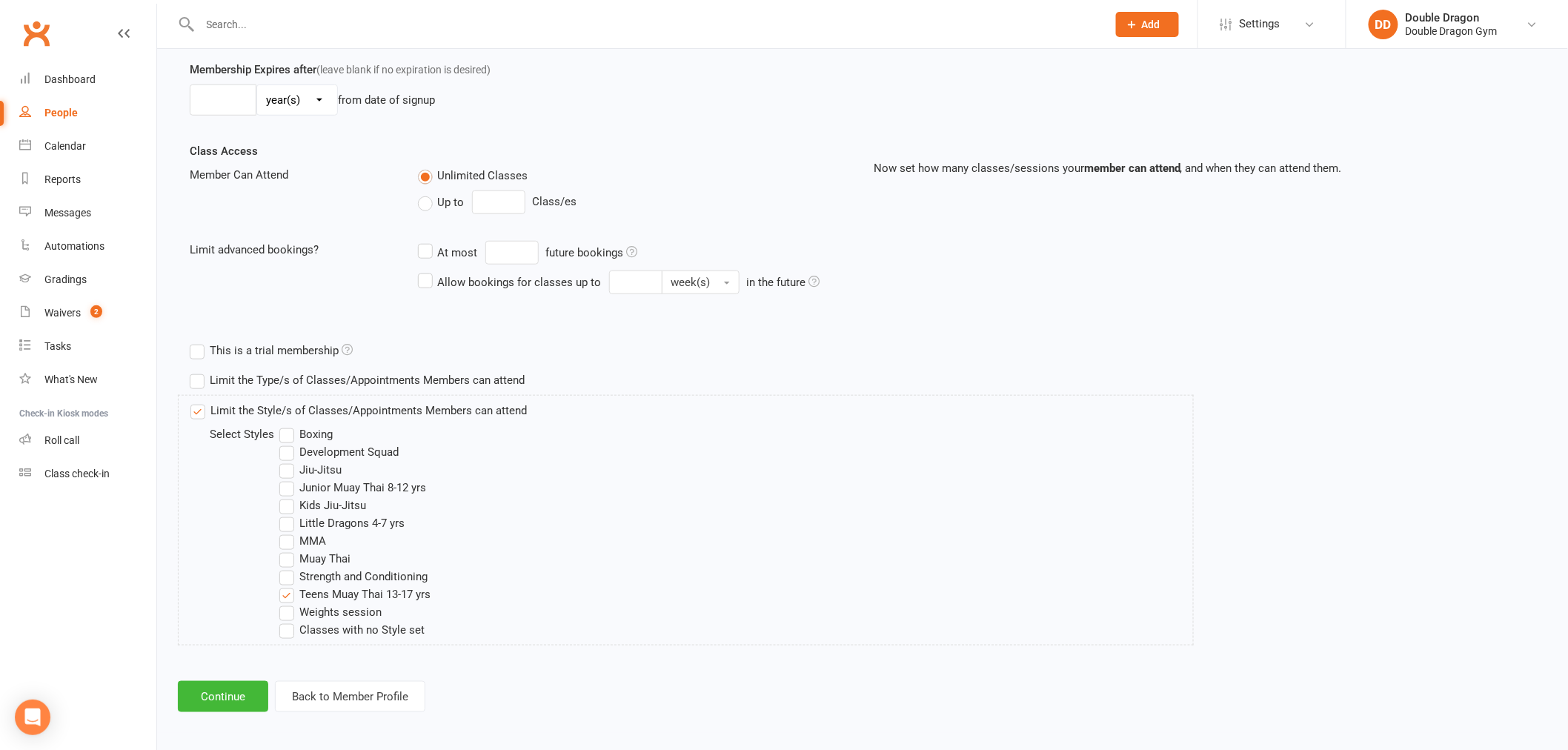
scroll to position [435, 0]
click at [231, 692] on button "Continue" at bounding box center [223, 691] width 90 height 31
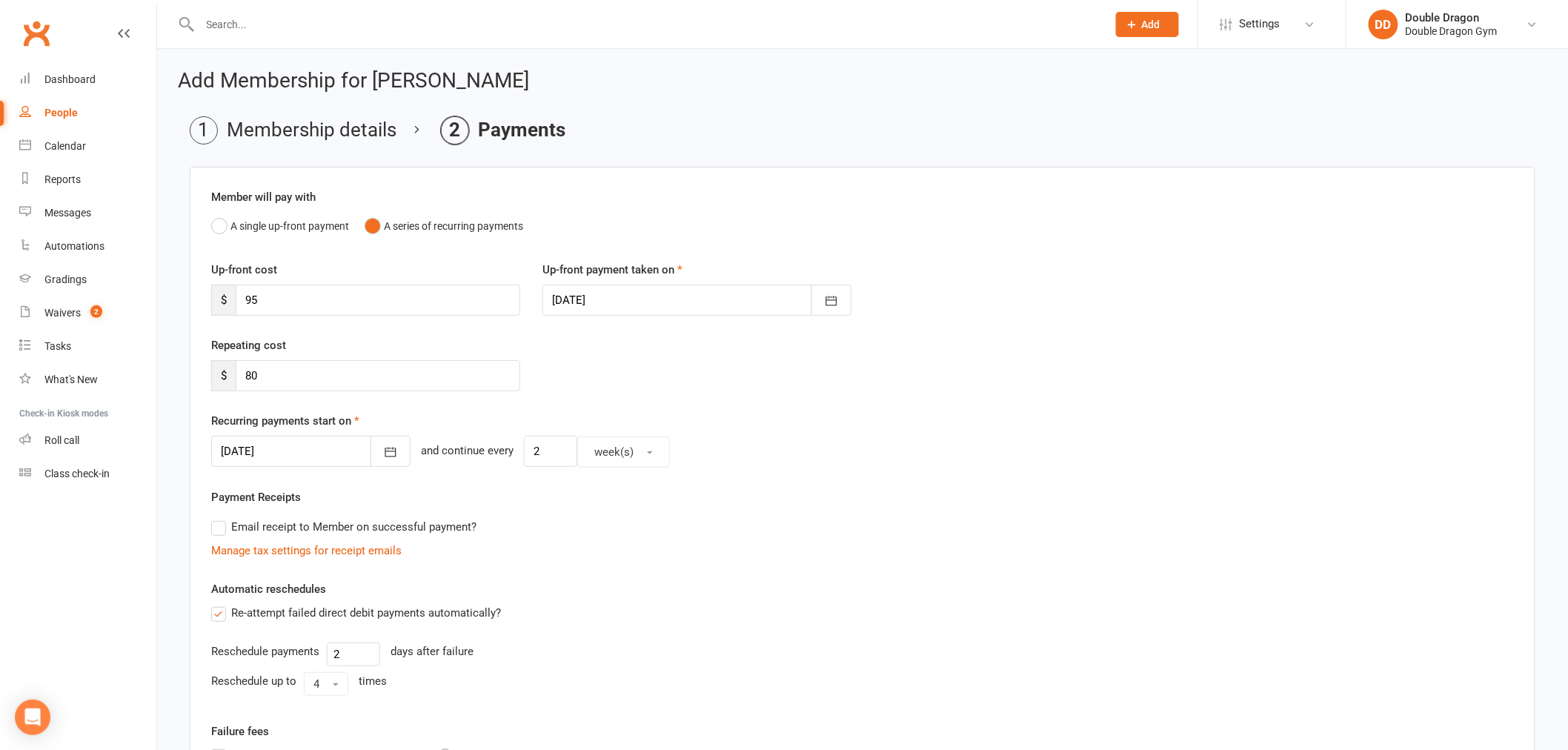
click at [612, 292] on div at bounding box center [697, 299] width 309 height 31
click at [729, 446] on span "16" at bounding box center [733, 450] width 12 height 12
type input "[DATE]"
click at [336, 452] on div at bounding box center [311, 451] width 200 height 31
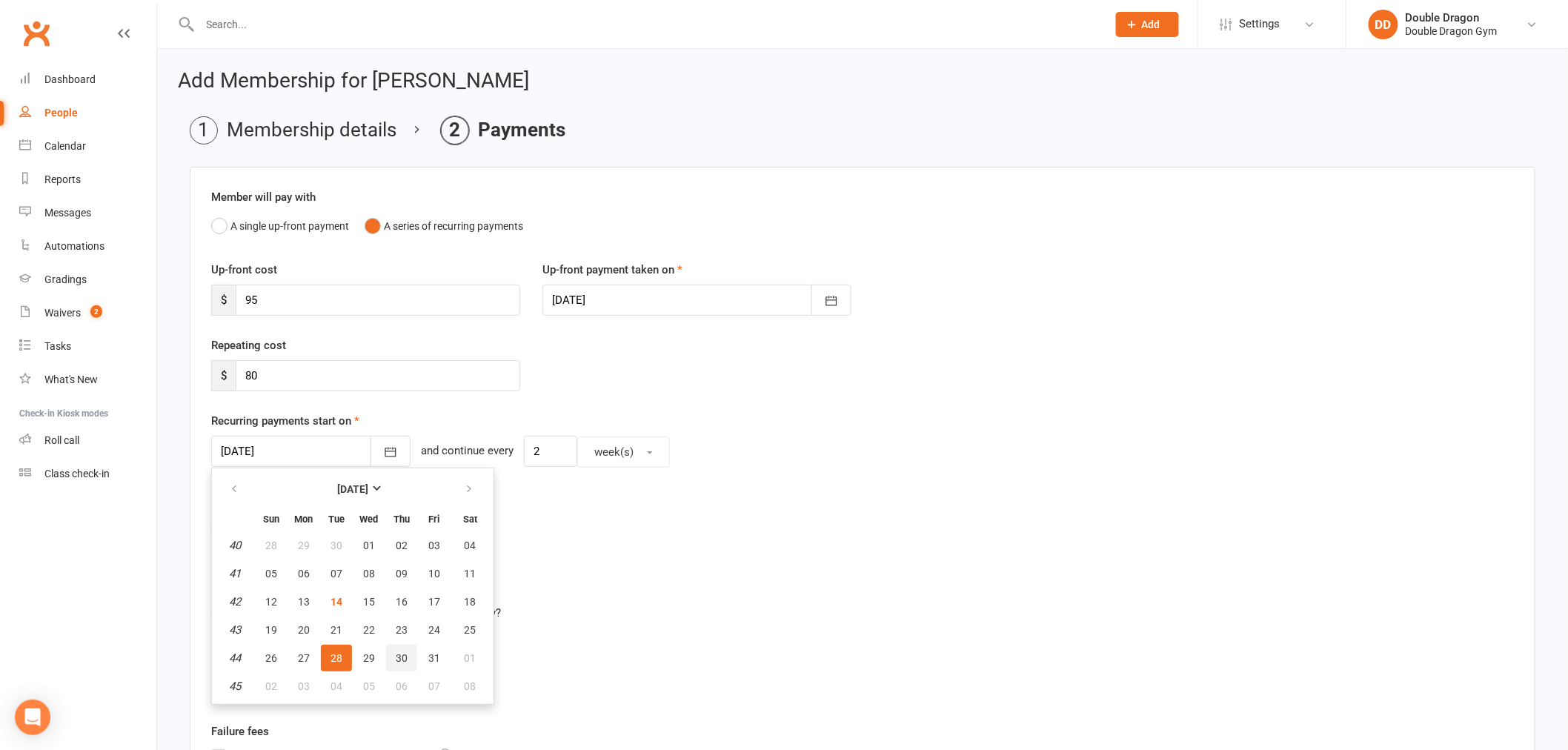
click at [395, 653] on span "30" at bounding box center [401, 657] width 12 height 12
type input "[DATE]"
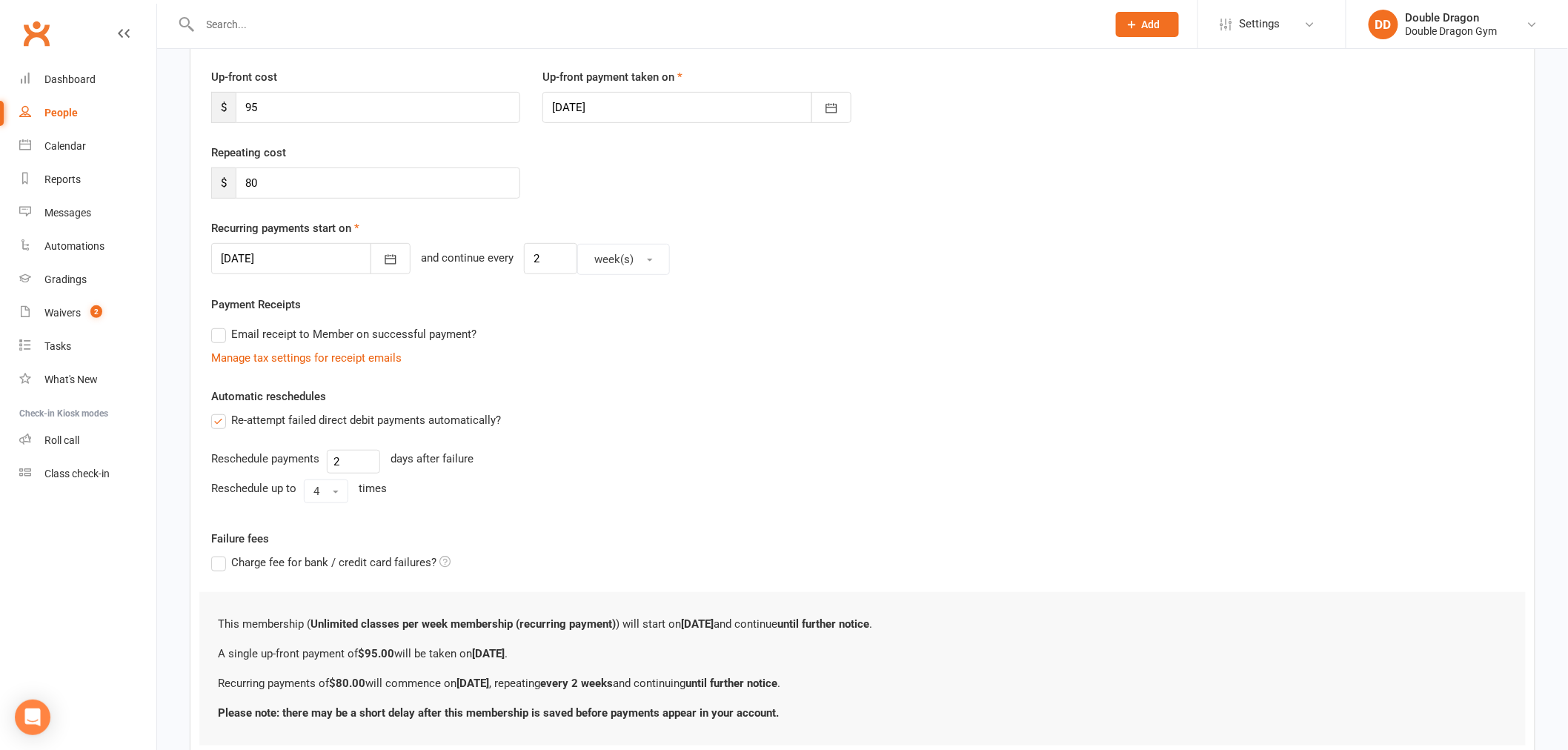
scroll to position [298, 0]
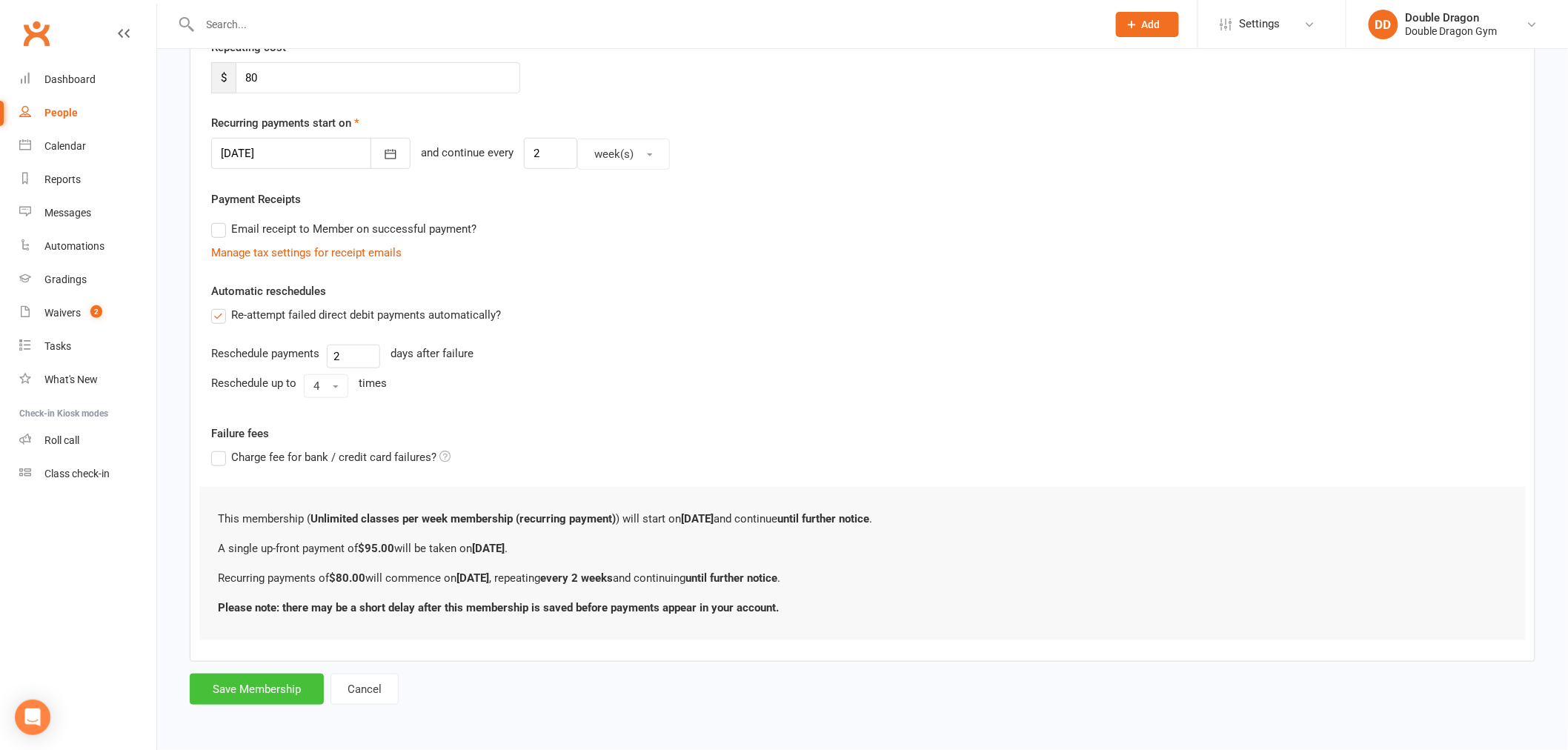
click at [254, 690] on button "Save Membership" at bounding box center [256, 688] width 134 height 31
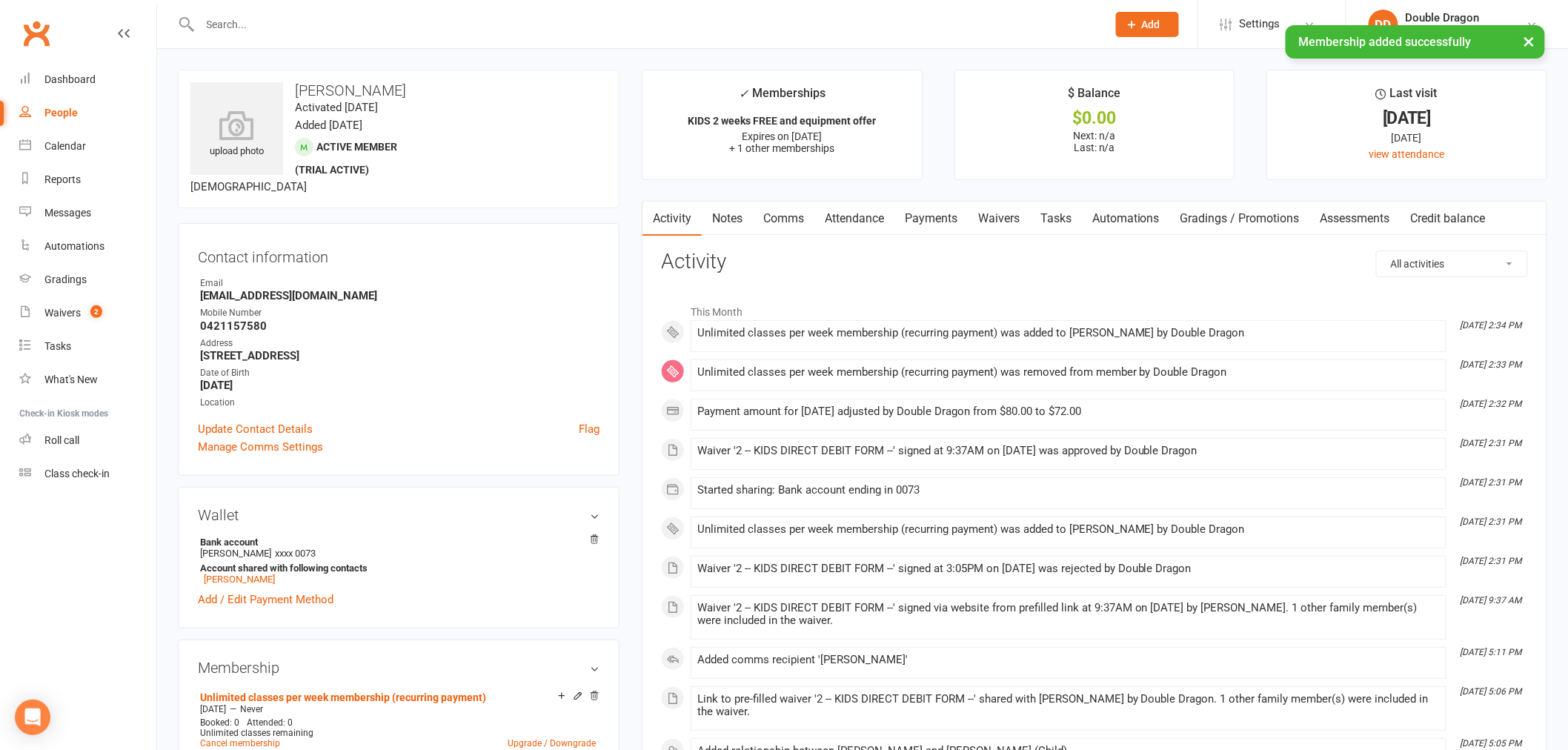
click at [942, 225] on link "Payments" at bounding box center [931, 218] width 74 height 34
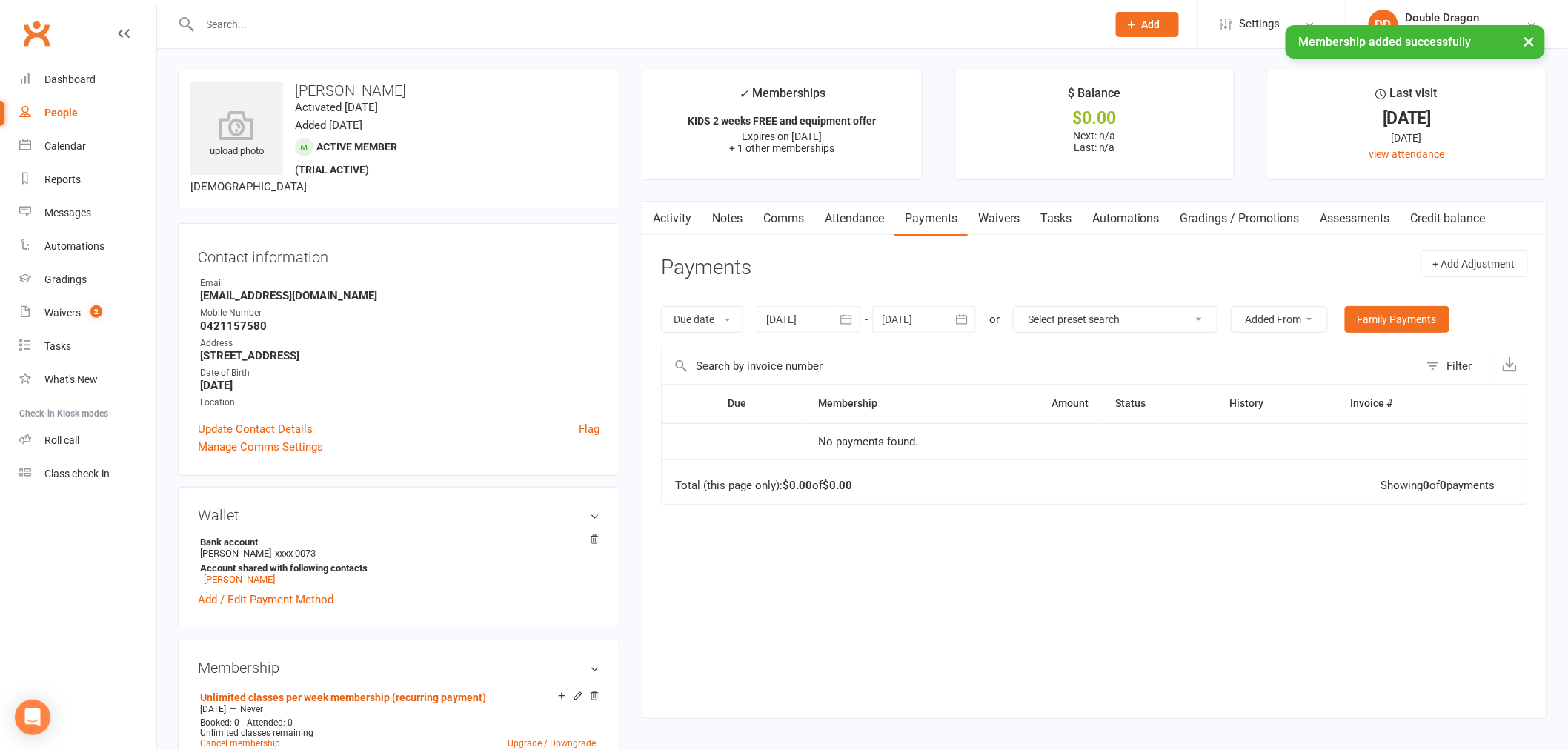
drag, startPoint x: 750, startPoint y: 227, endPoint x: 797, endPoint y: 225, distance: 47.0
click at [750, 227] on link "Notes" at bounding box center [727, 218] width 52 height 34
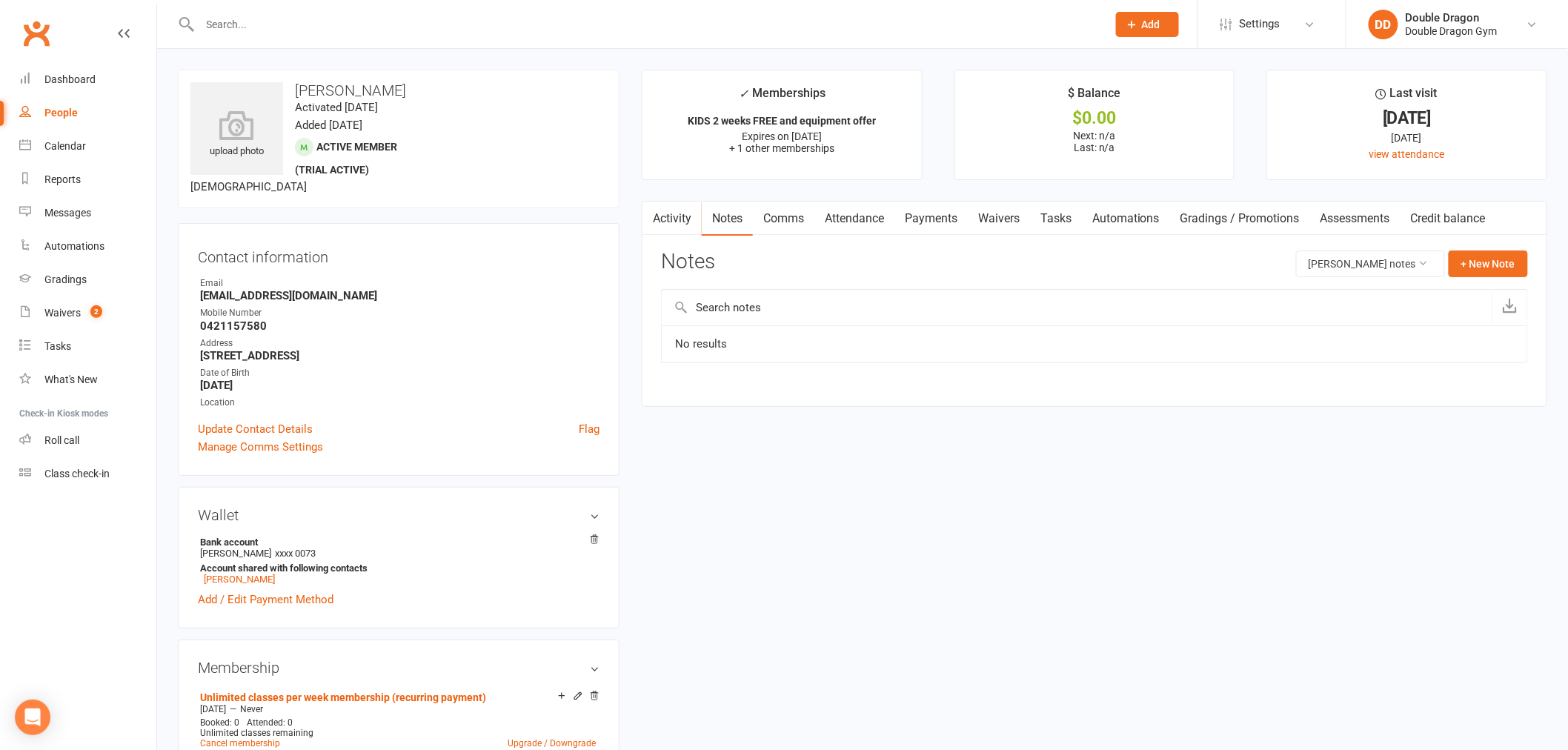
click at [930, 220] on link "Payments" at bounding box center [931, 218] width 74 height 34
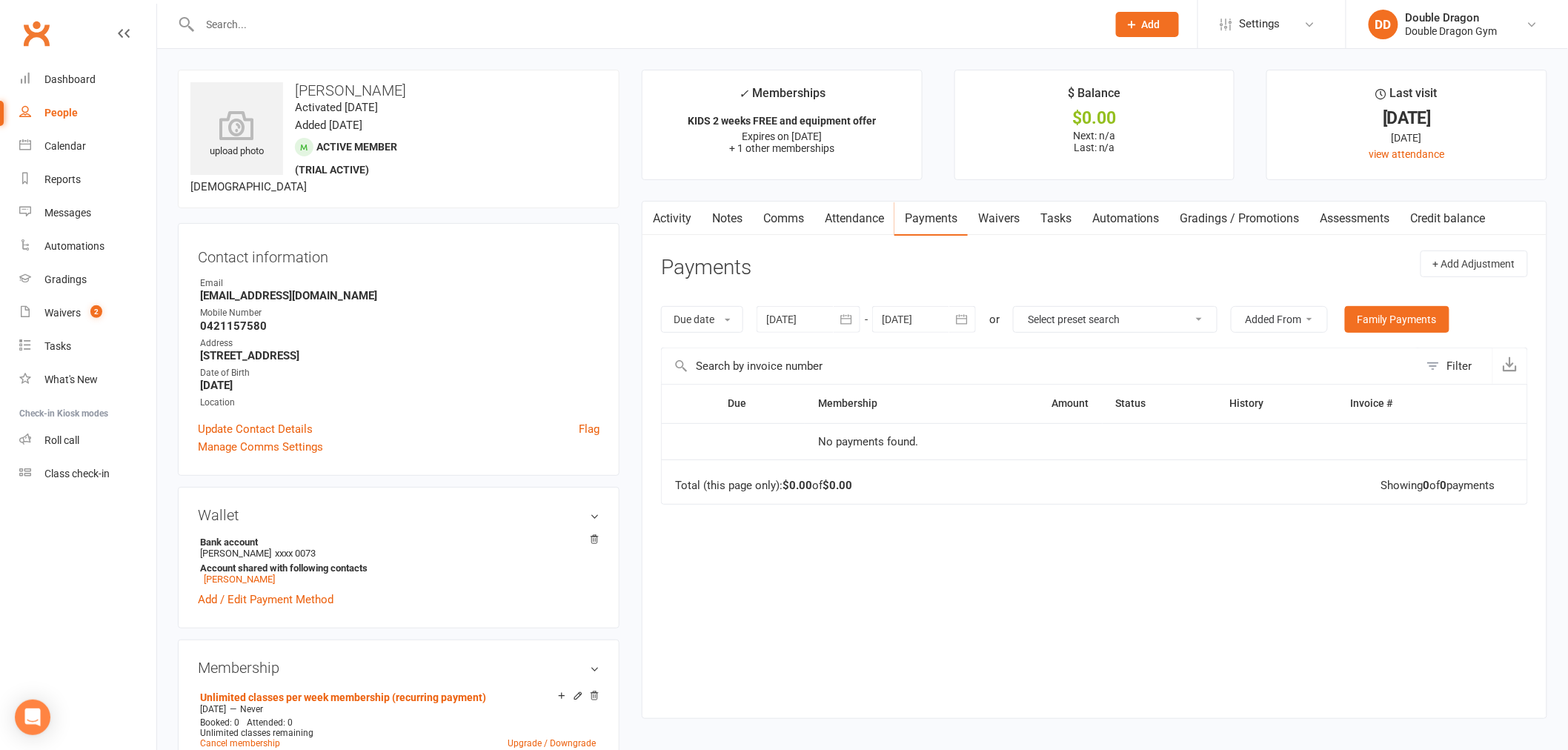
click at [1051, 559] on div "Due Contact Membership Amount Status History Invoice # No payments found. Total…" at bounding box center [1094, 539] width 867 height 311
click at [995, 211] on link "Waivers" at bounding box center [998, 218] width 63 height 34
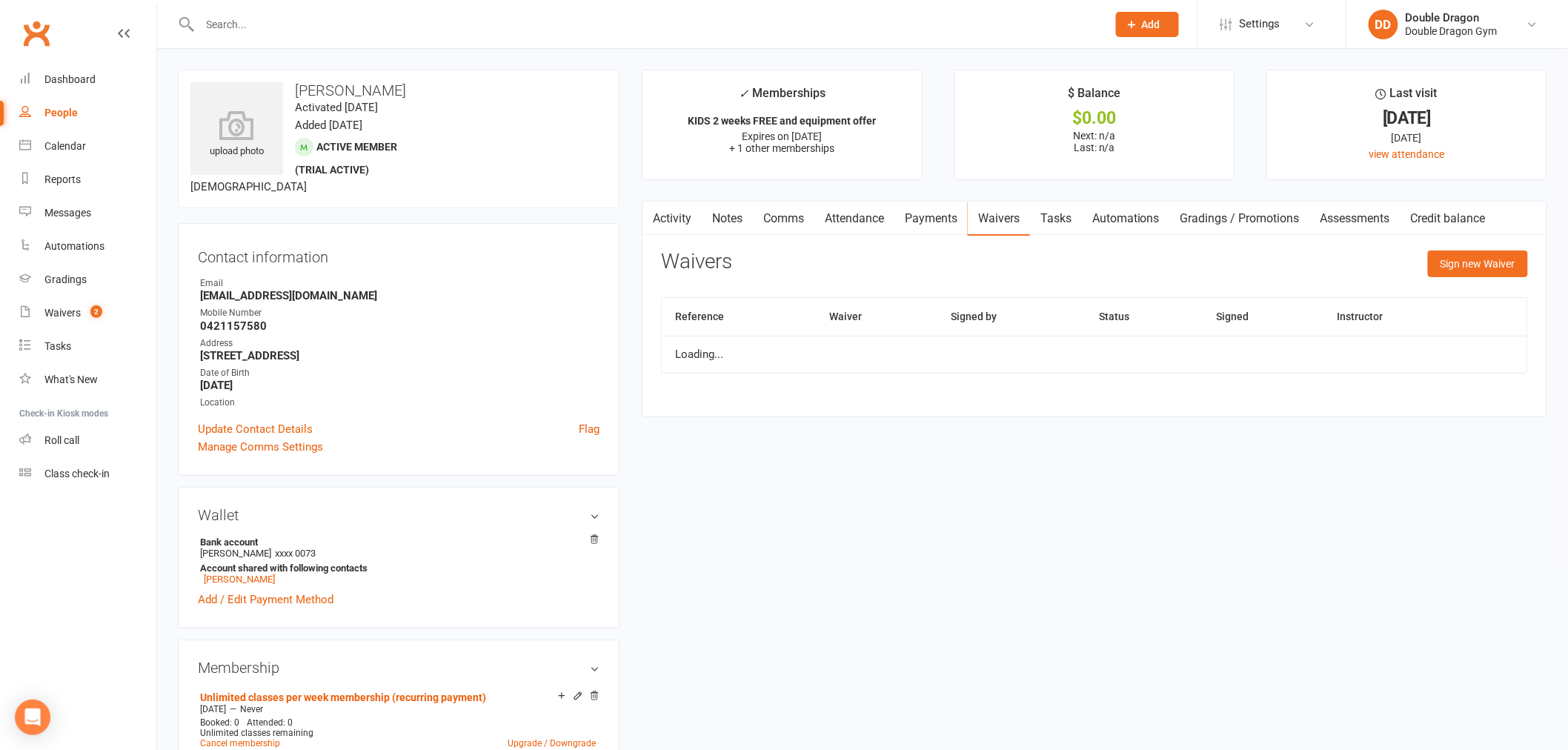
click at [917, 213] on link "Payments" at bounding box center [931, 218] width 74 height 34
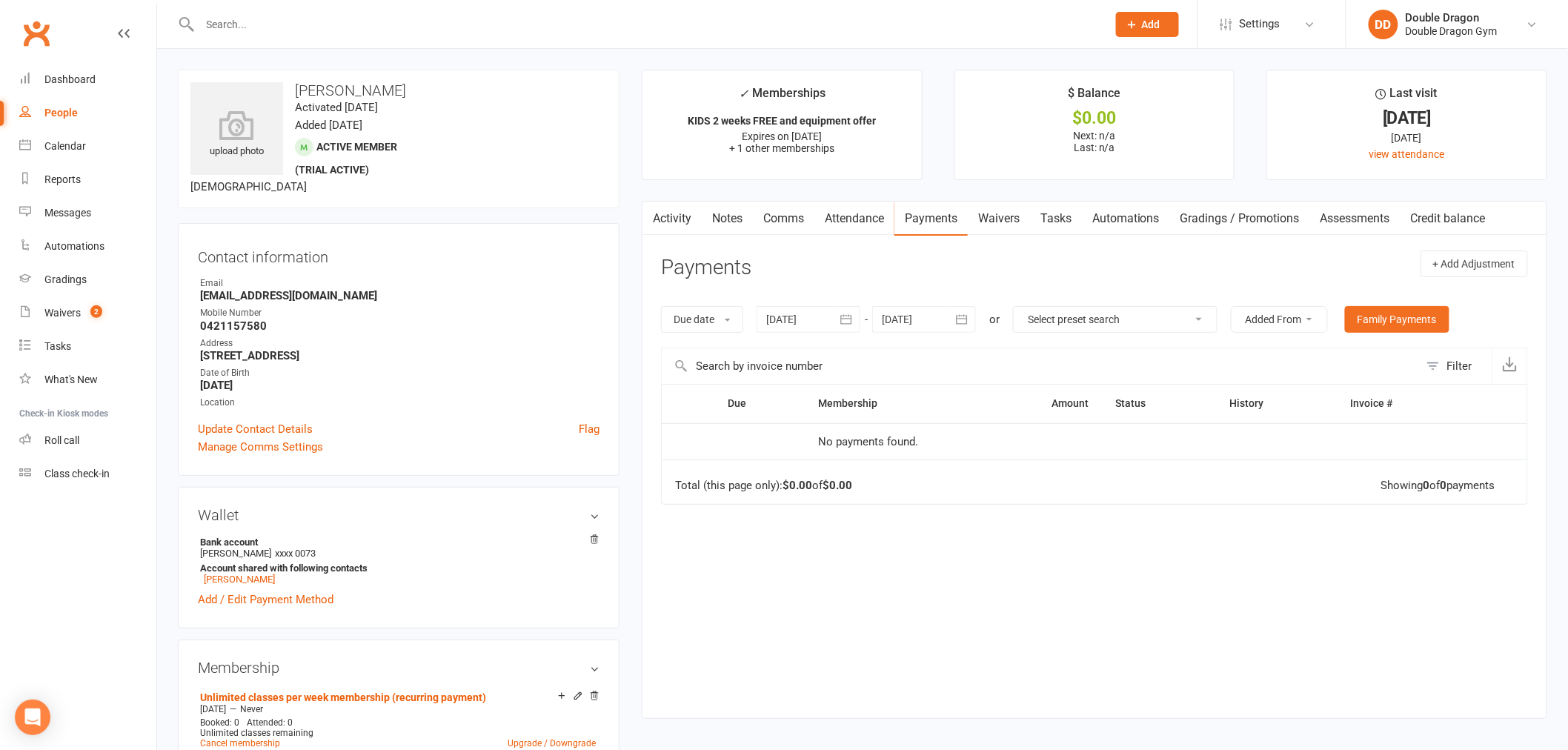
click at [899, 234] on link "Payments" at bounding box center [931, 218] width 74 height 34
click at [865, 223] on link "Attendance" at bounding box center [854, 218] width 80 height 34
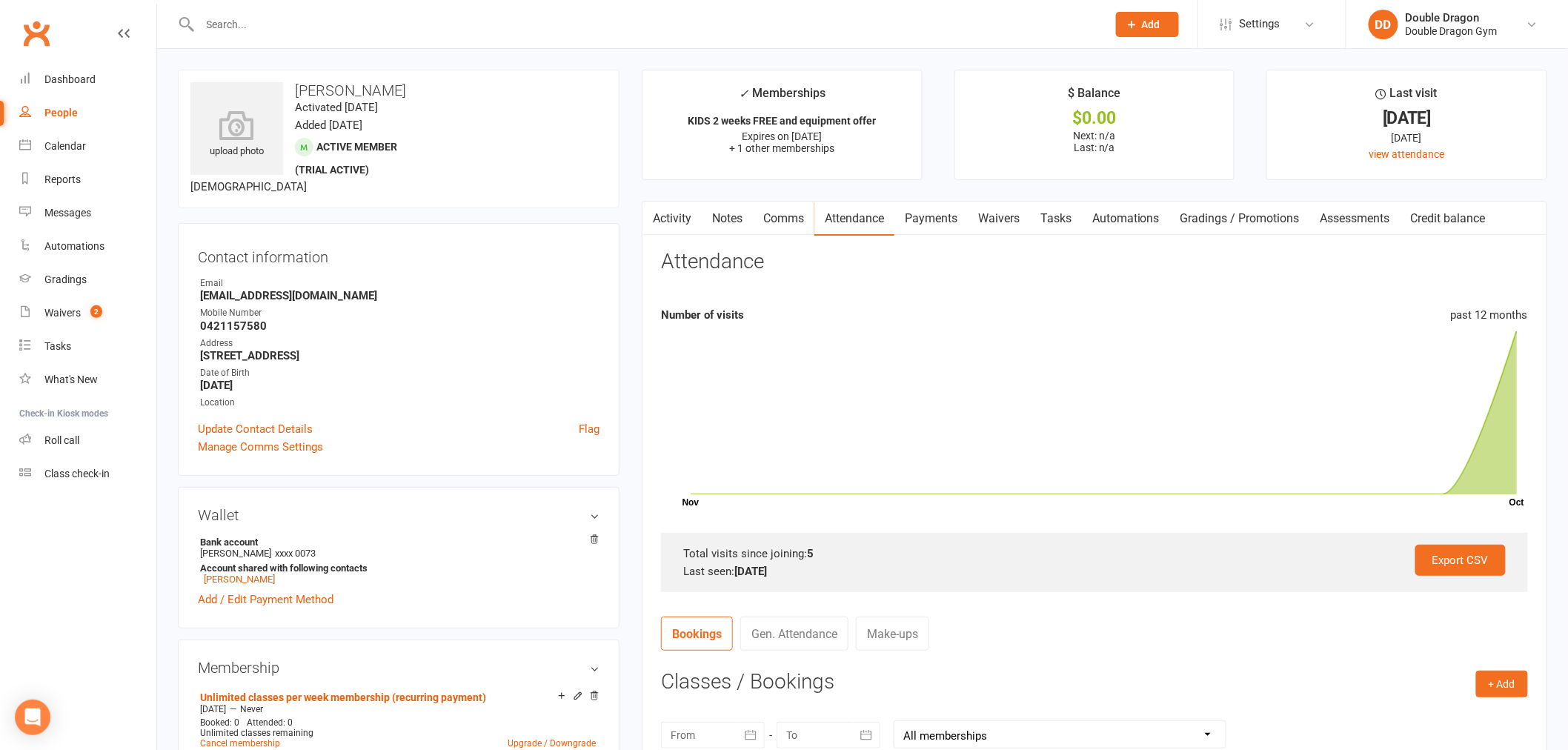
click at [934, 220] on link "Payments" at bounding box center [931, 218] width 74 height 34
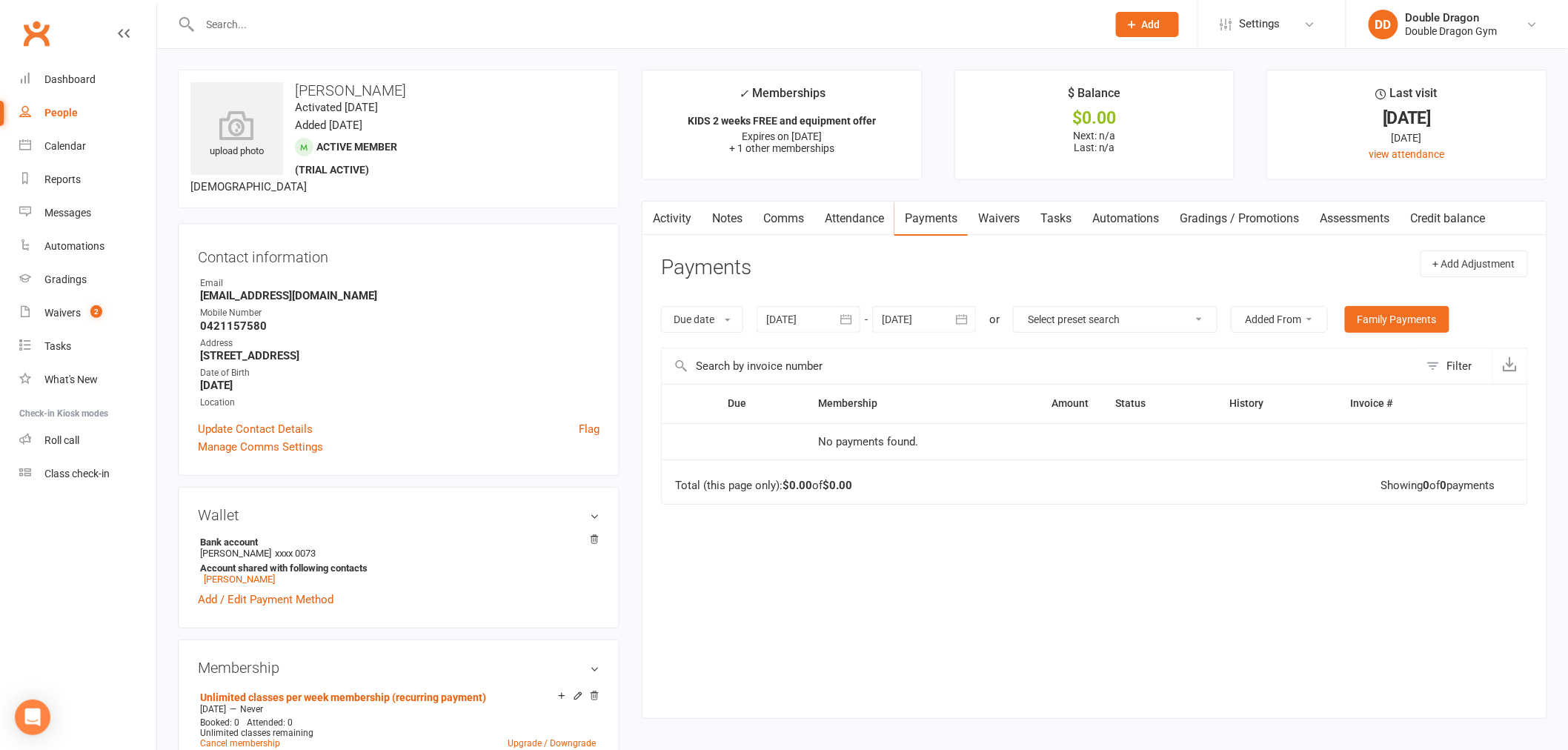
click at [875, 219] on link "Attendance" at bounding box center [854, 218] width 80 height 34
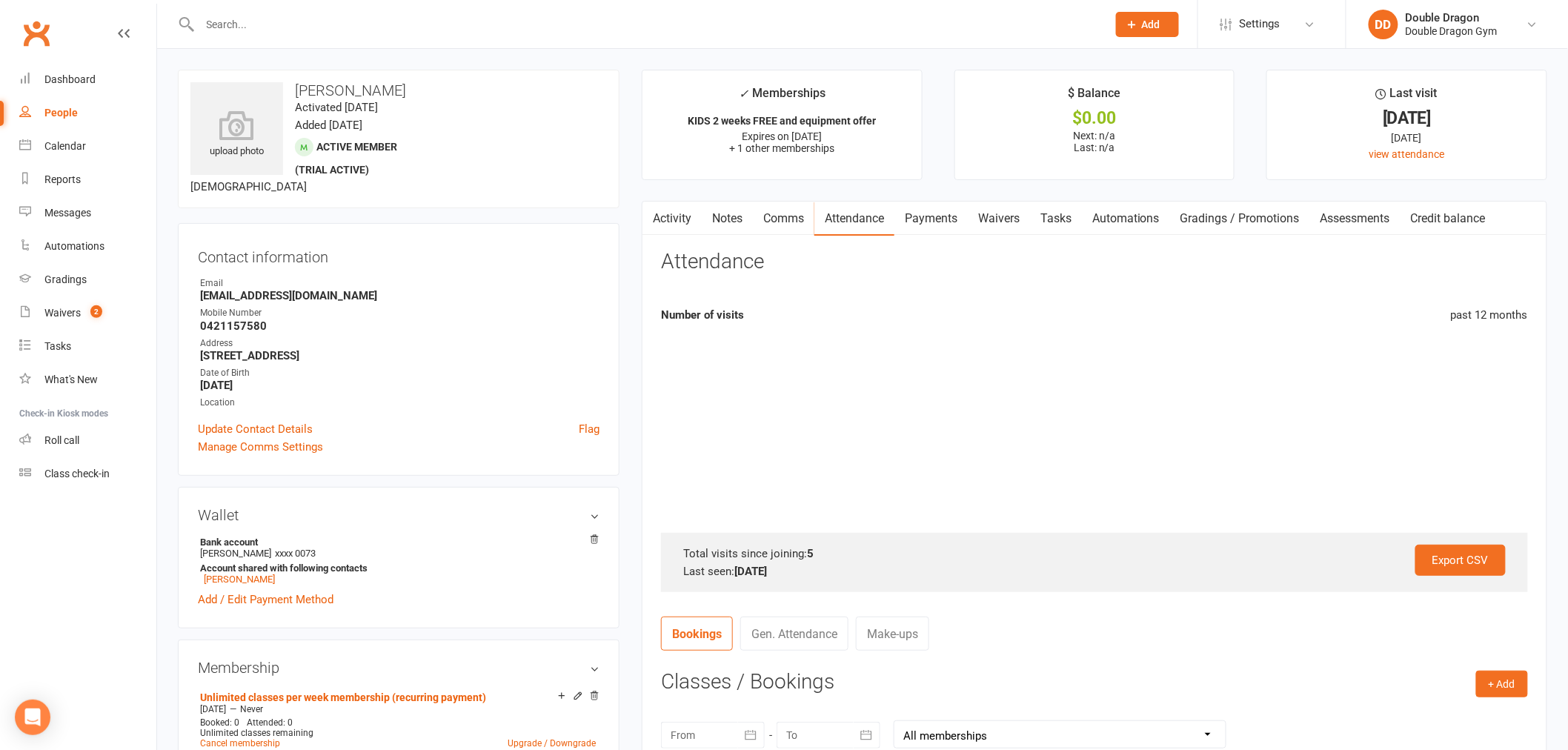
click at [929, 219] on link "Payments" at bounding box center [931, 218] width 74 height 34
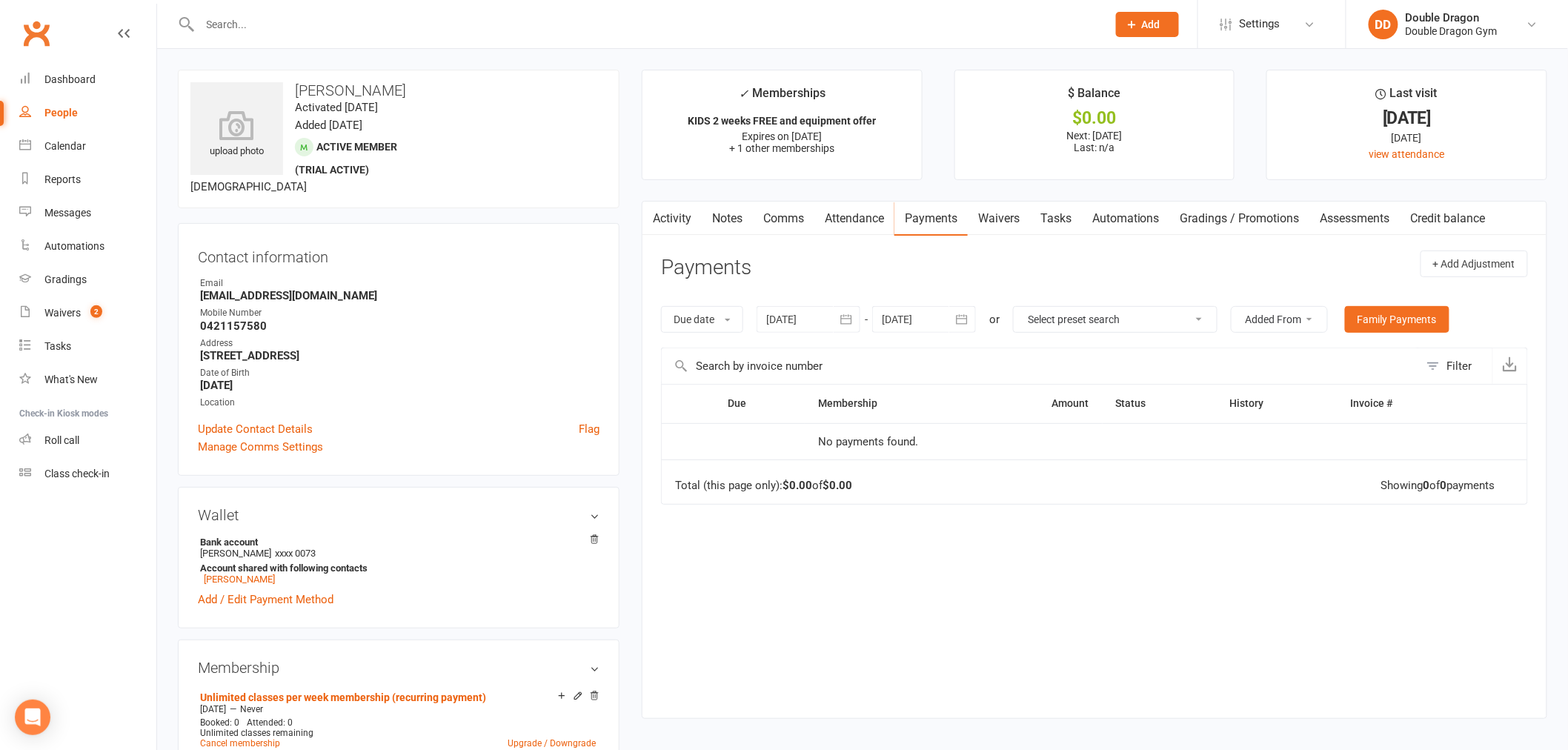
click at [878, 219] on link "Attendance" at bounding box center [854, 218] width 80 height 34
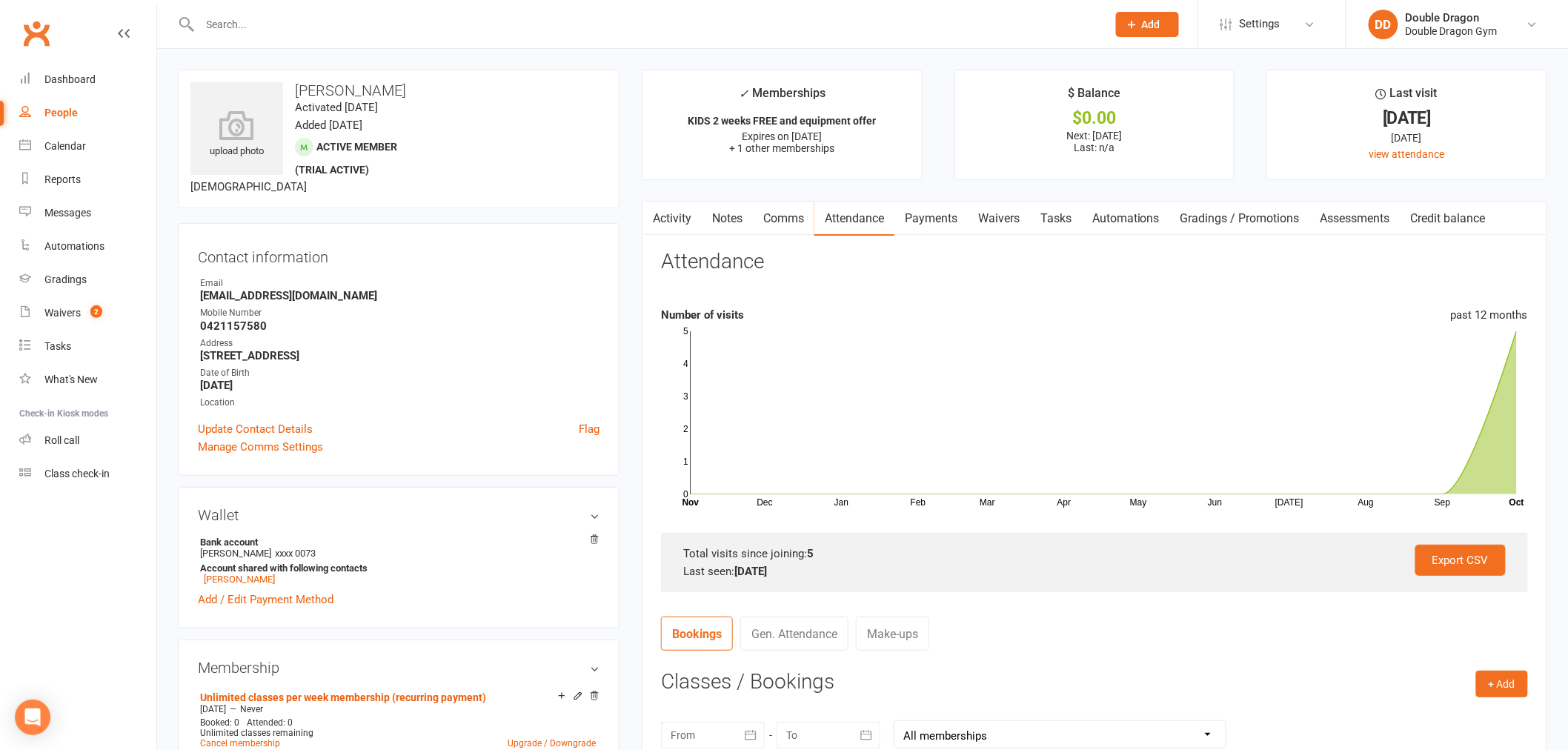
click at [922, 221] on link "Payments" at bounding box center [931, 218] width 74 height 34
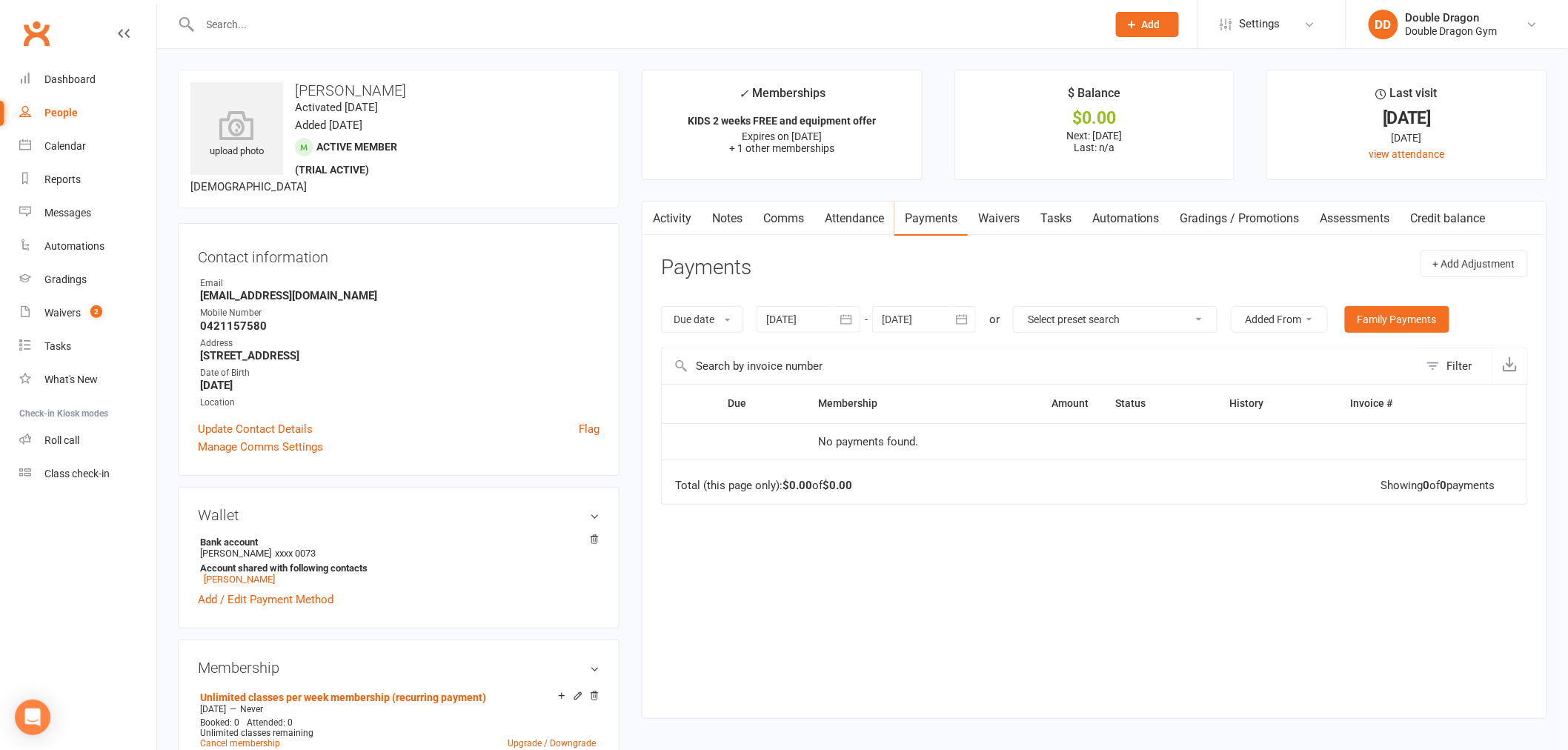
click at [785, 215] on link "Comms" at bounding box center [784, 218] width 62 height 34
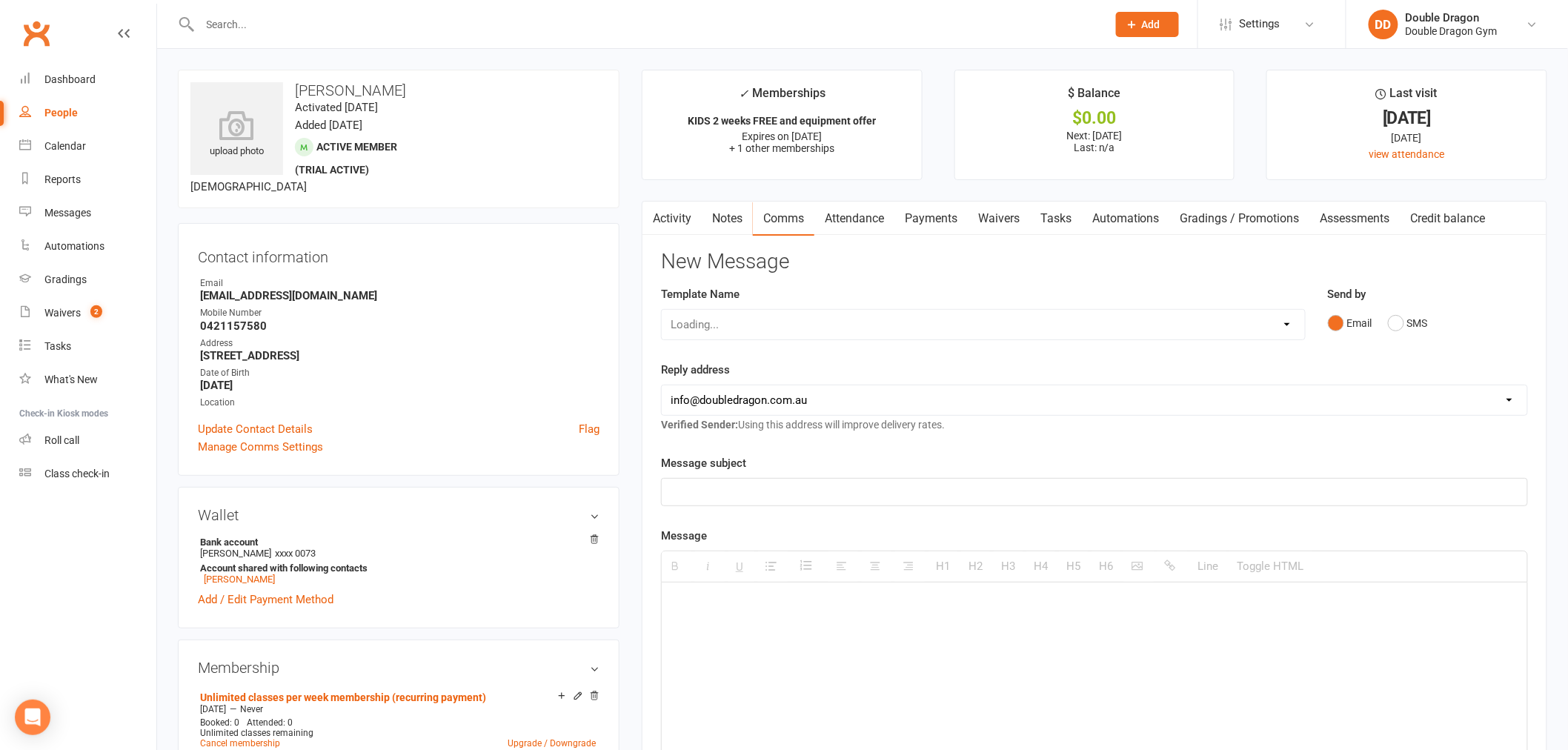
click at [868, 219] on link "Attendance" at bounding box center [854, 218] width 80 height 34
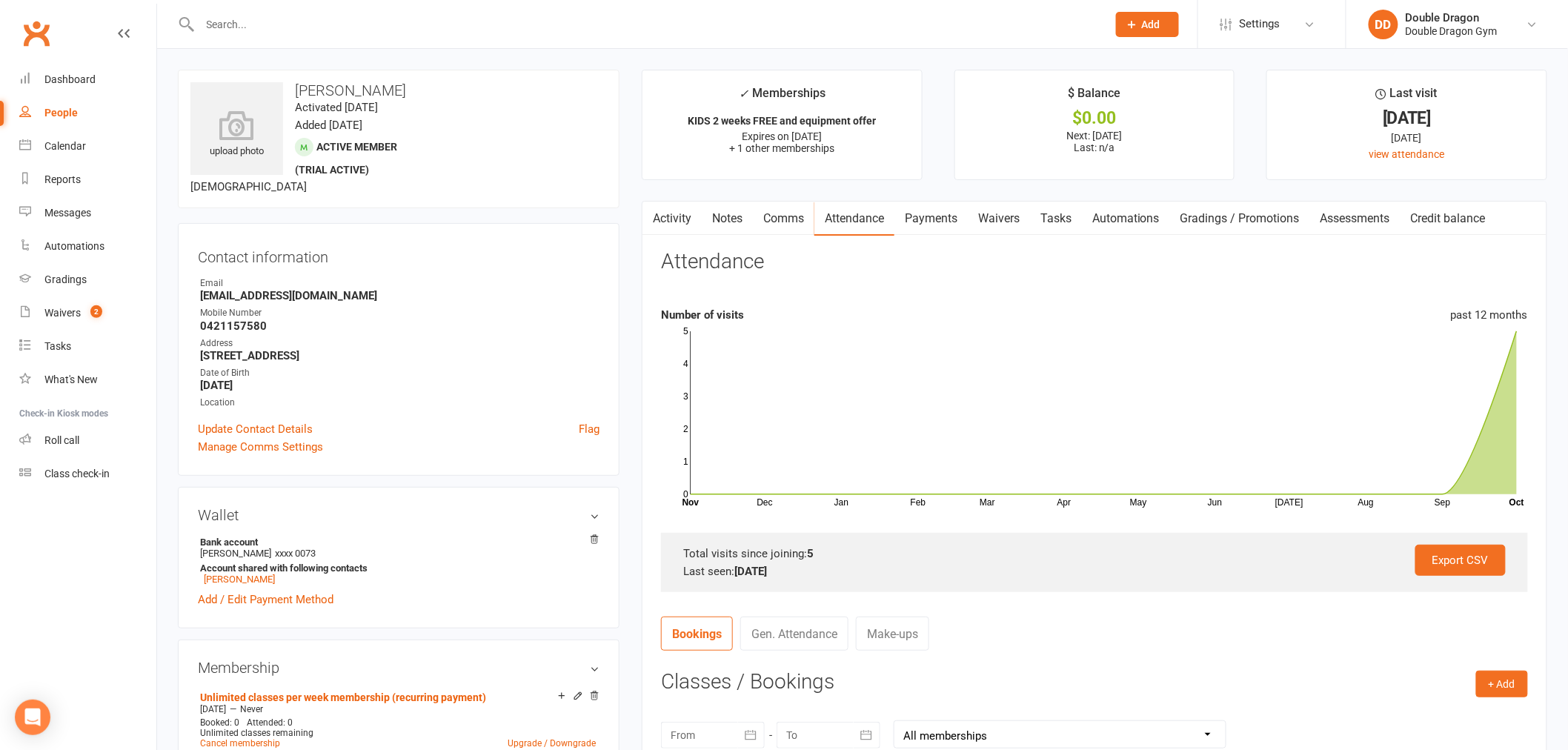
click at [945, 227] on link "Payments" at bounding box center [931, 218] width 74 height 34
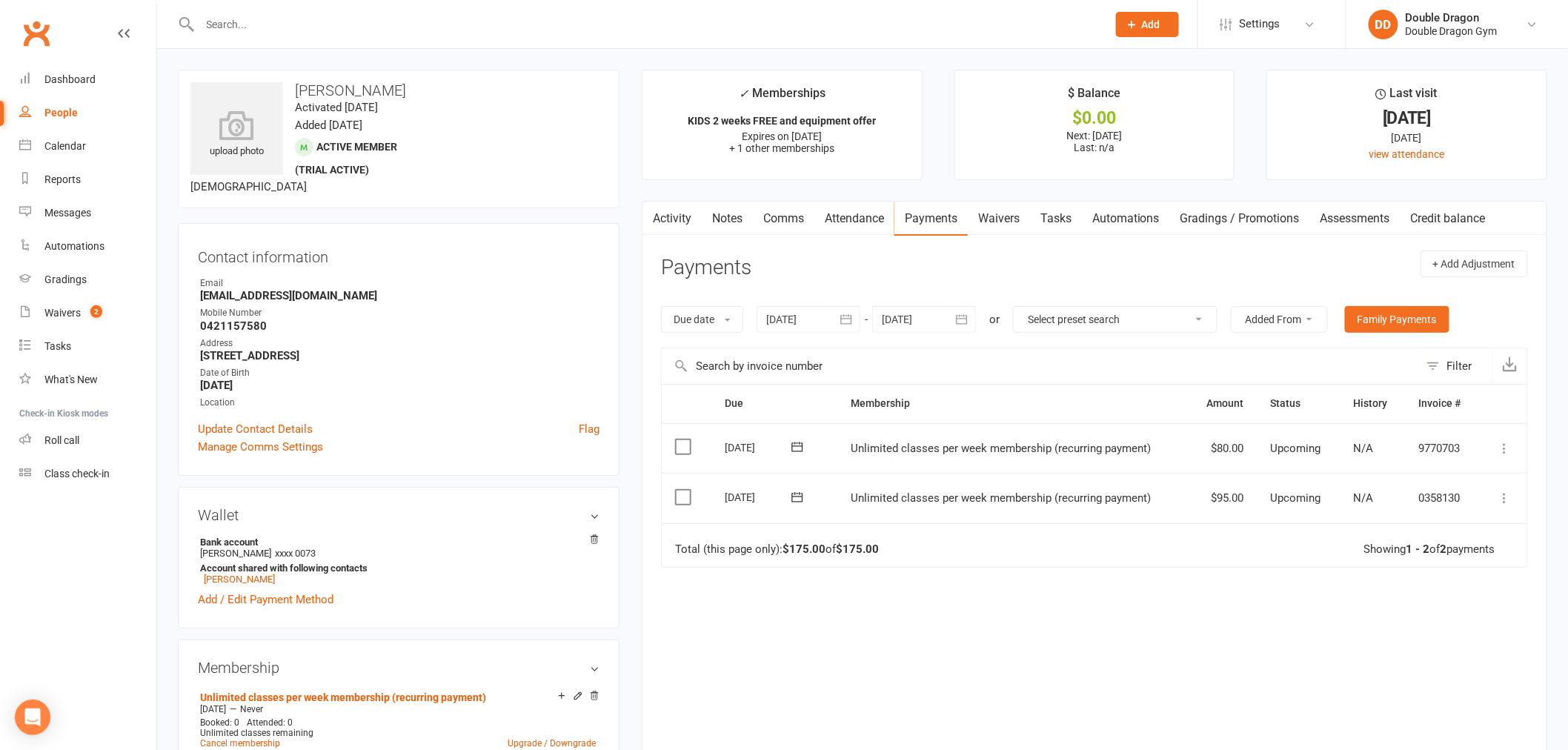
click at [1505, 499] on icon at bounding box center [1505, 497] width 15 height 15
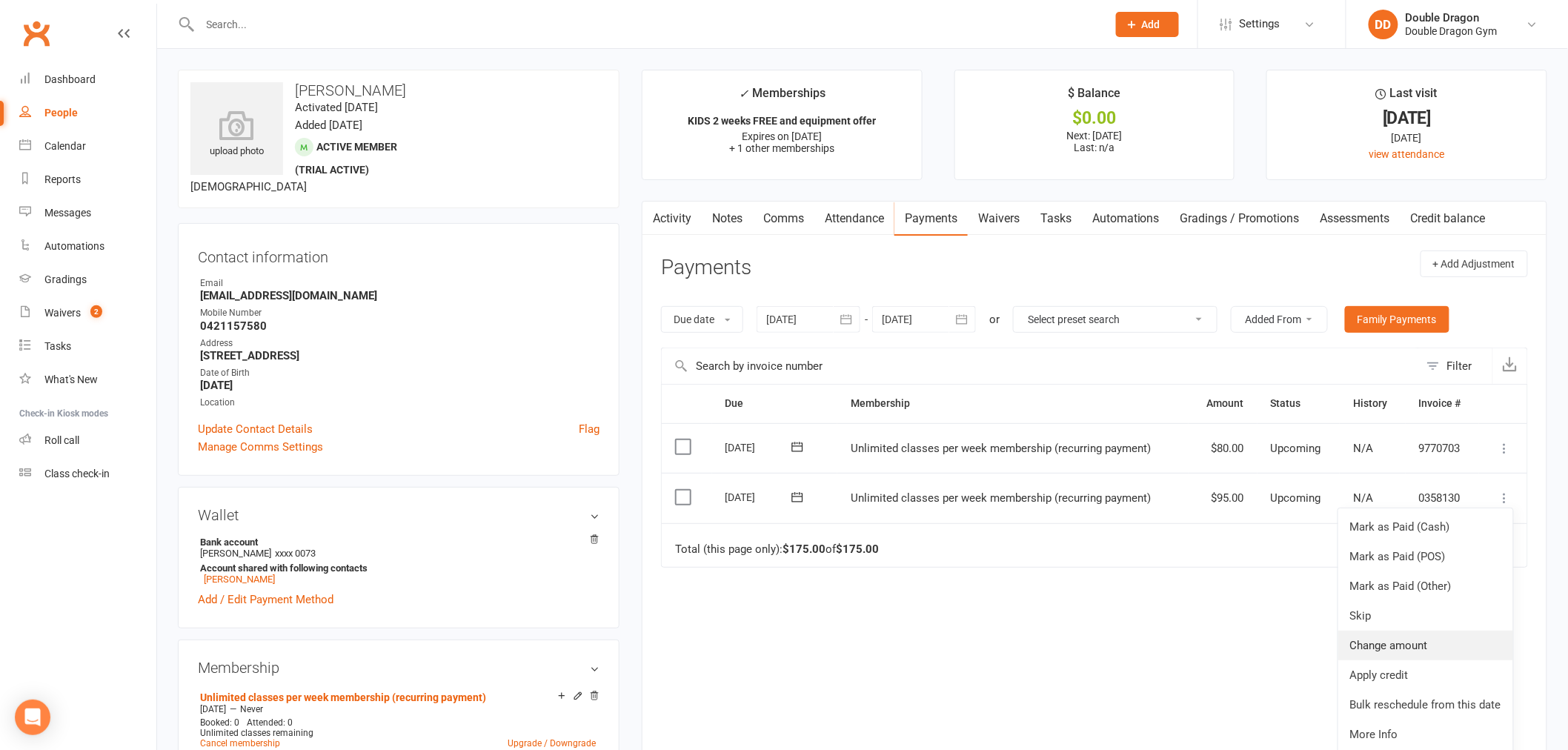
click at [1401, 638] on link "Change amount" at bounding box center [1425, 645] width 175 height 29
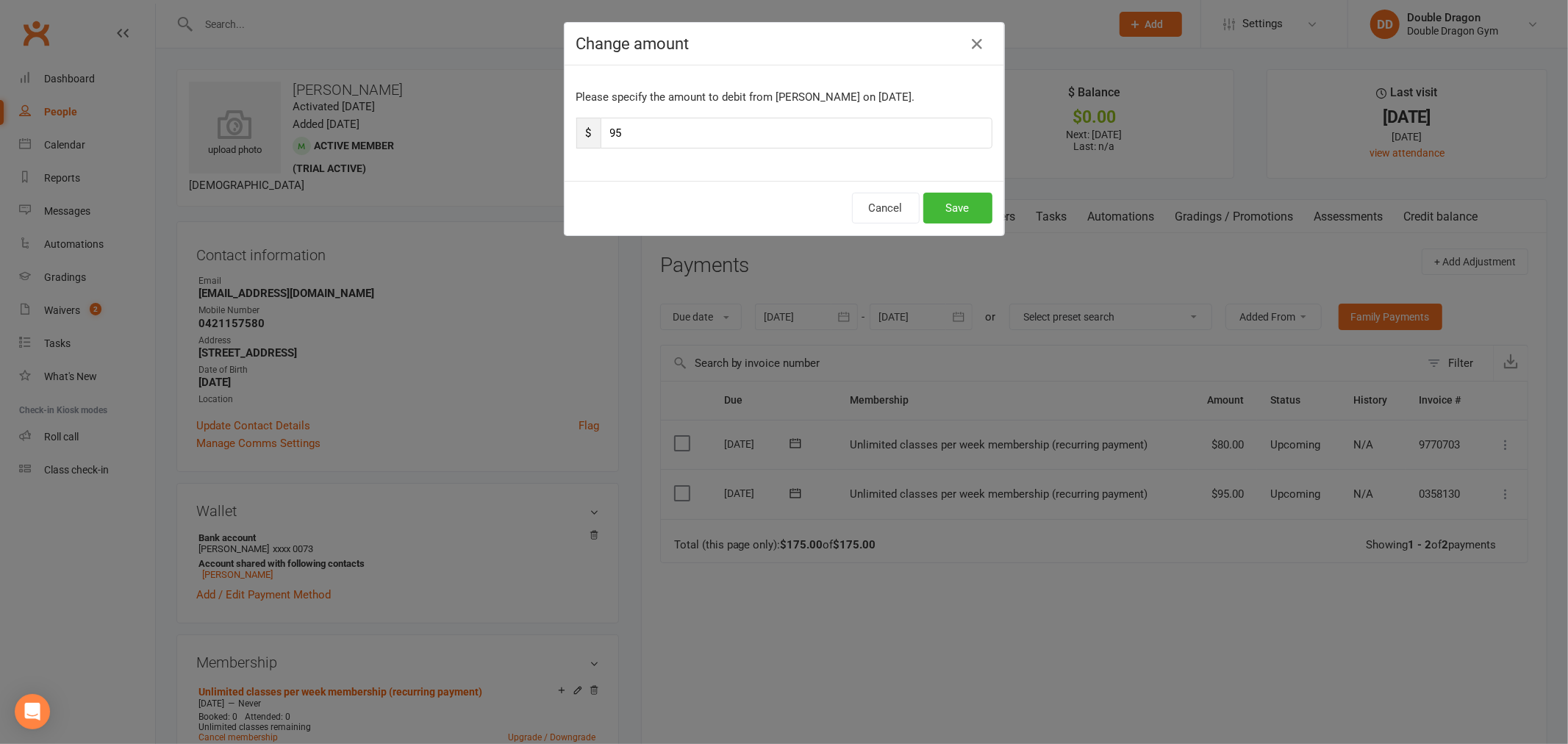
drag, startPoint x: 655, startPoint y: 113, endPoint x: 612, endPoint y: 132, distance: 47.0
click at [612, 132] on div "Please specify the amount to debit from [PERSON_NAME] on [DATE]. $ 95" at bounding box center [784, 123] width 439 height 115
drag, startPoint x: 606, startPoint y: 141, endPoint x: 597, endPoint y: 141, distance: 9.0
click at [600, 141] on input "95" at bounding box center [796, 133] width 392 height 31
type input "87"
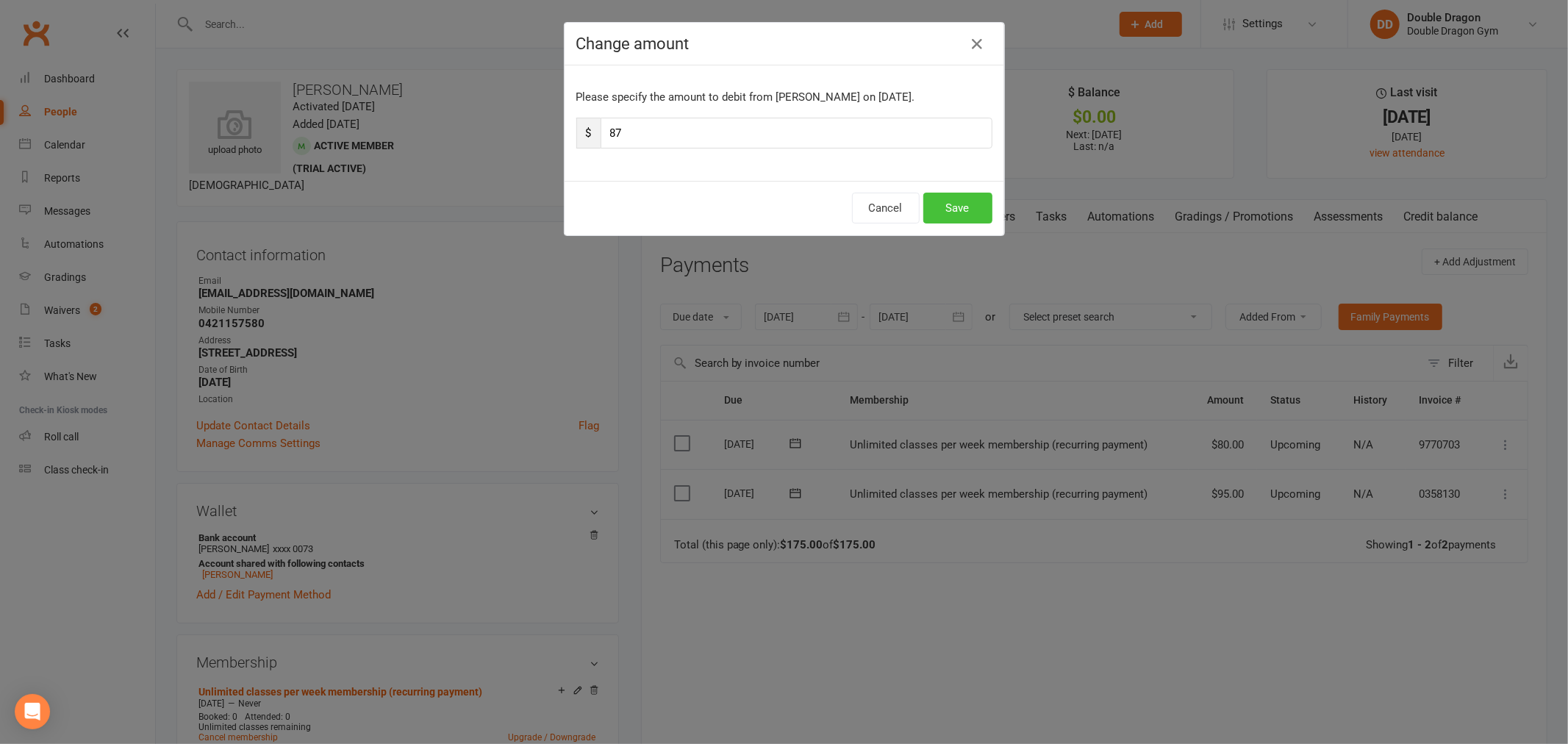
click at [964, 214] on button "Save" at bounding box center [958, 207] width 69 height 31
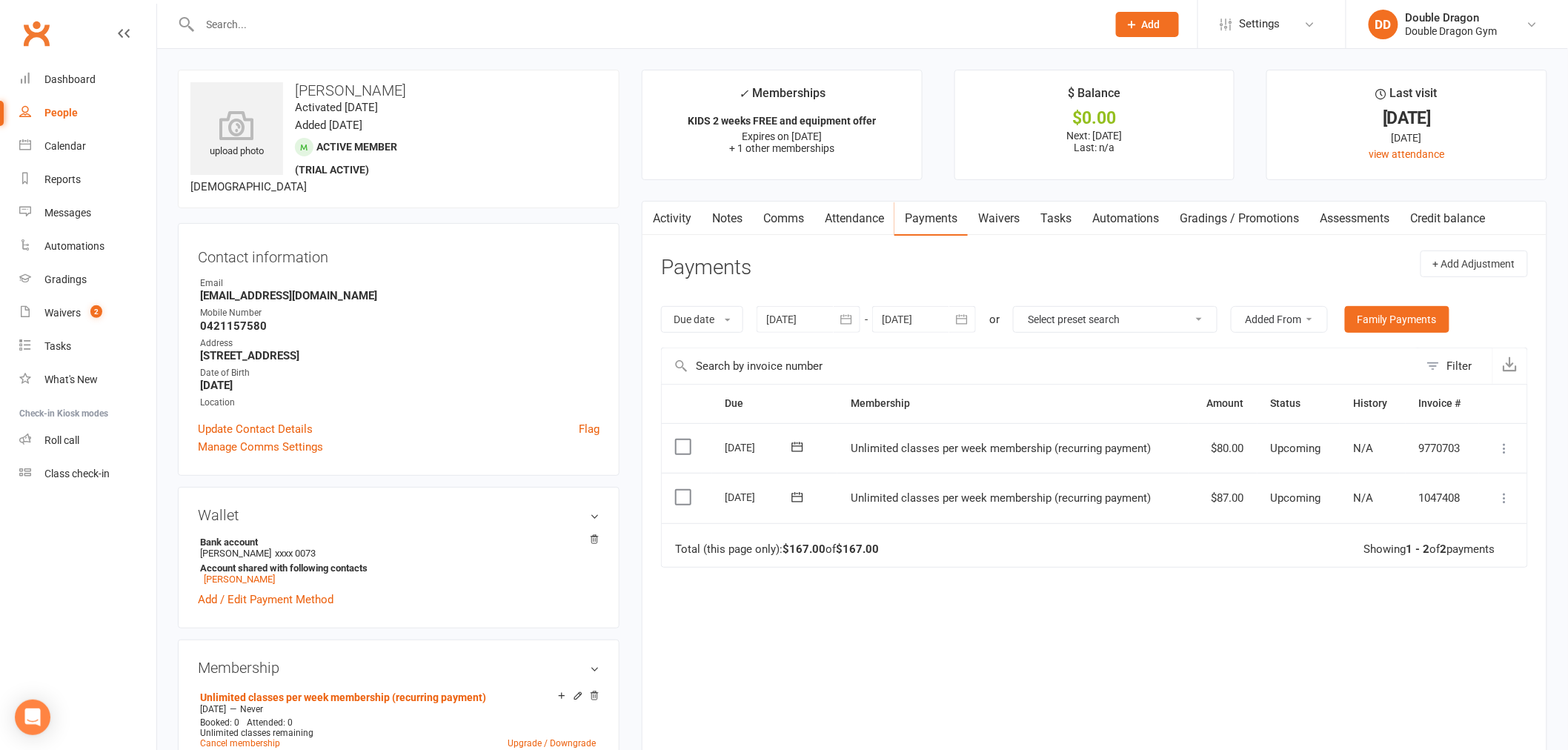
click at [1505, 447] on icon at bounding box center [1505, 447] width 15 height 15
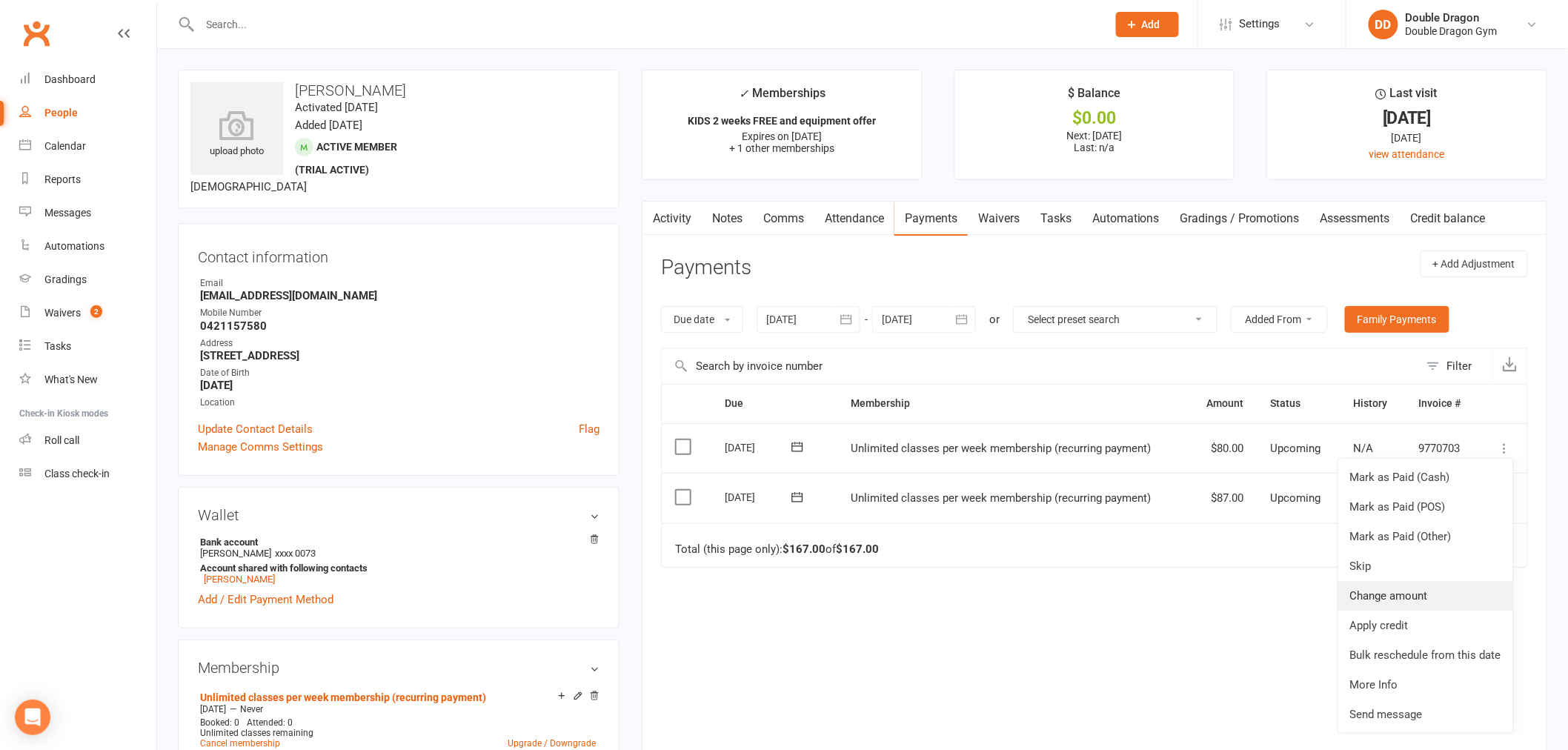
click at [1413, 596] on link "Change amount" at bounding box center [1425, 595] width 175 height 29
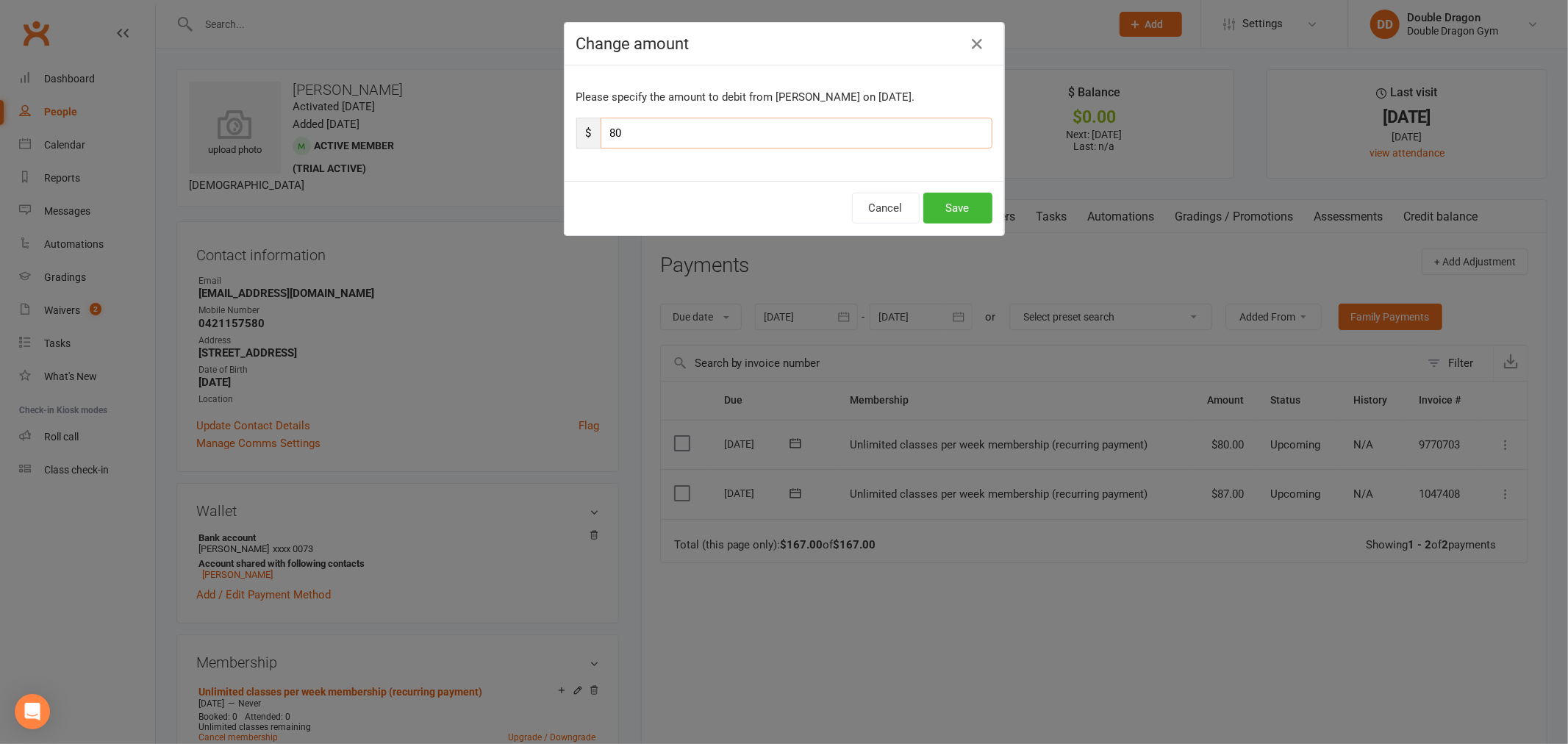
drag, startPoint x: 615, startPoint y: 129, endPoint x: 603, endPoint y: 134, distance: 13.0
click at [603, 134] on input "80" at bounding box center [796, 133] width 392 height 31
type input "72"
click at [942, 207] on button "Save" at bounding box center [958, 207] width 69 height 31
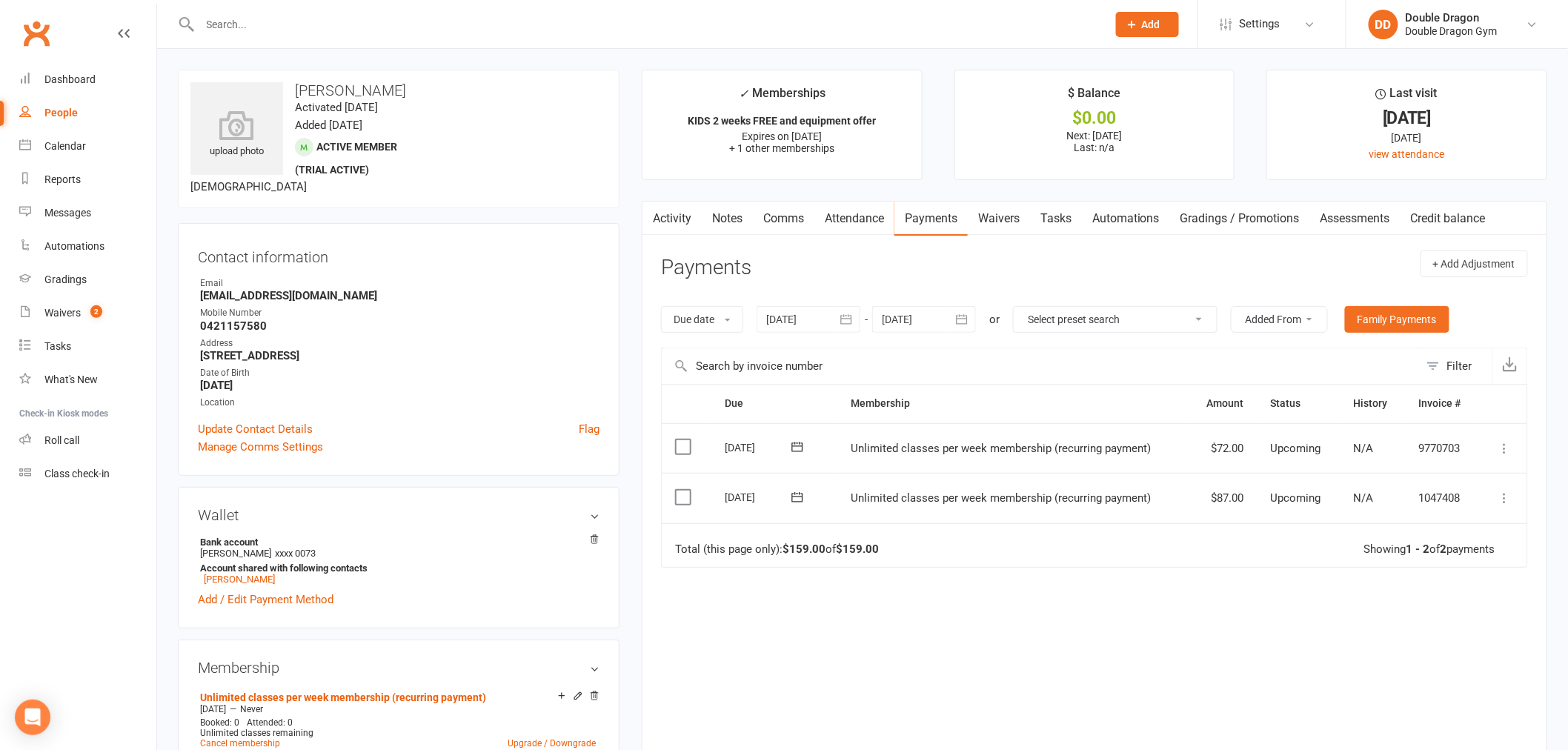
click at [999, 642] on div "Due Contact Membership Amount Status History Invoice # Select this [DATE] [PERS…" at bounding box center [1094, 570] width 867 height 375
click at [46, 309] on div "Waivers" at bounding box center [63, 312] width 36 height 12
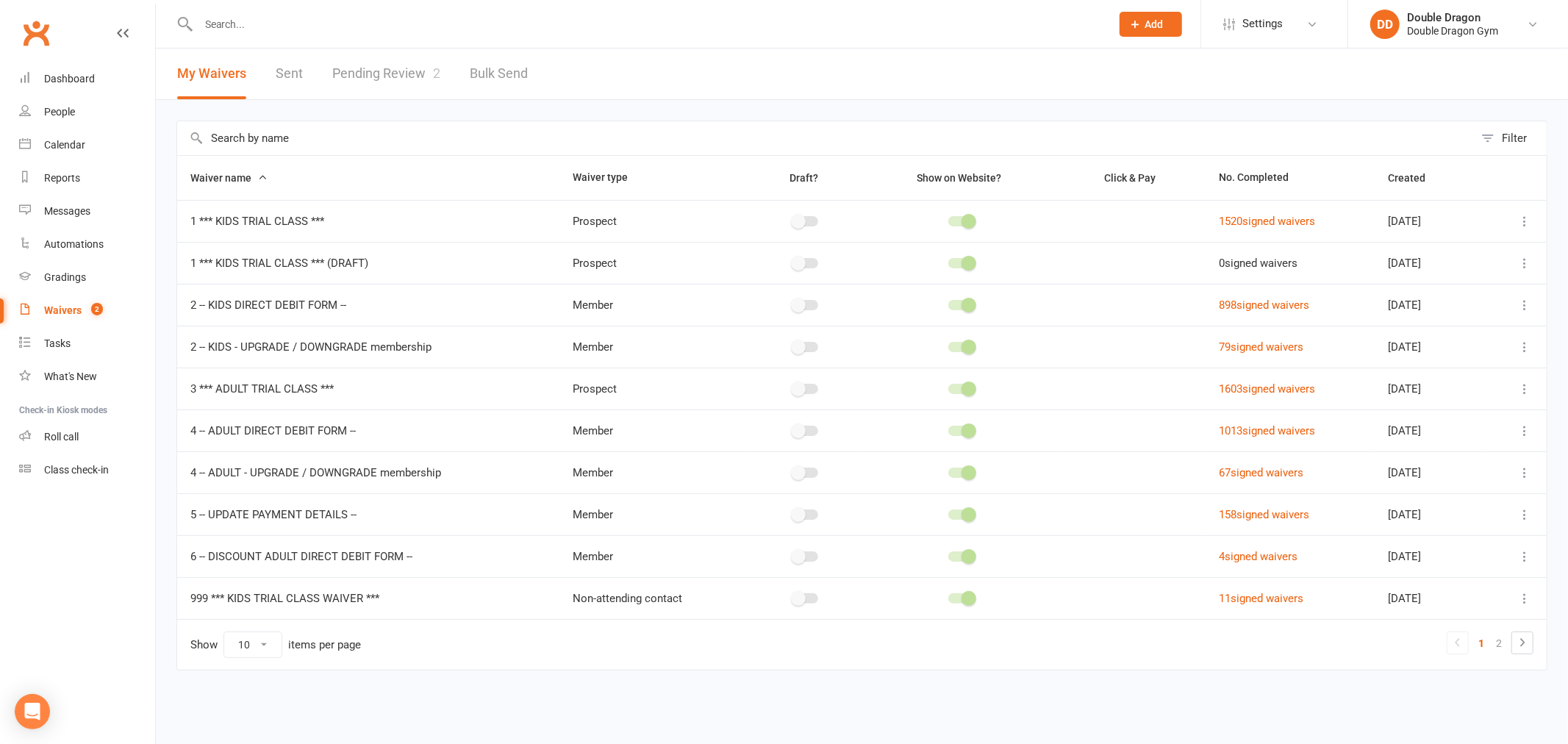
click at [399, 75] on link "Pending Review 2" at bounding box center [386, 74] width 108 height 51
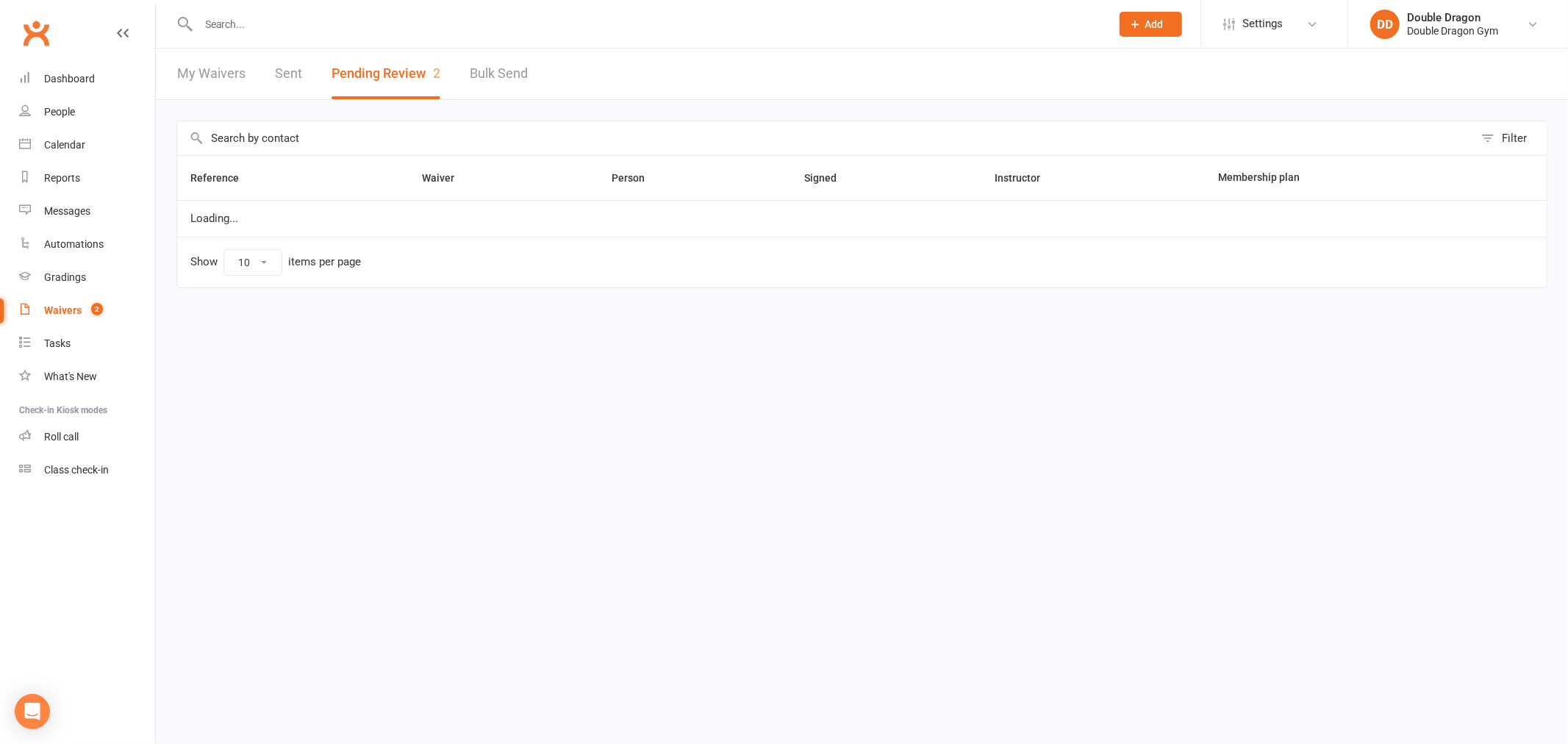
select select "100"
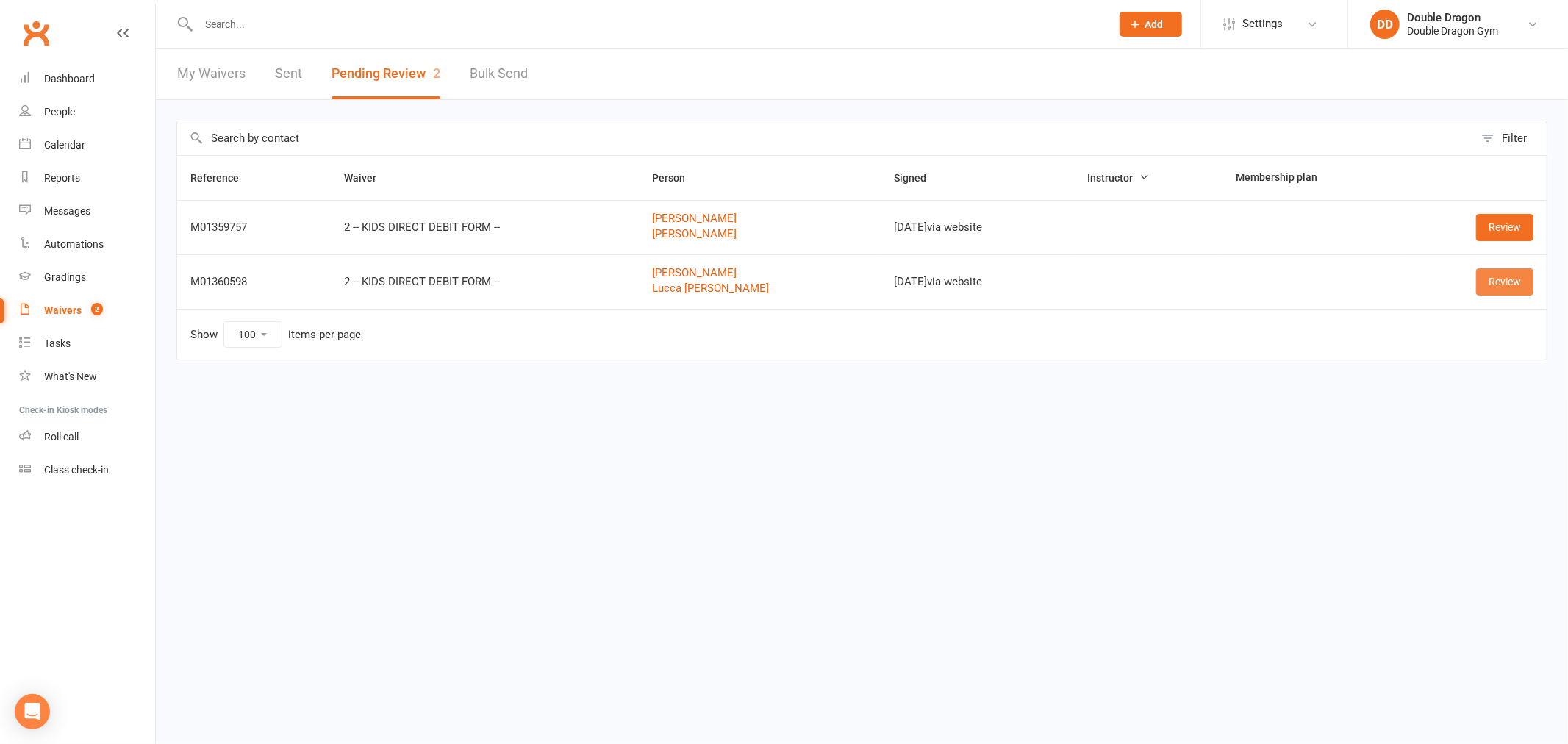
click at [1512, 280] on link "Review" at bounding box center [1504, 281] width 57 height 27
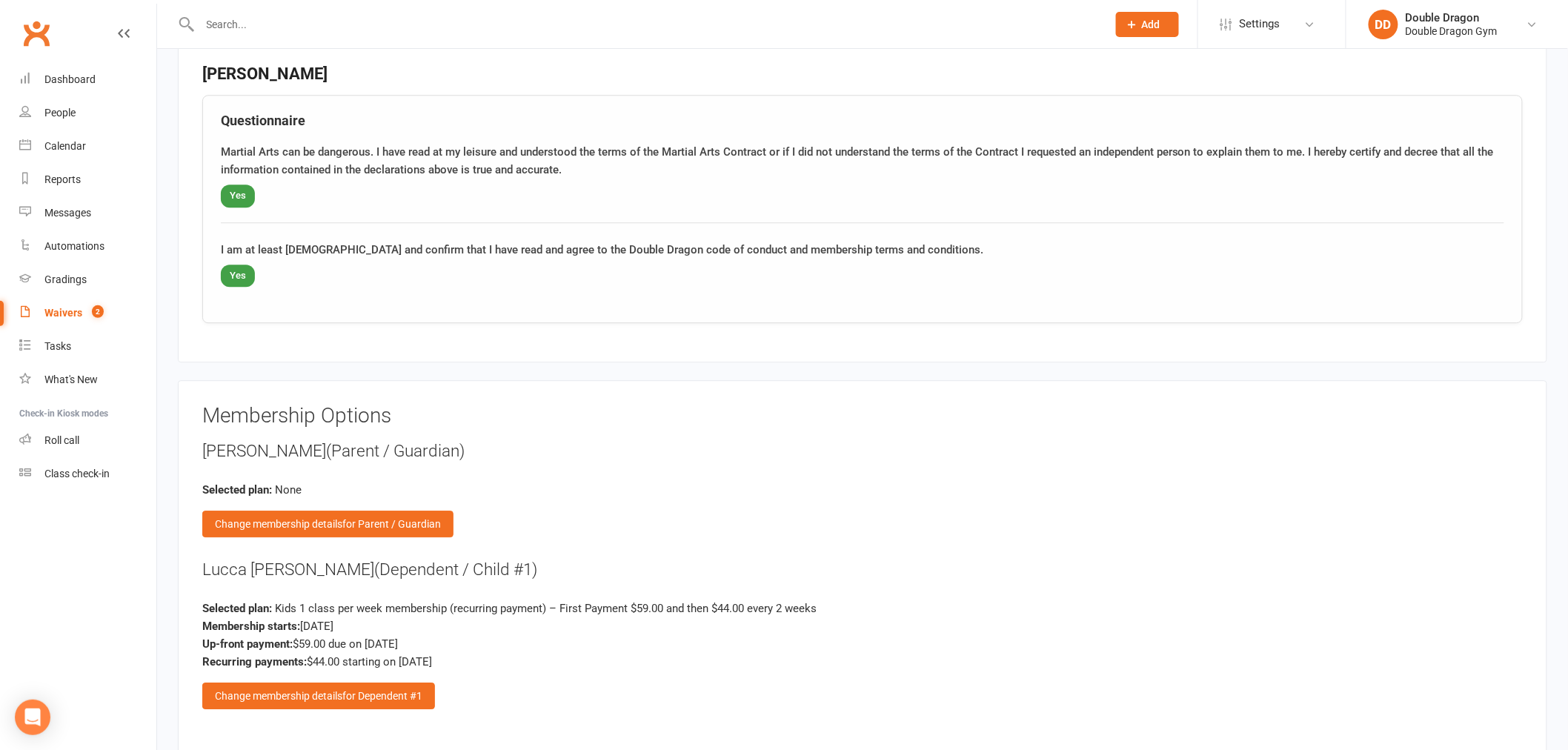
scroll to position [1810, 0]
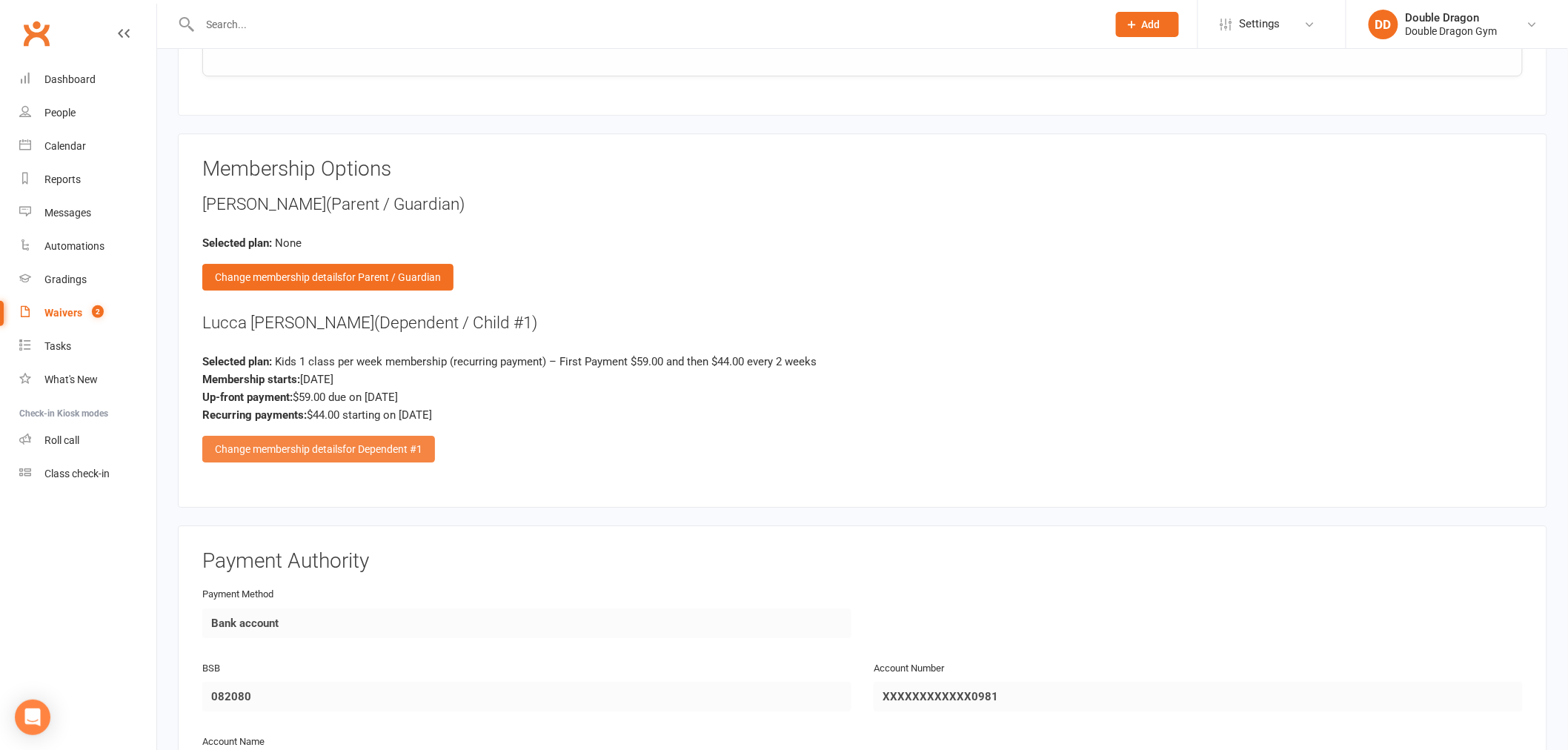
click at [360, 450] on div "Change membership details for Dependent #1" at bounding box center [319, 449] width 233 height 27
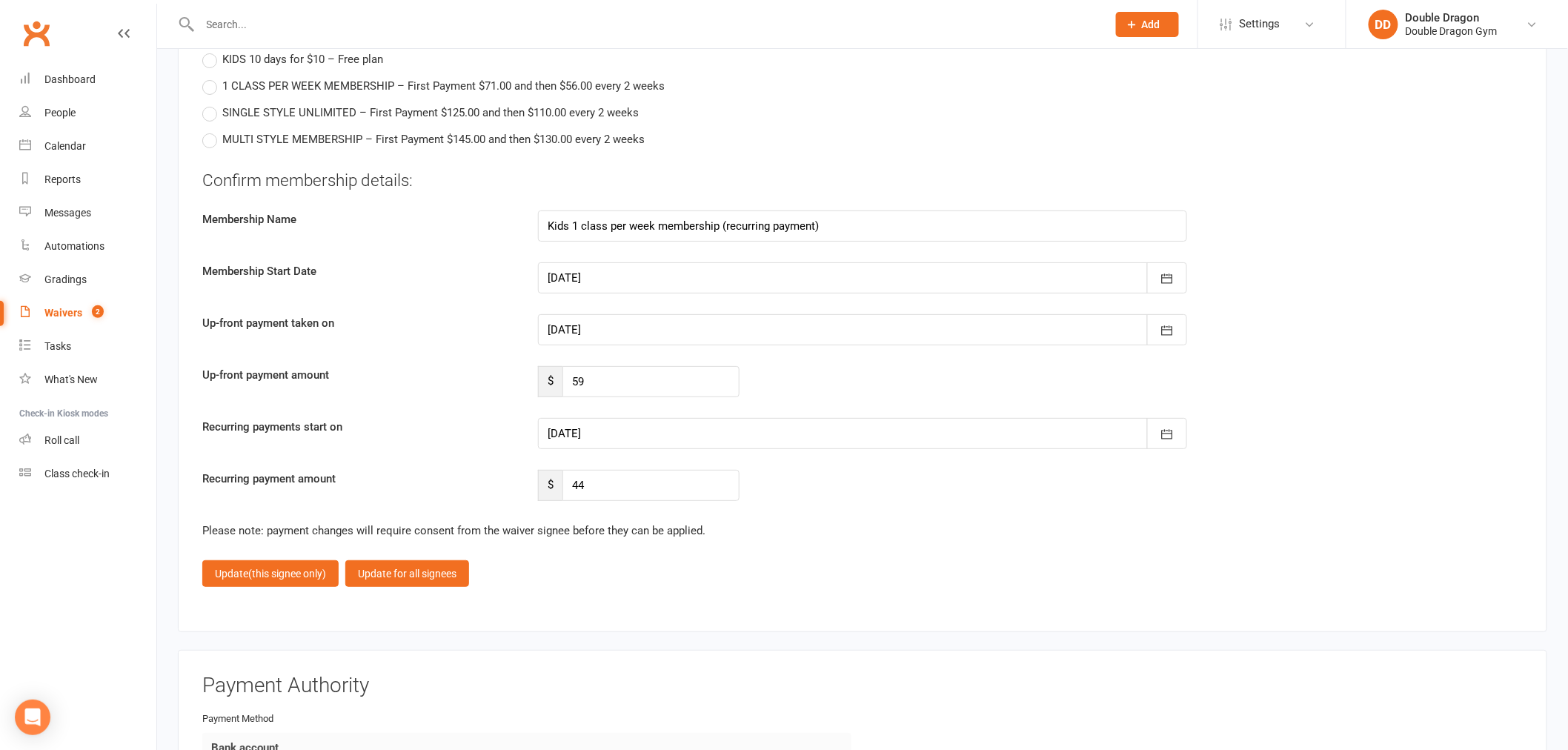
scroll to position [2386, 0]
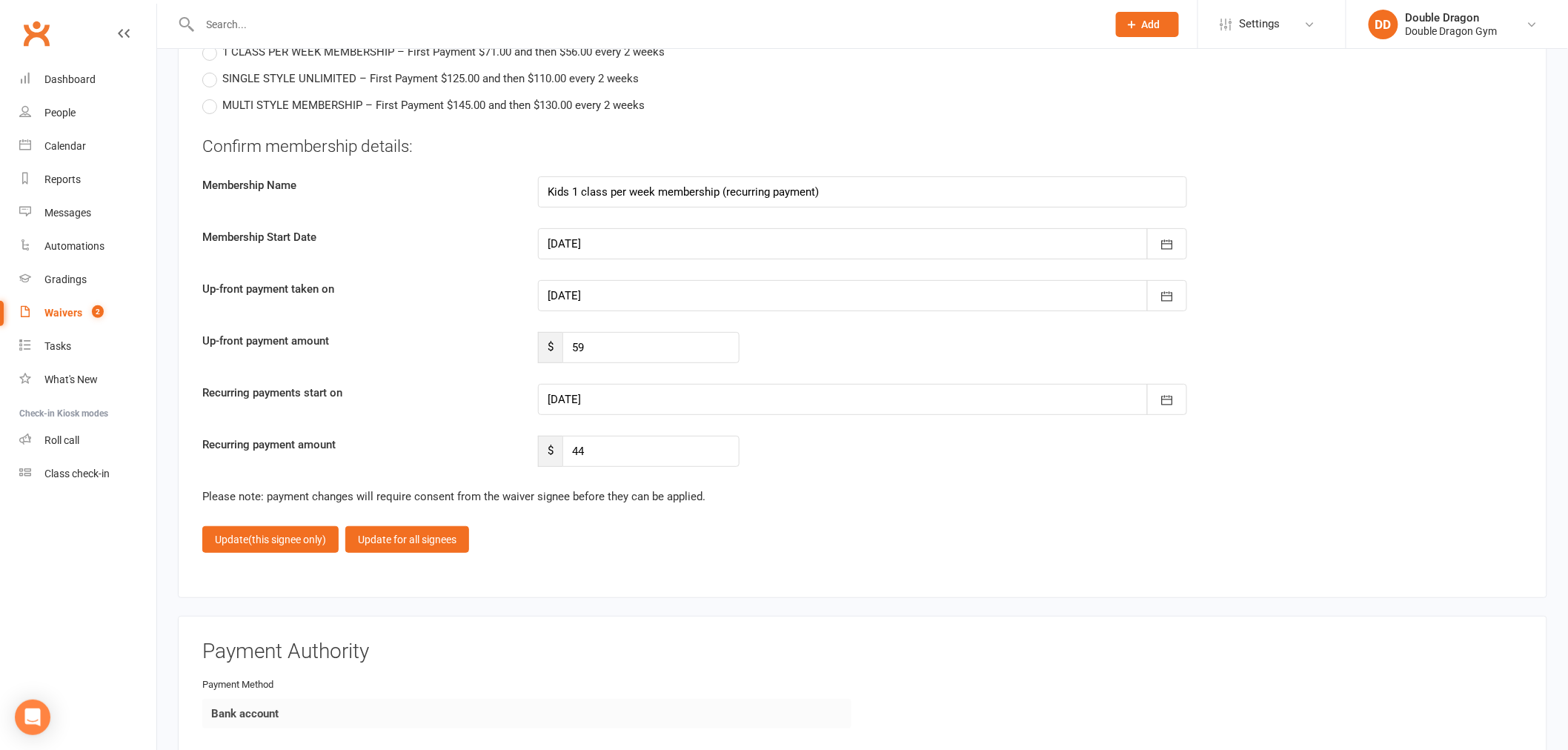
click at [631, 287] on div at bounding box center [862, 295] width 649 height 31
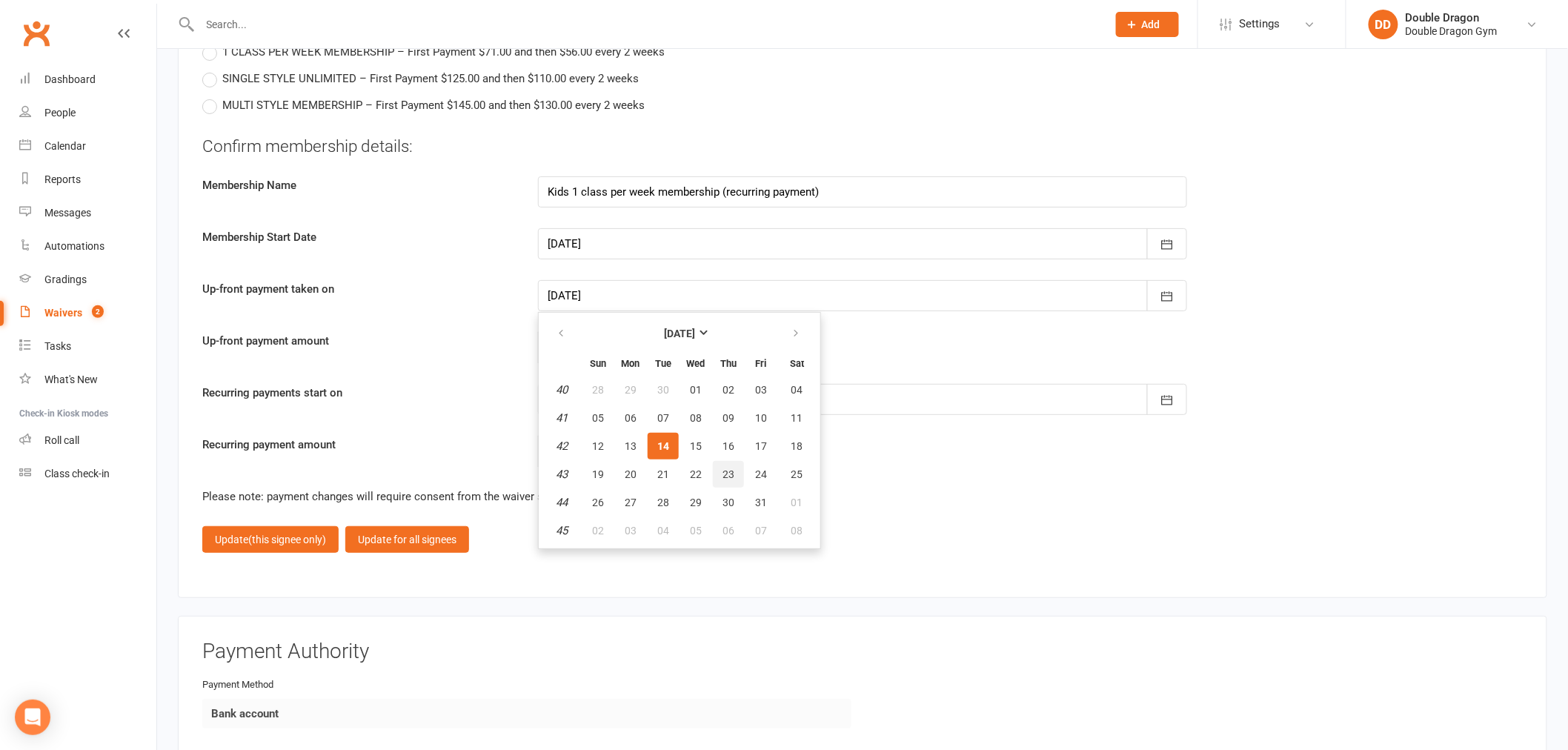
click at [723, 468] on span "23" at bounding box center [728, 474] width 12 height 12
type input "[DATE]"
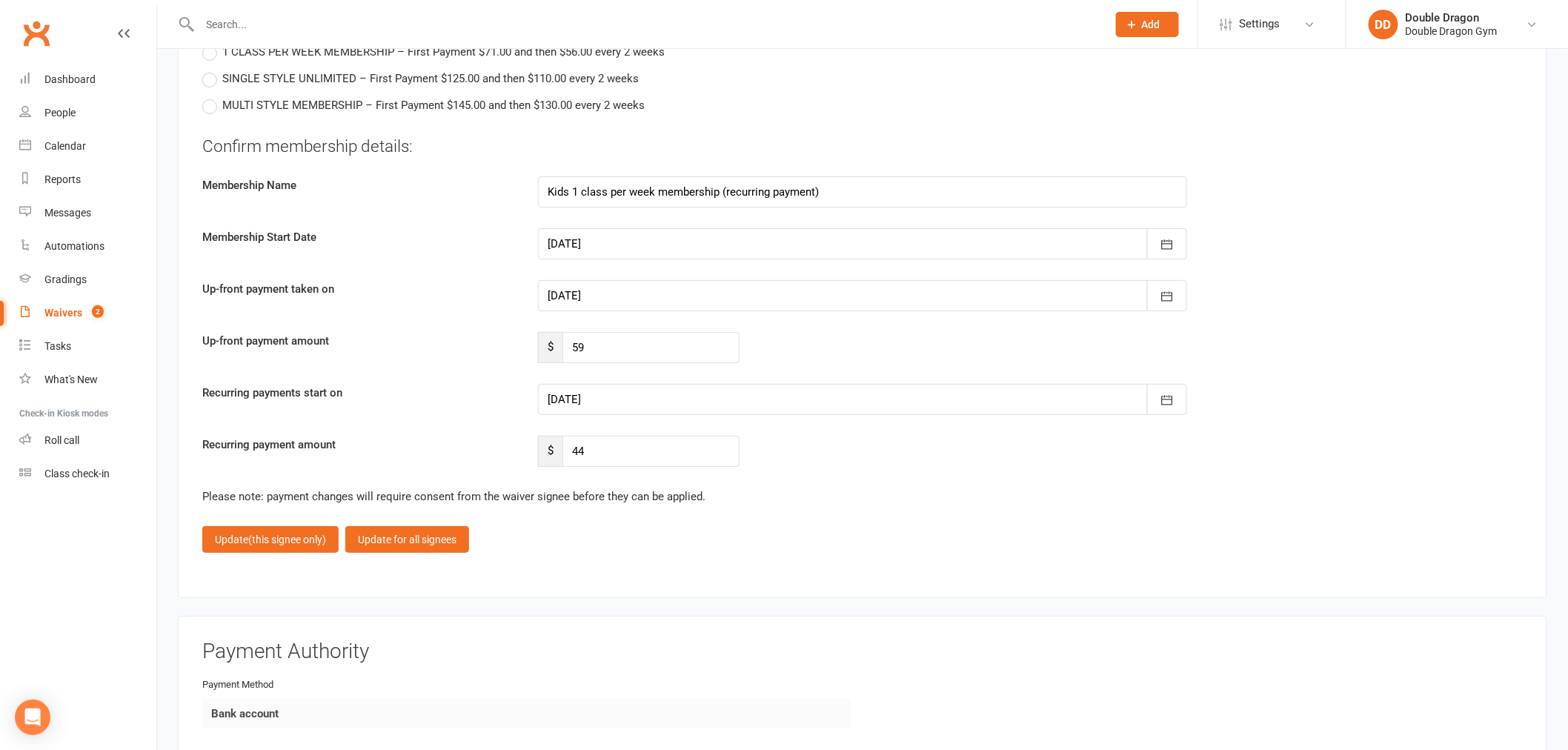
click at [725, 390] on div at bounding box center [862, 398] width 649 height 31
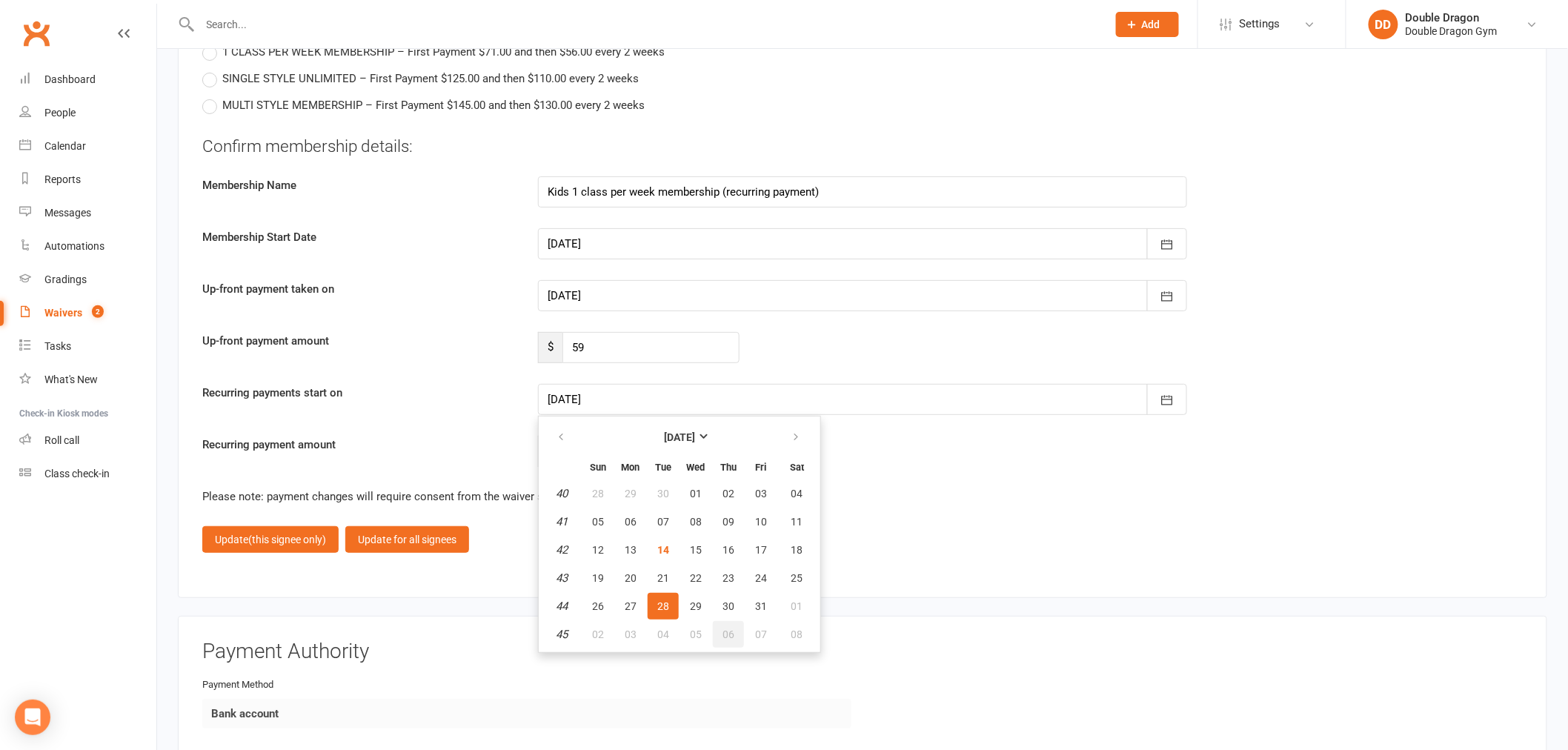
click at [723, 628] on span "06" at bounding box center [728, 634] width 12 height 12
type input "[DATE]"
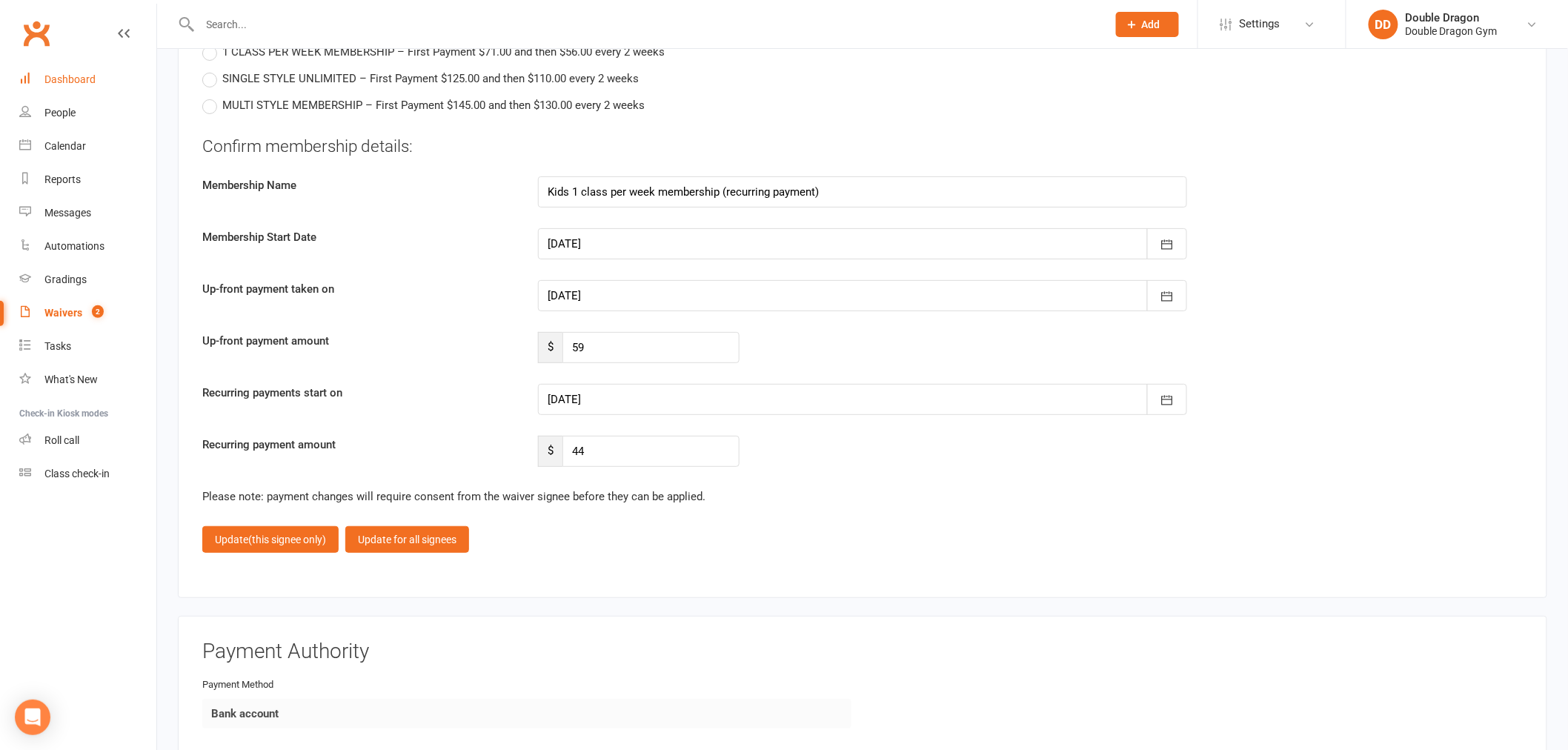
click at [90, 80] on div "Dashboard" at bounding box center [70, 79] width 52 height 12
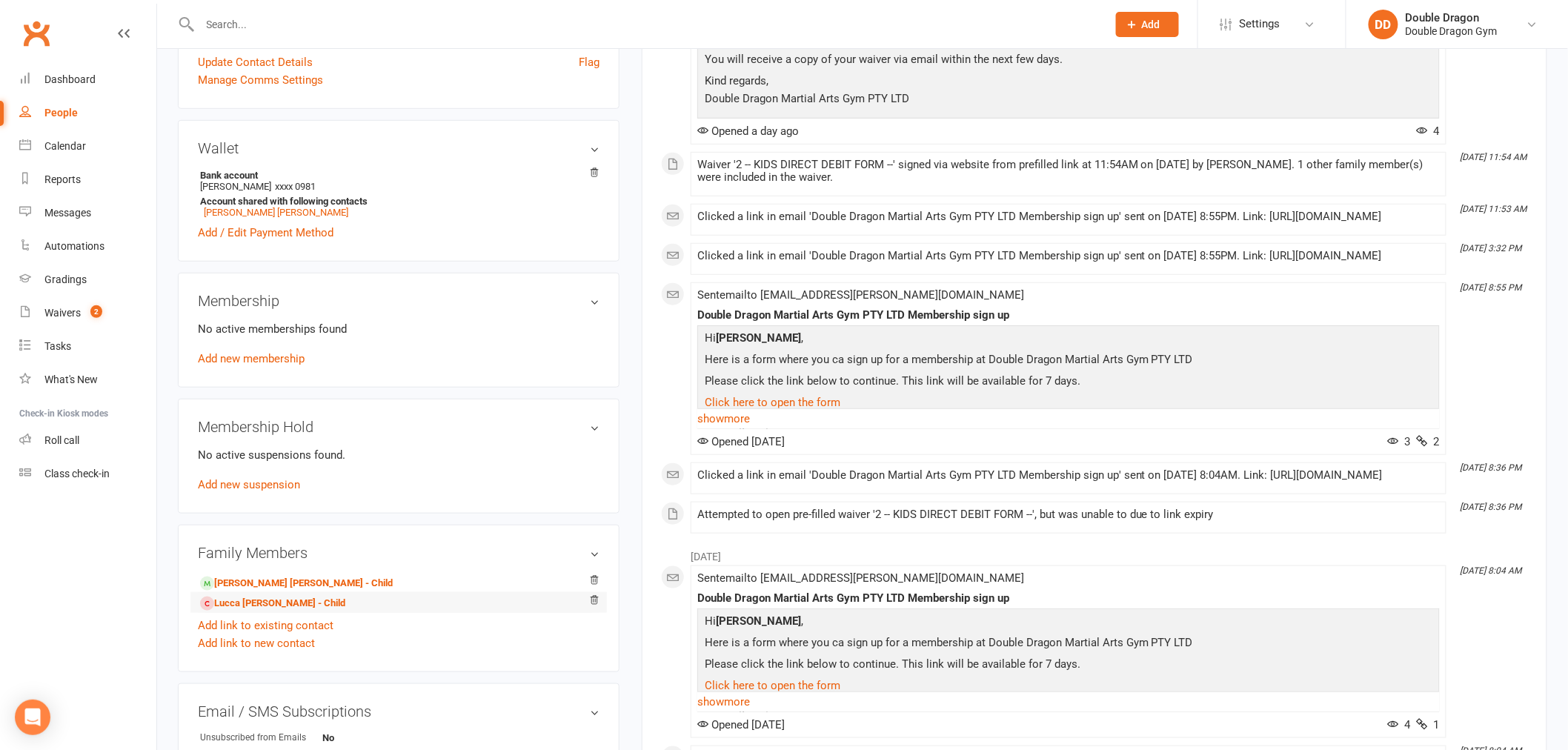
scroll to position [411, 0]
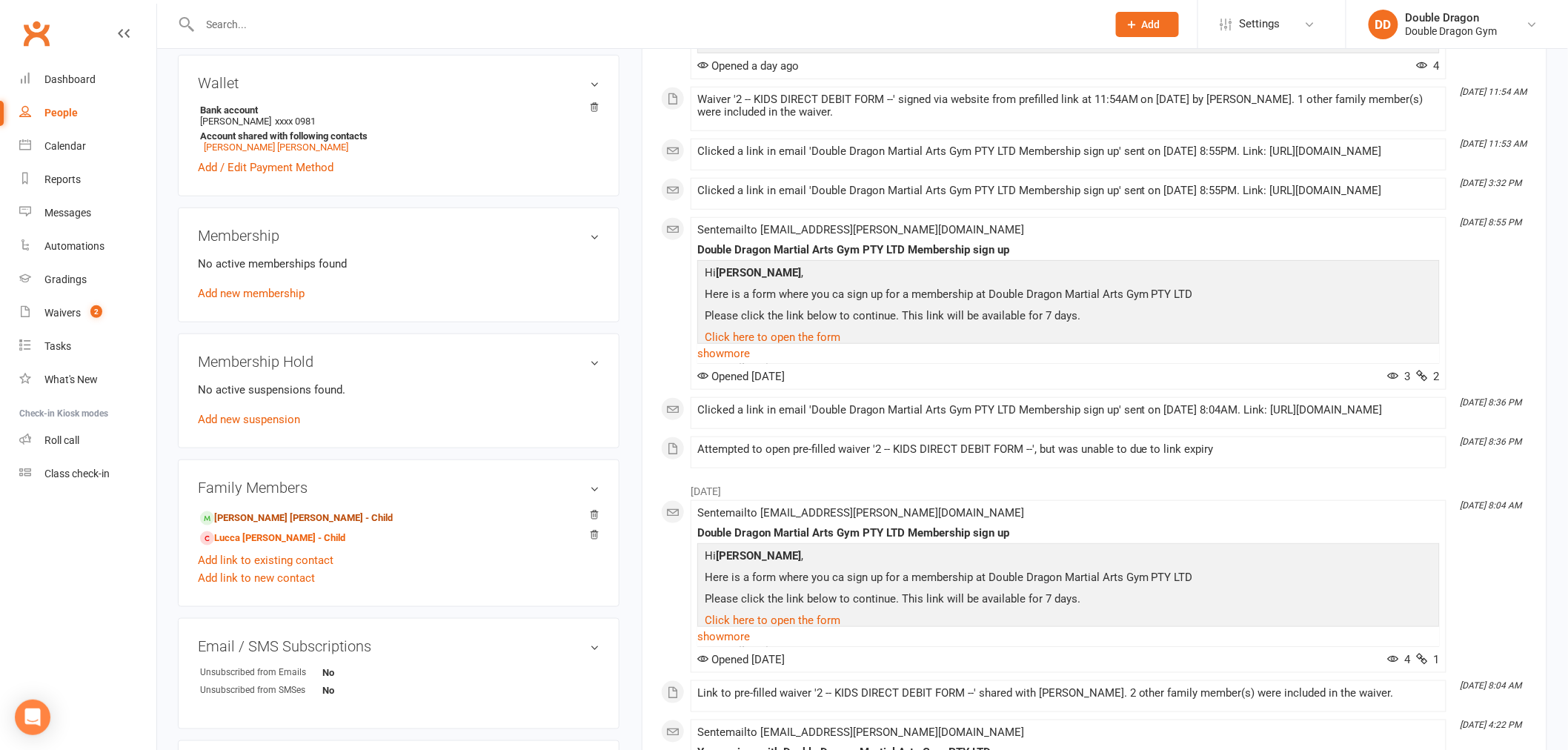
drag, startPoint x: 269, startPoint y: 514, endPoint x: 306, endPoint y: 515, distance: 37.0
click at [269, 514] on link "Finnley Spangler - Child" at bounding box center [296, 518] width 193 height 16
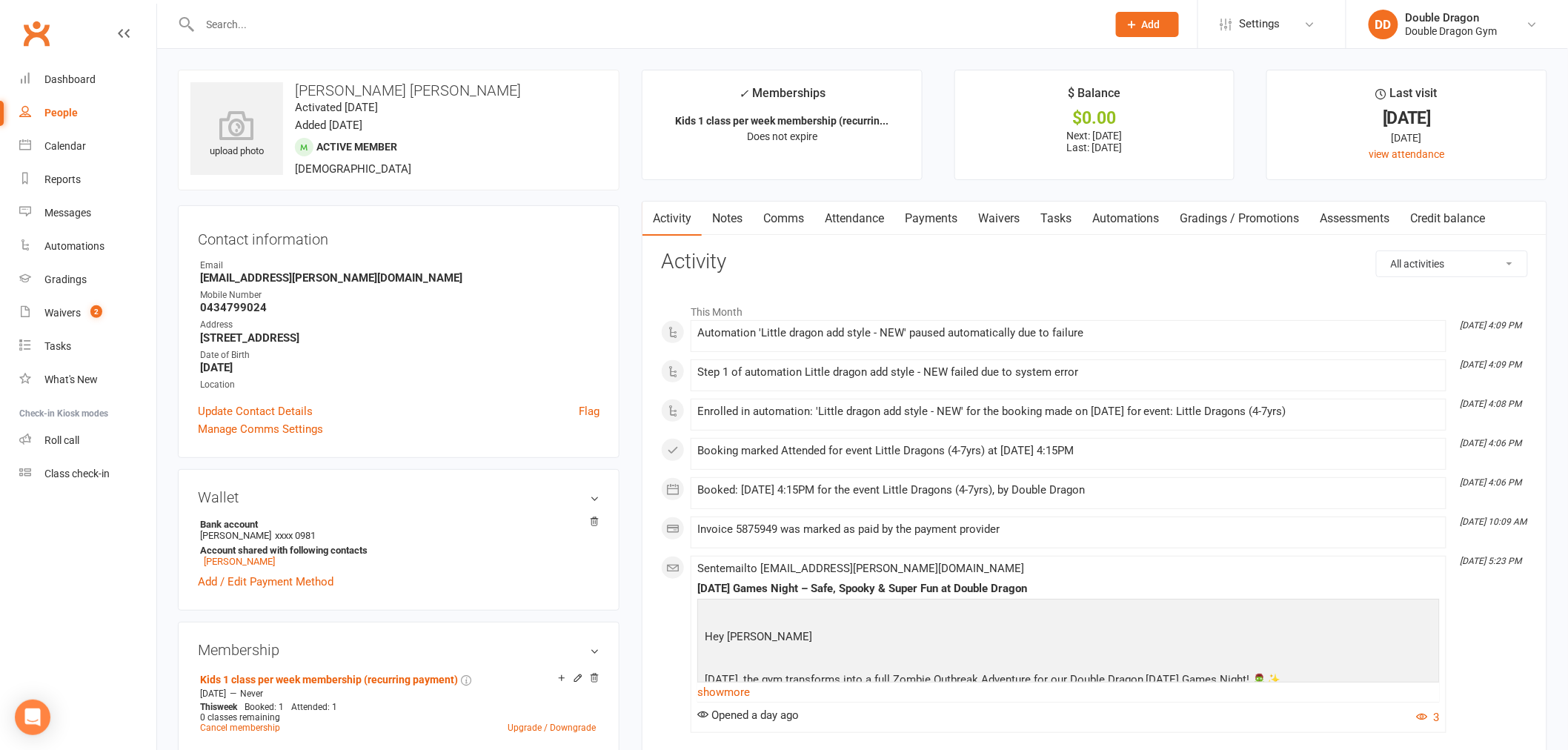
click at [944, 234] on link "Payments" at bounding box center [931, 218] width 74 height 34
